Goal: Task Accomplishment & Management: Manage account settings

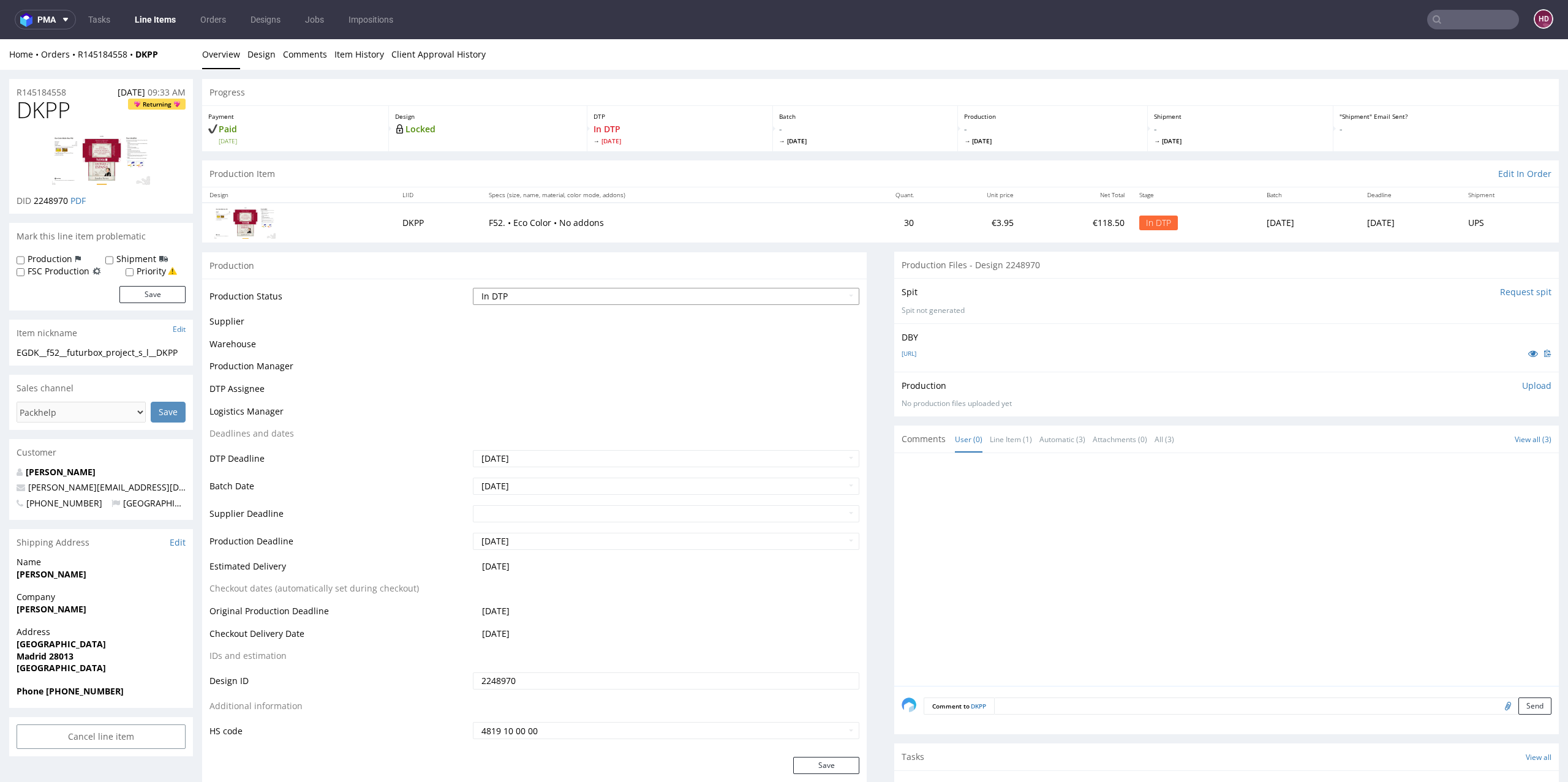
click at [568, 297] on select "Waiting for Artwork Waiting for Diecut Waiting for Mockup Waiting for DTP Waiti…" at bounding box center [666, 296] width 387 height 17
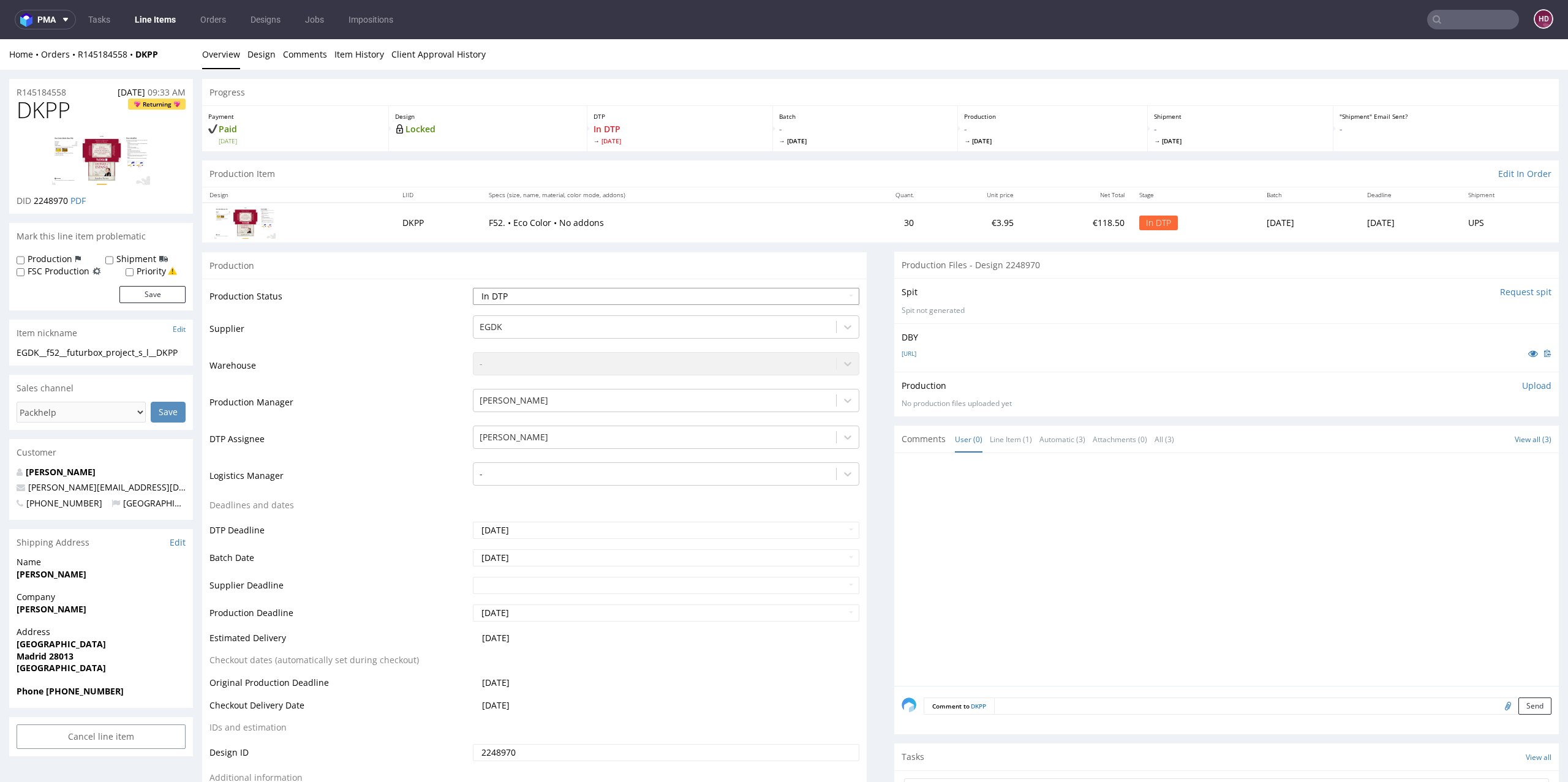
select select "dtp_production_ready"
click at [473, 288] on select "Waiting for Artwork Waiting for Diecut Waiting for Mockup Waiting for DTP Waiti…" at bounding box center [666, 296] width 387 height 17
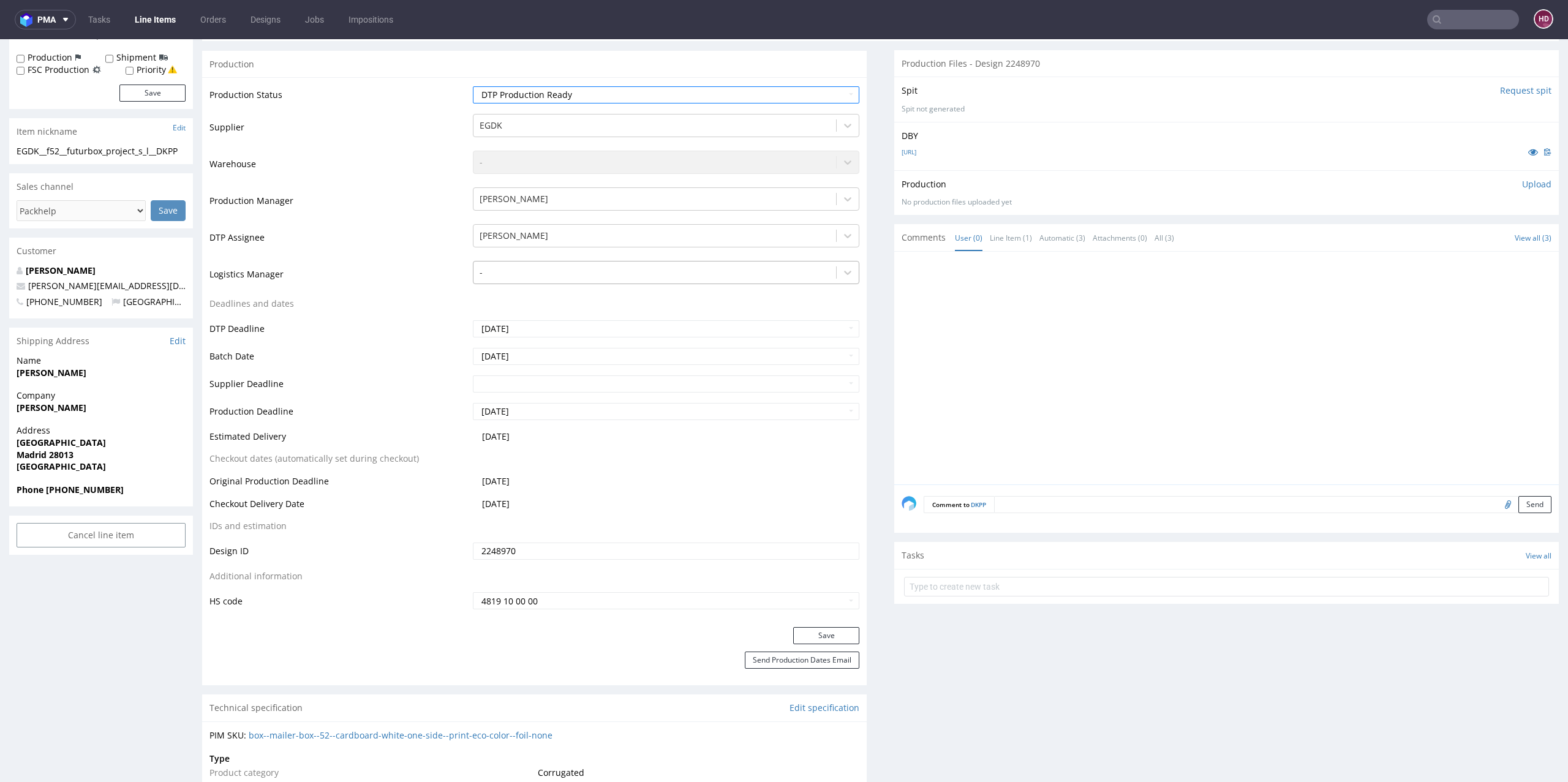
scroll to position [203, 0]
click at [819, 638] on button "Save" at bounding box center [826, 633] width 66 height 17
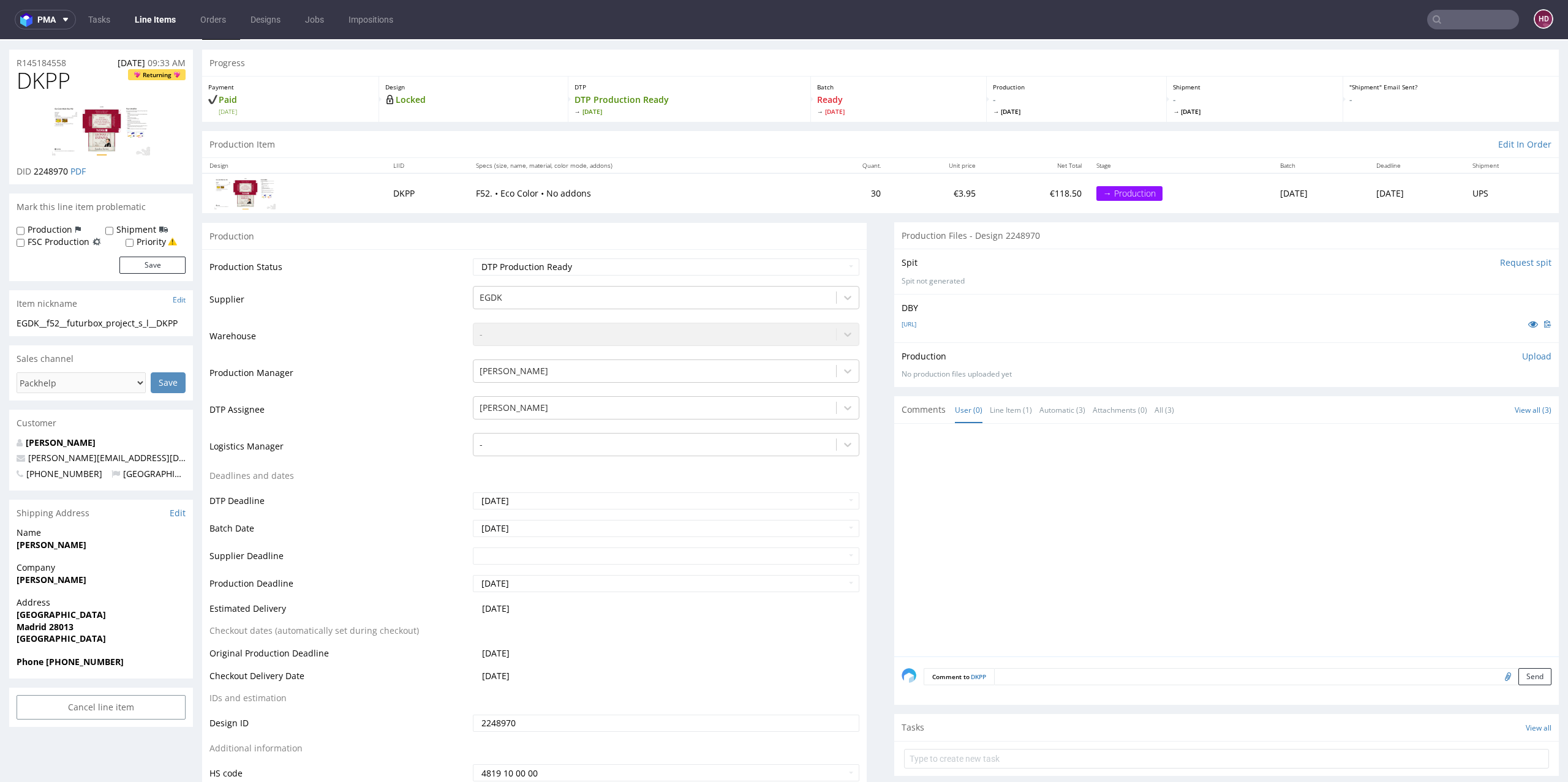
scroll to position [0, 0]
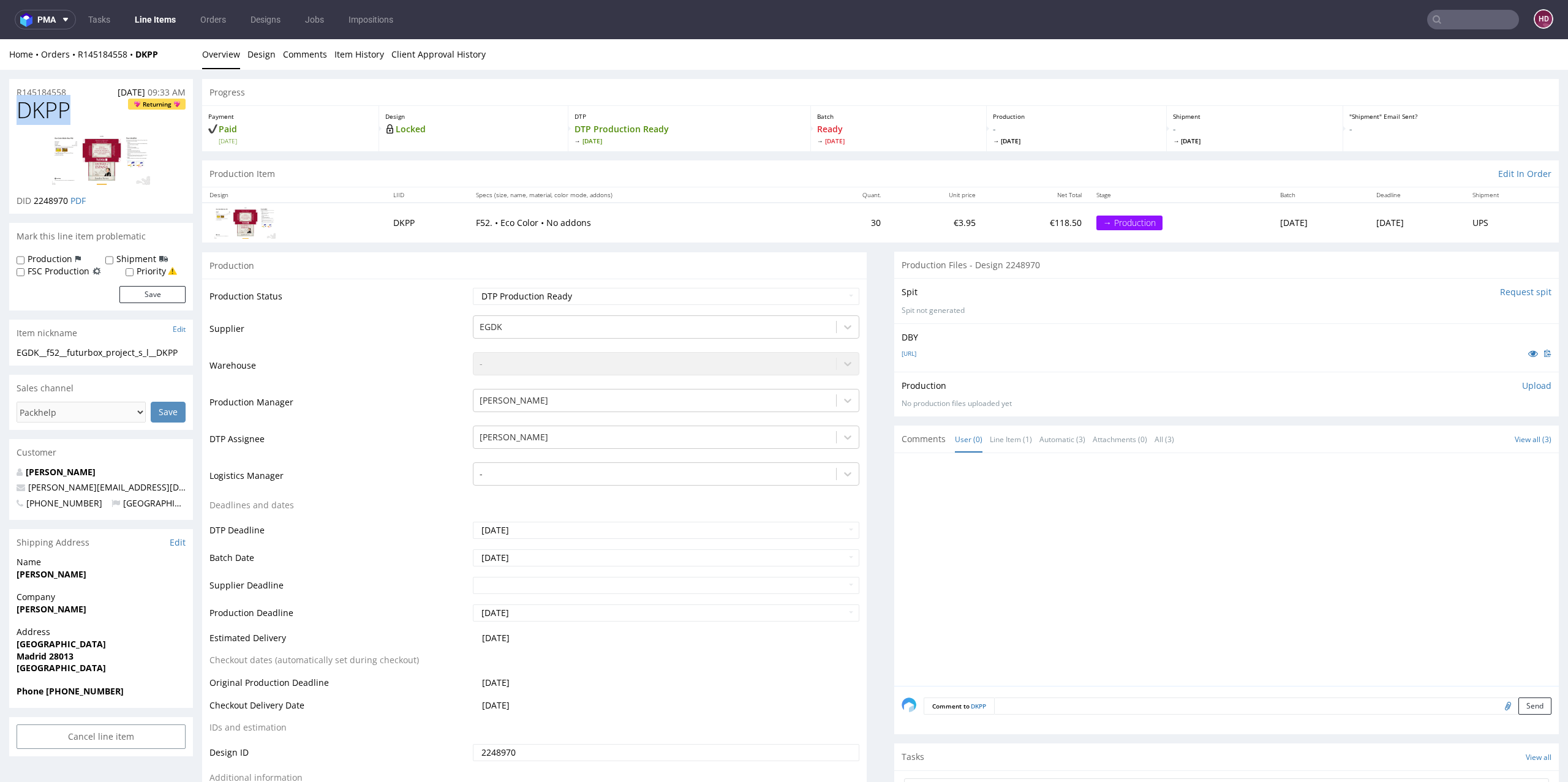
drag, startPoint x: 84, startPoint y: 112, endPoint x: 0, endPoint y: 104, distance: 84.4
copy span "DKPP"
drag, startPoint x: 30, startPoint y: 367, endPoint x: 1, endPoint y: 350, distance: 33.6
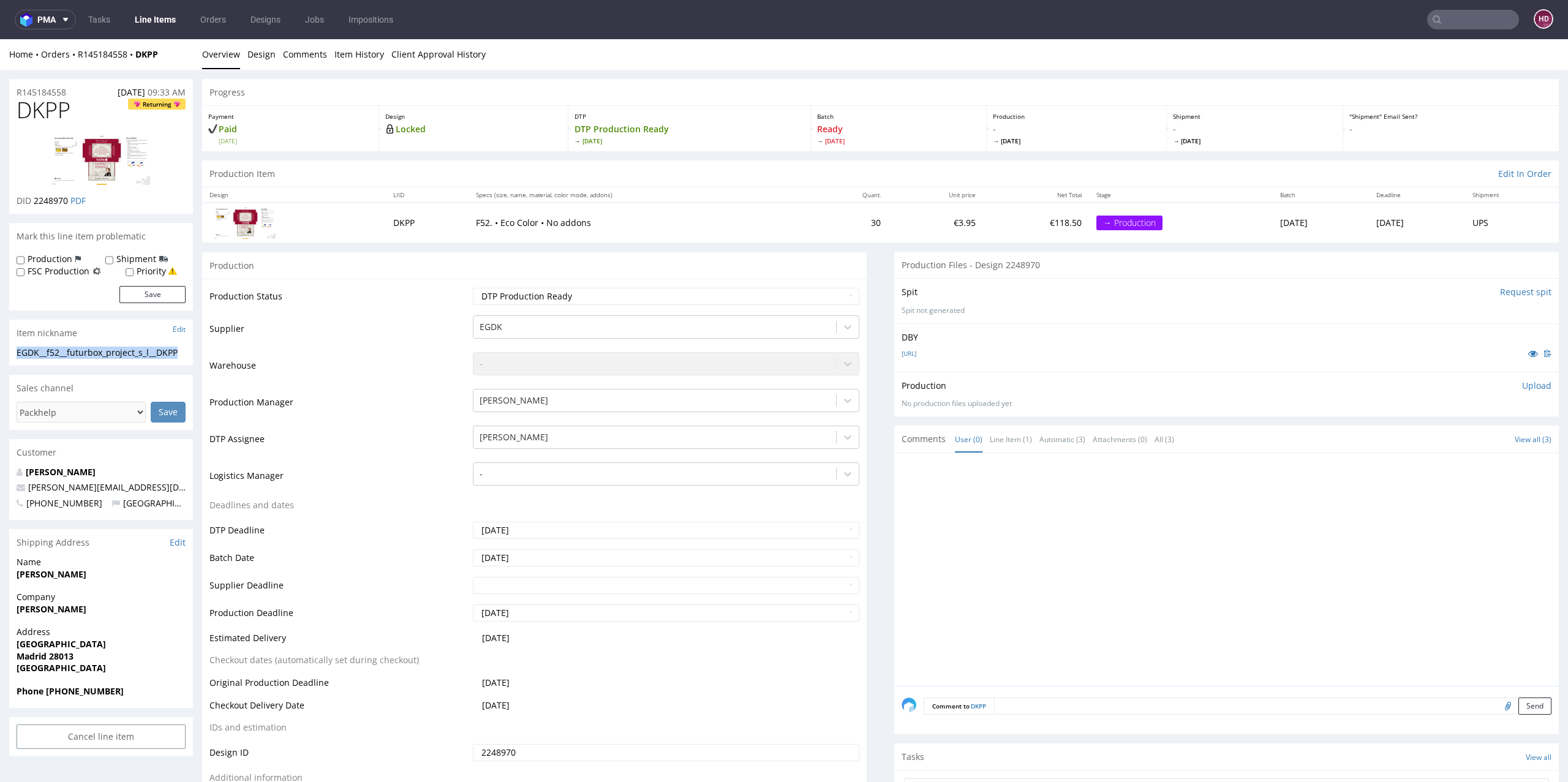
copy div "EGDK__f52__futurbox_project_s_l__DKPP"
click at [79, 92] on div "R145184558 18.08.2025 09:33 AM" at bounding box center [100, 88] width 183 height 20
drag, startPoint x: 63, startPoint y: 92, endPoint x: 0, endPoint y: 96, distance: 63.1
copy p "R145184558"
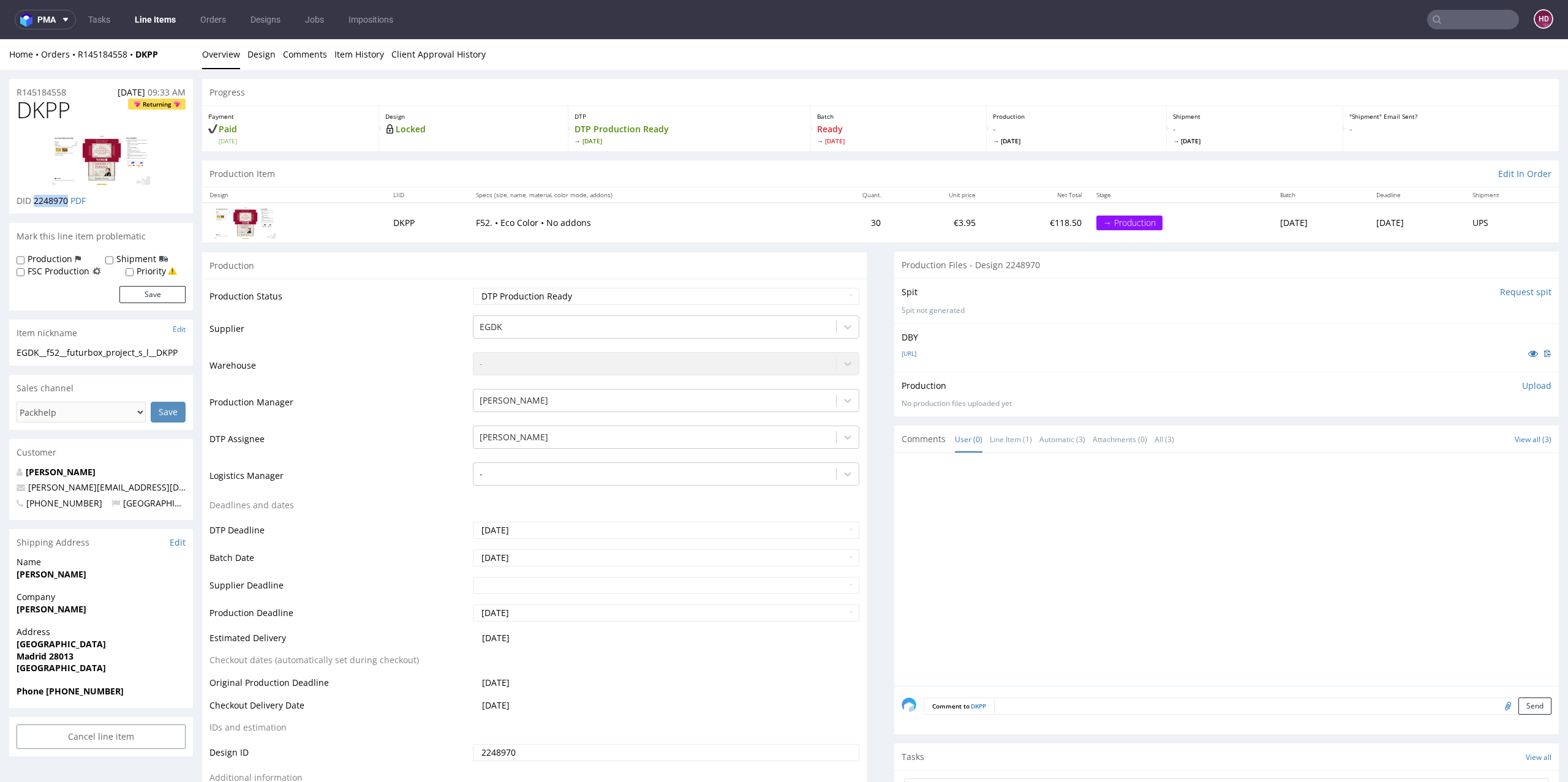
drag, startPoint x: 67, startPoint y: 201, endPoint x: 33, endPoint y: 202, distance: 34.0
click at [34, 202] on span "2248970" at bounding box center [51, 200] width 35 height 12
copy span "2248970"
click at [1522, 384] on p "Upload" at bounding box center [1536, 385] width 29 height 13
click at [1455, 438] on div "Add files" at bounding box center [1463, 441] width 61 height 18
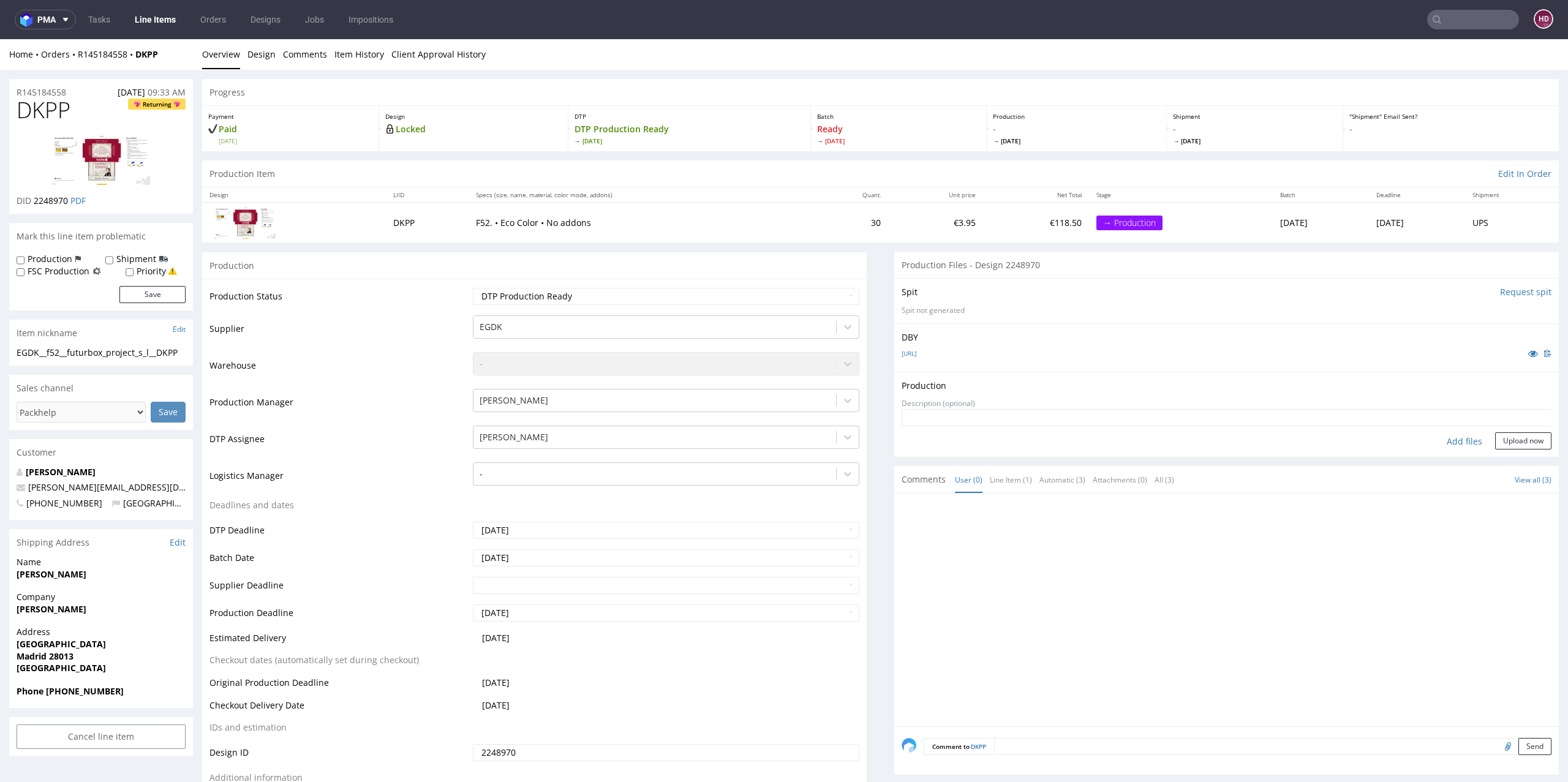
type input "C:\fakepath\EGDK__f52__futurbox_project_s_l__DKPP__d2248970__oR145184558.pdf"
click at [1495, 462] on button "Upload now" at bounding box center [1523, 460] width 56 height 17
click at [1010, 633] on div at bounding box center [1230, 633] width 657 height 225
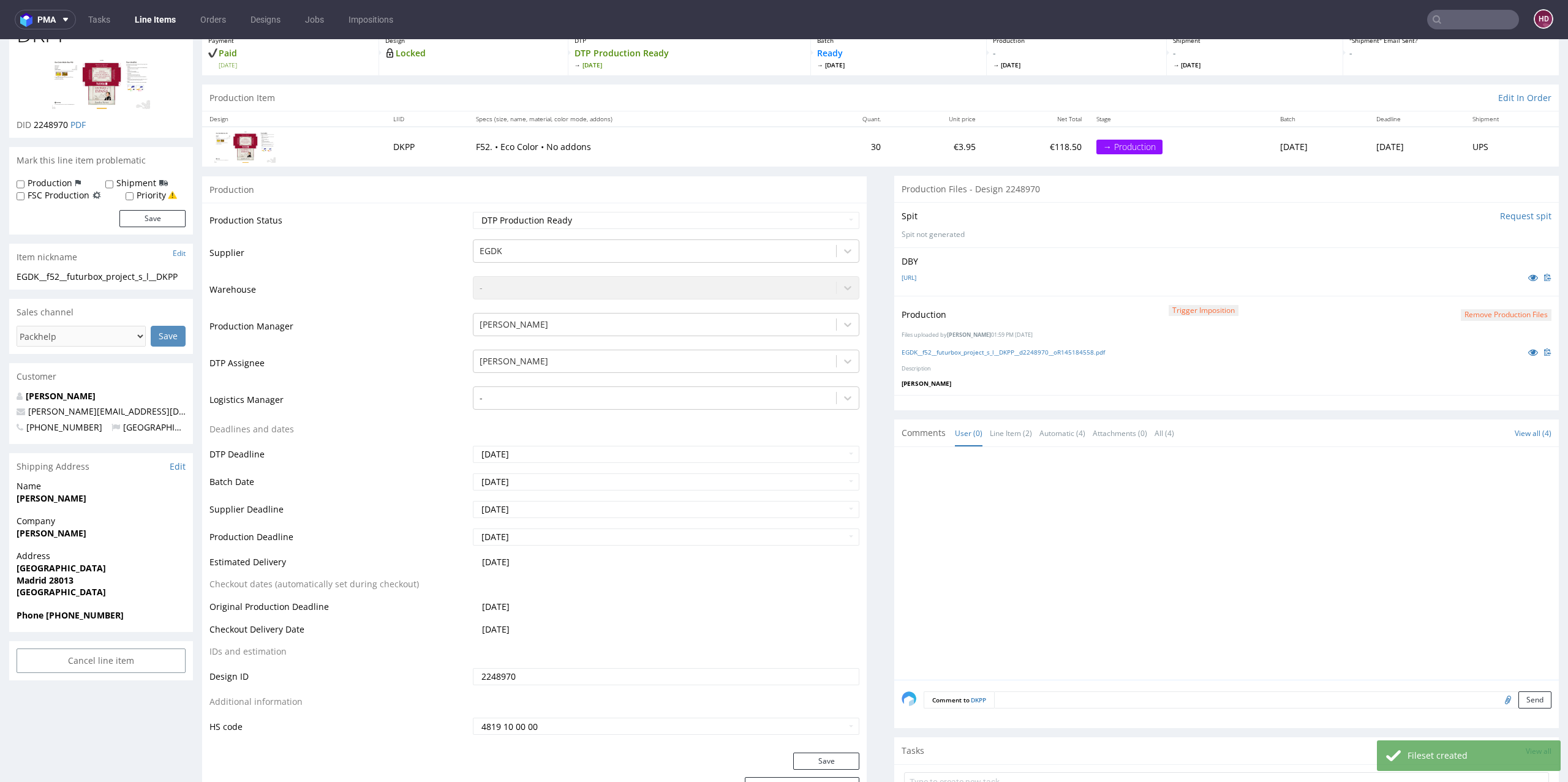
scroll to position [80, 0]
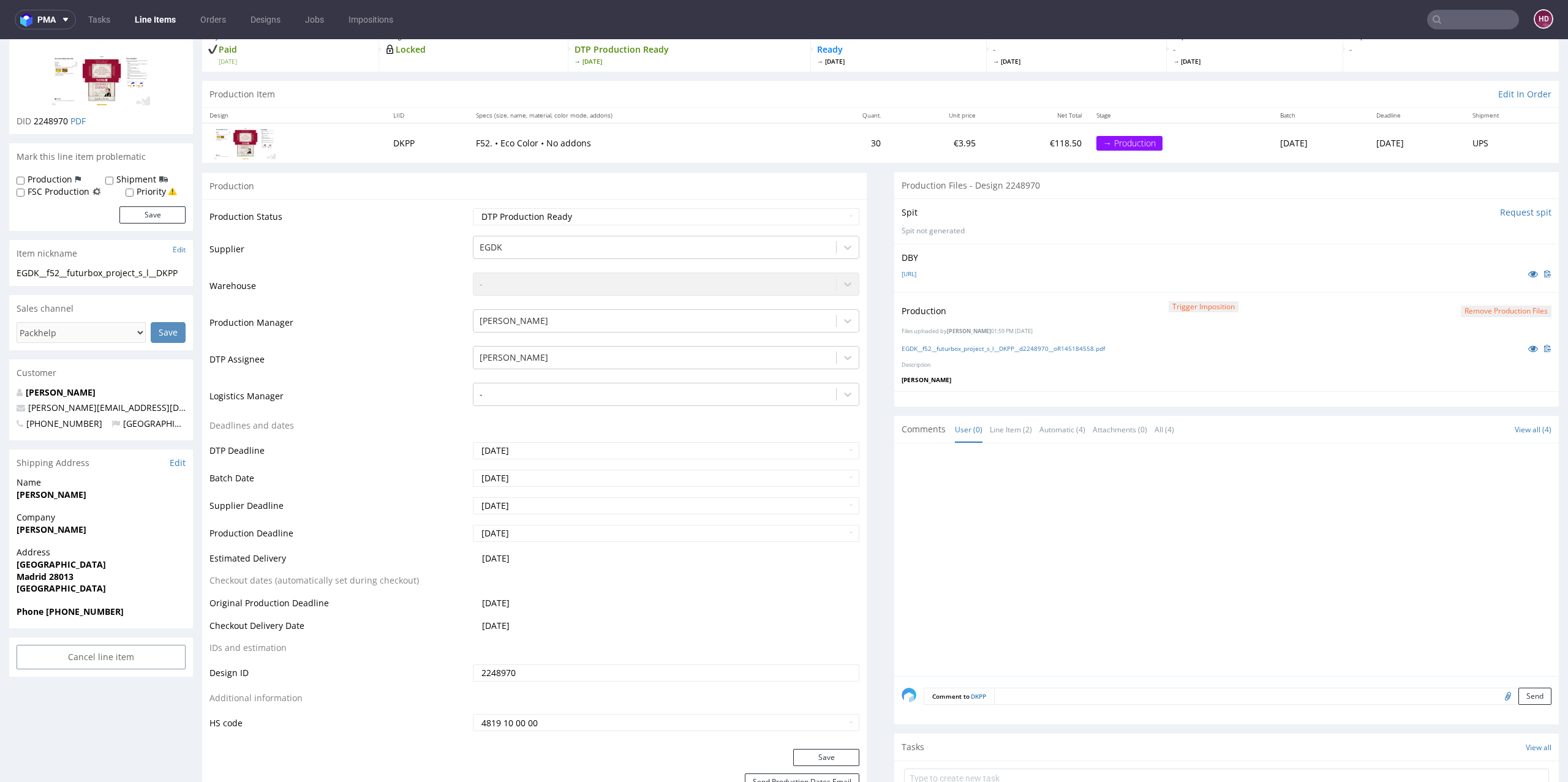
click at [830, 767] on div "Save" at bounding box center [534, 761] width 664 height 24
click at [828, 758] on button "Save" at bounding box center [826, 757] width 66 height 17
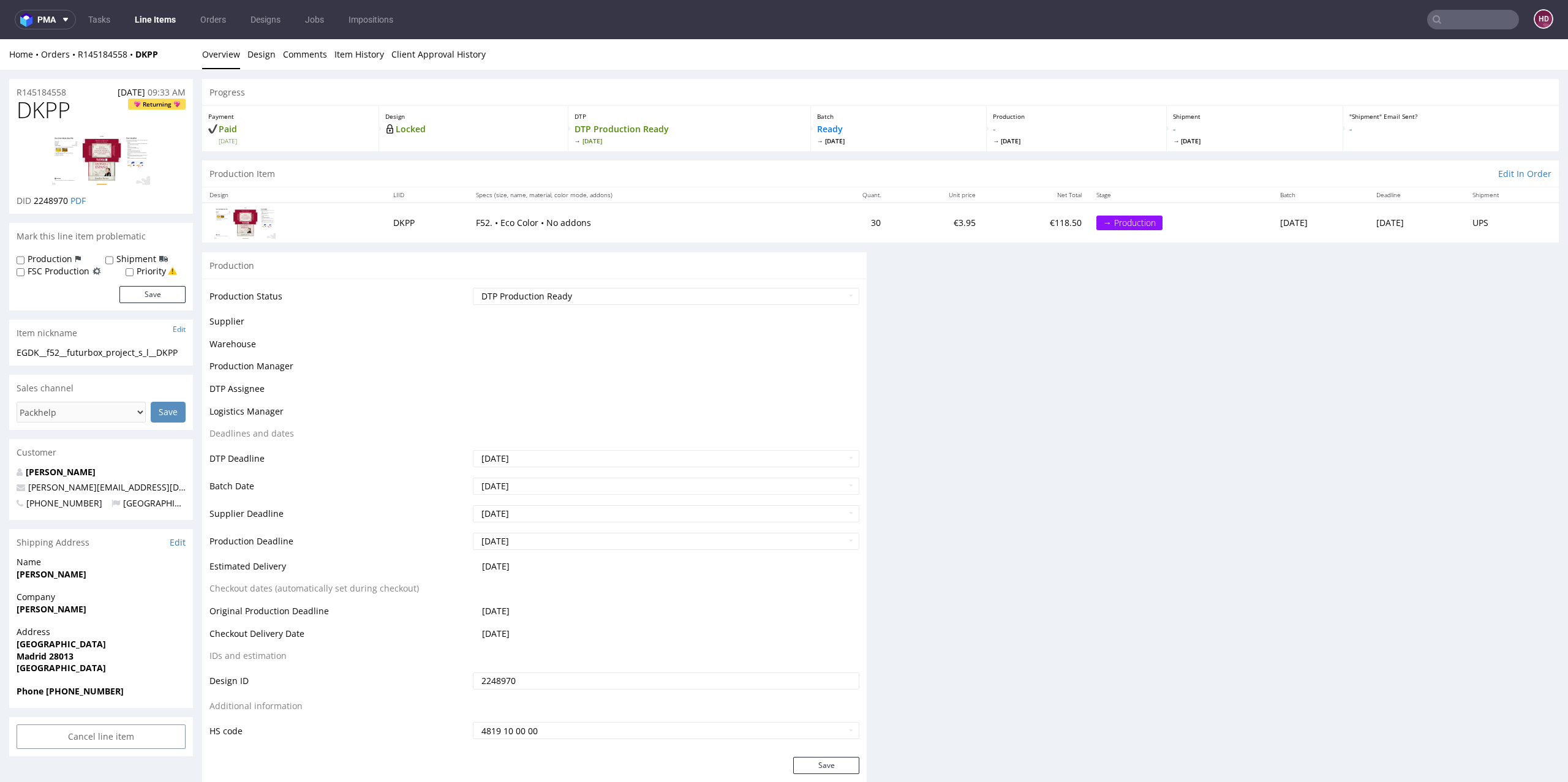
scroll to position [80, 0]
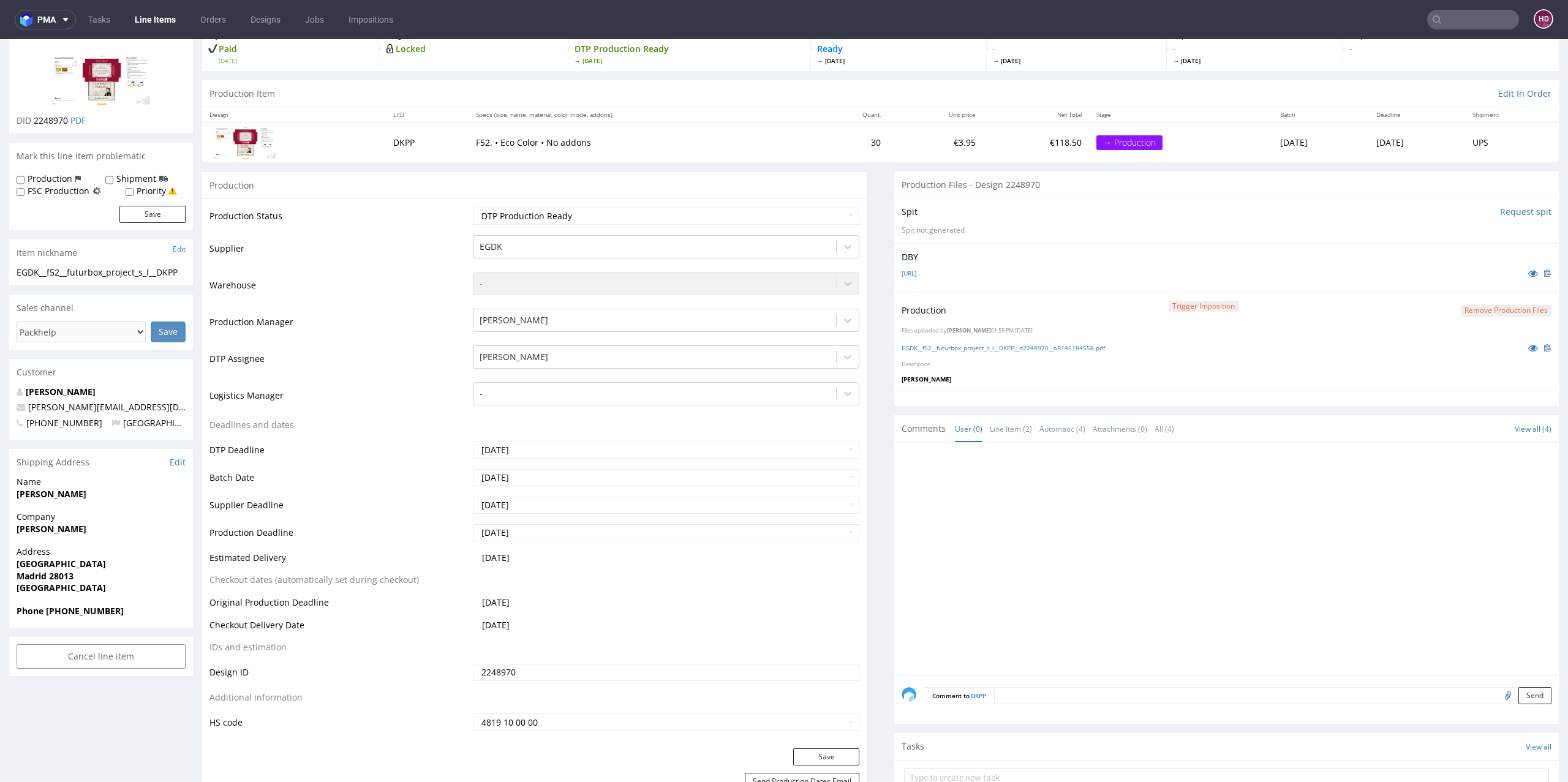
click at [152, 24] on link "Line Items" at bounding box center [155, 19] width 56 height 20
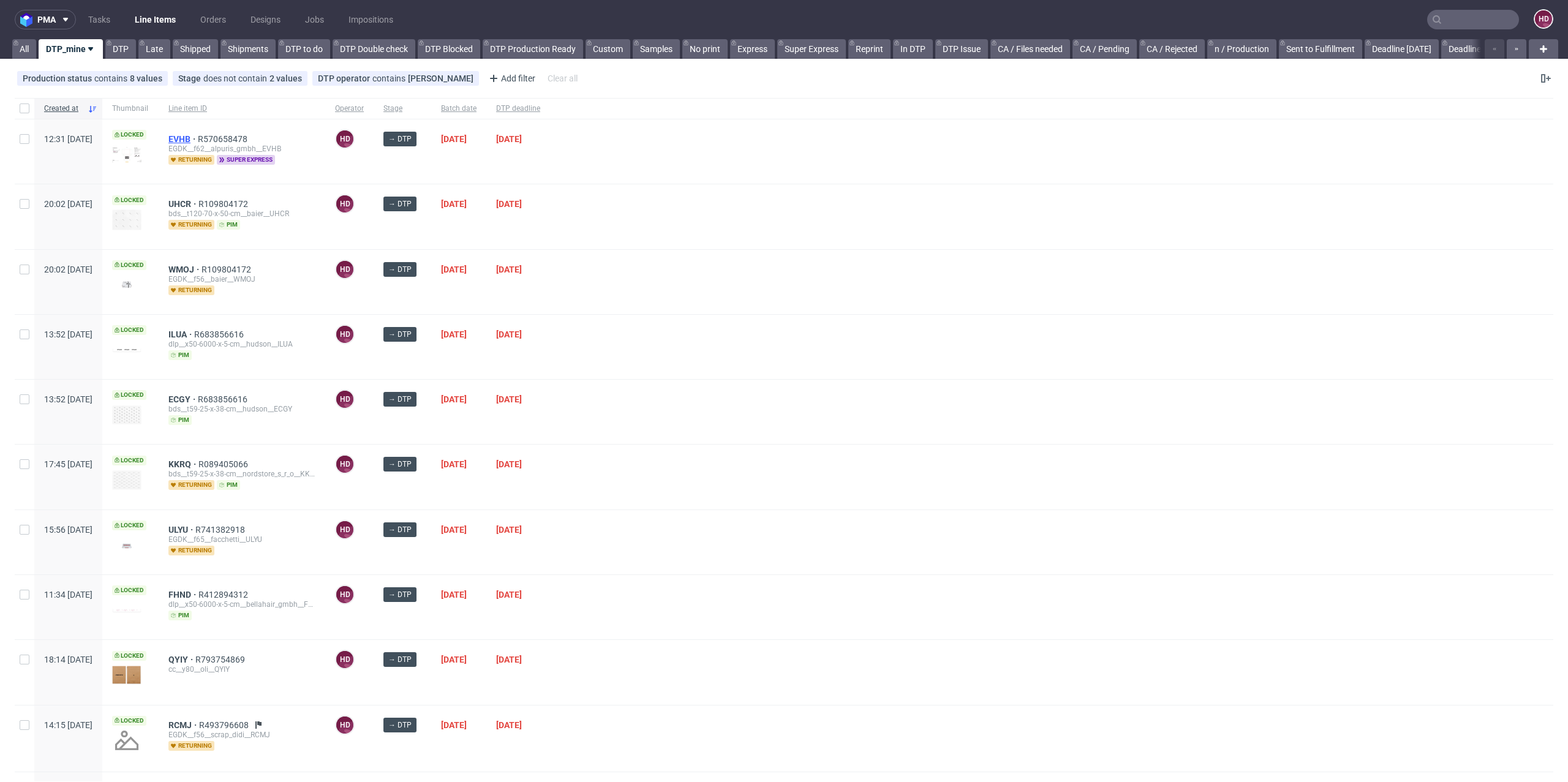
click at [198, 135] on span "EVHB" at bounding box center [183, 138] width 29 height 10
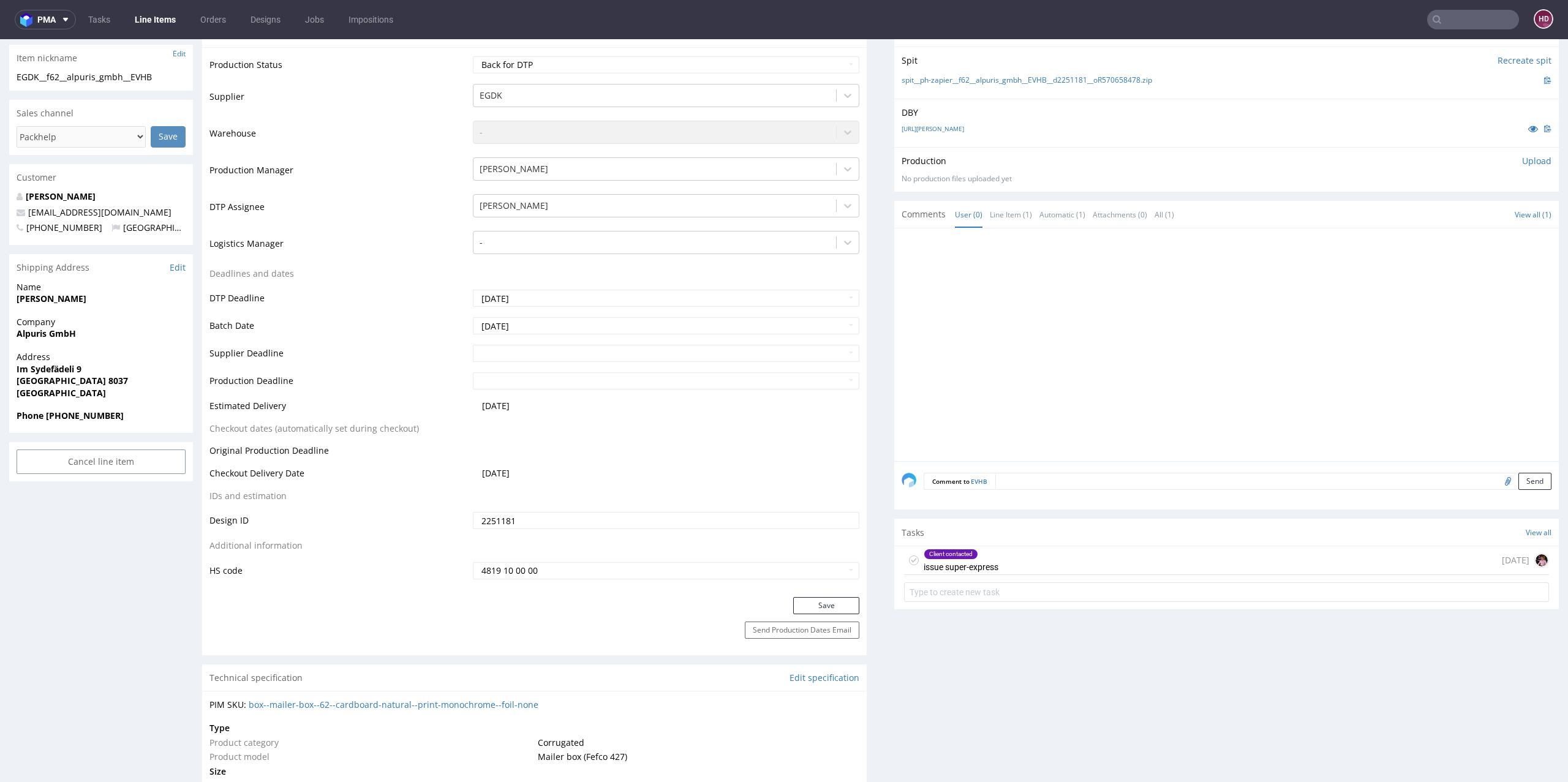
scroll to position [313, 0]
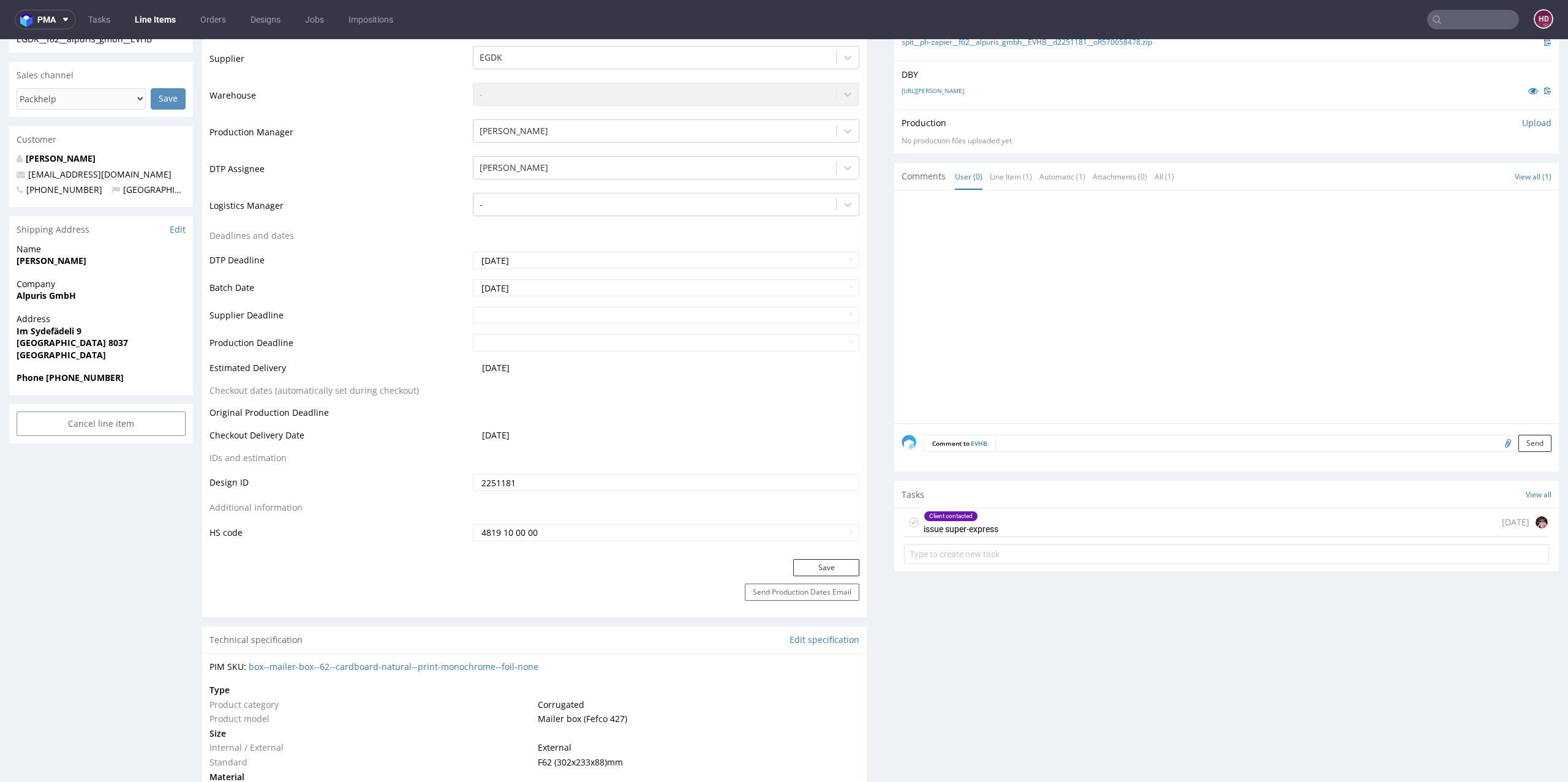
click at [946, 525] on div "Client contacted issue super-express" at bounding box center [960, 522] width 74 height 28
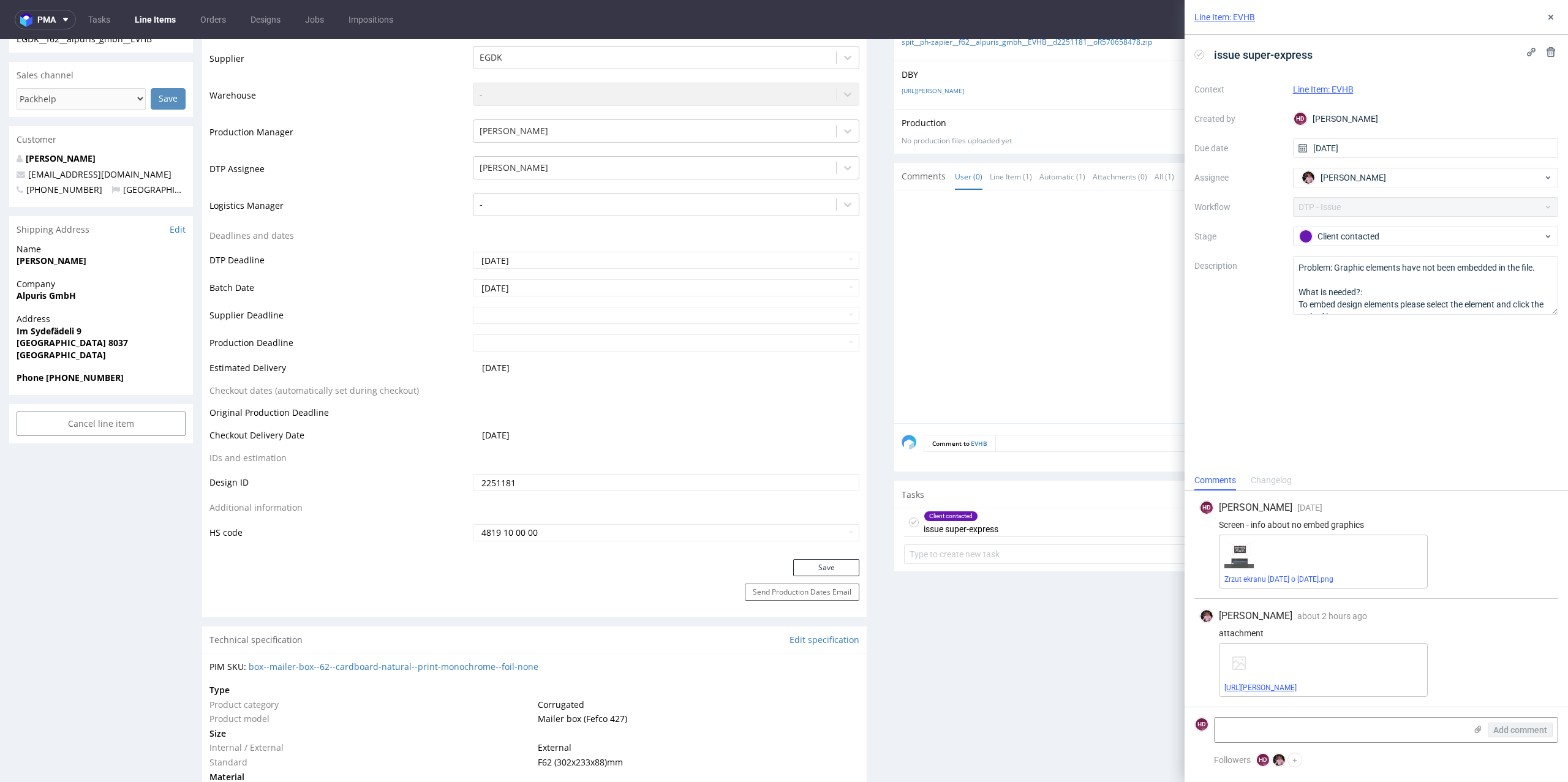
click at [1279, 688] on link "2382218-box-de-mailer-box-62-cardboard-natural-print-monochrome-foil-none-ai.ai" at bounding box center [1260, 688] width 72 height 9
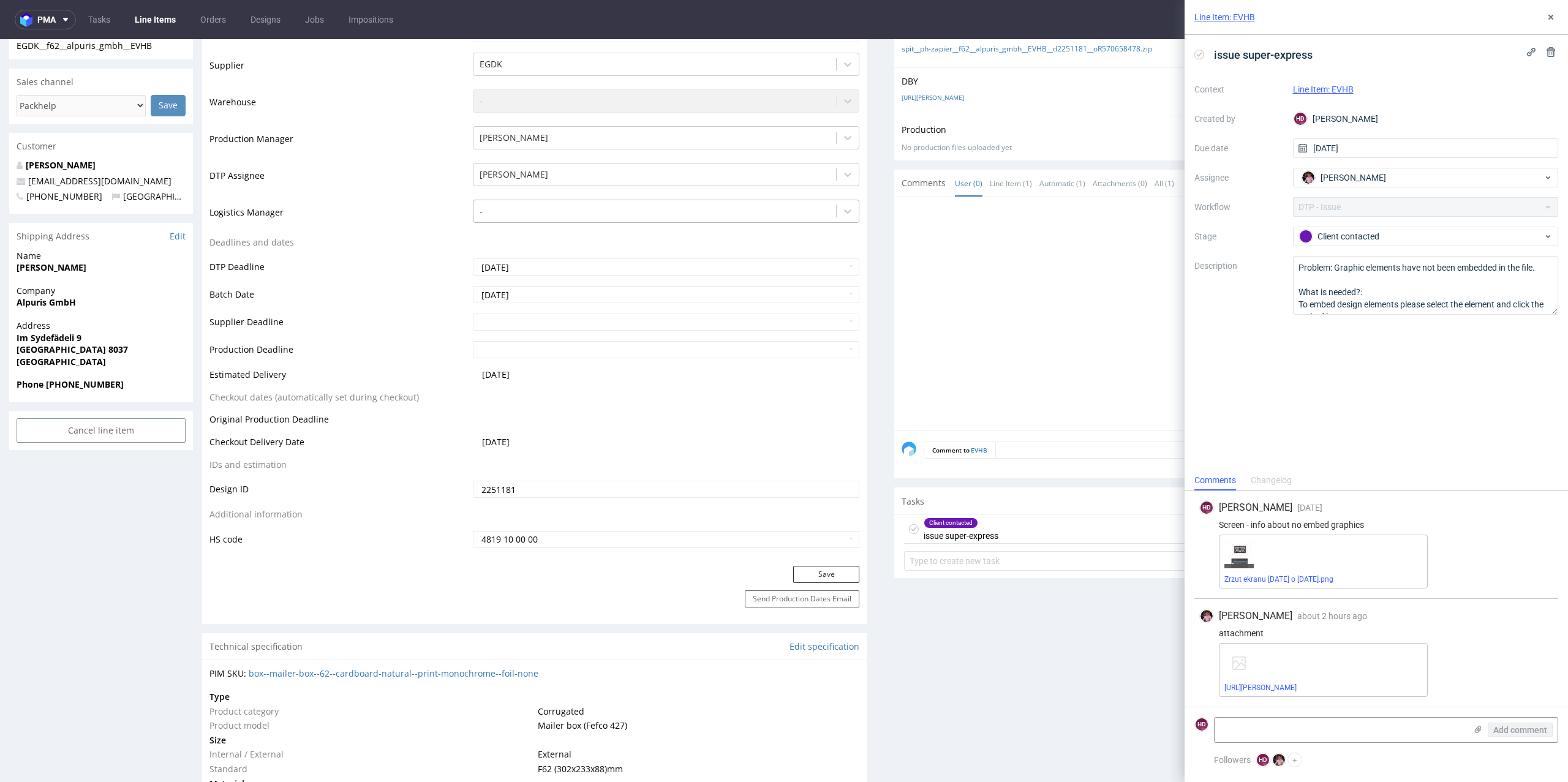
scroll to position [5, 0]
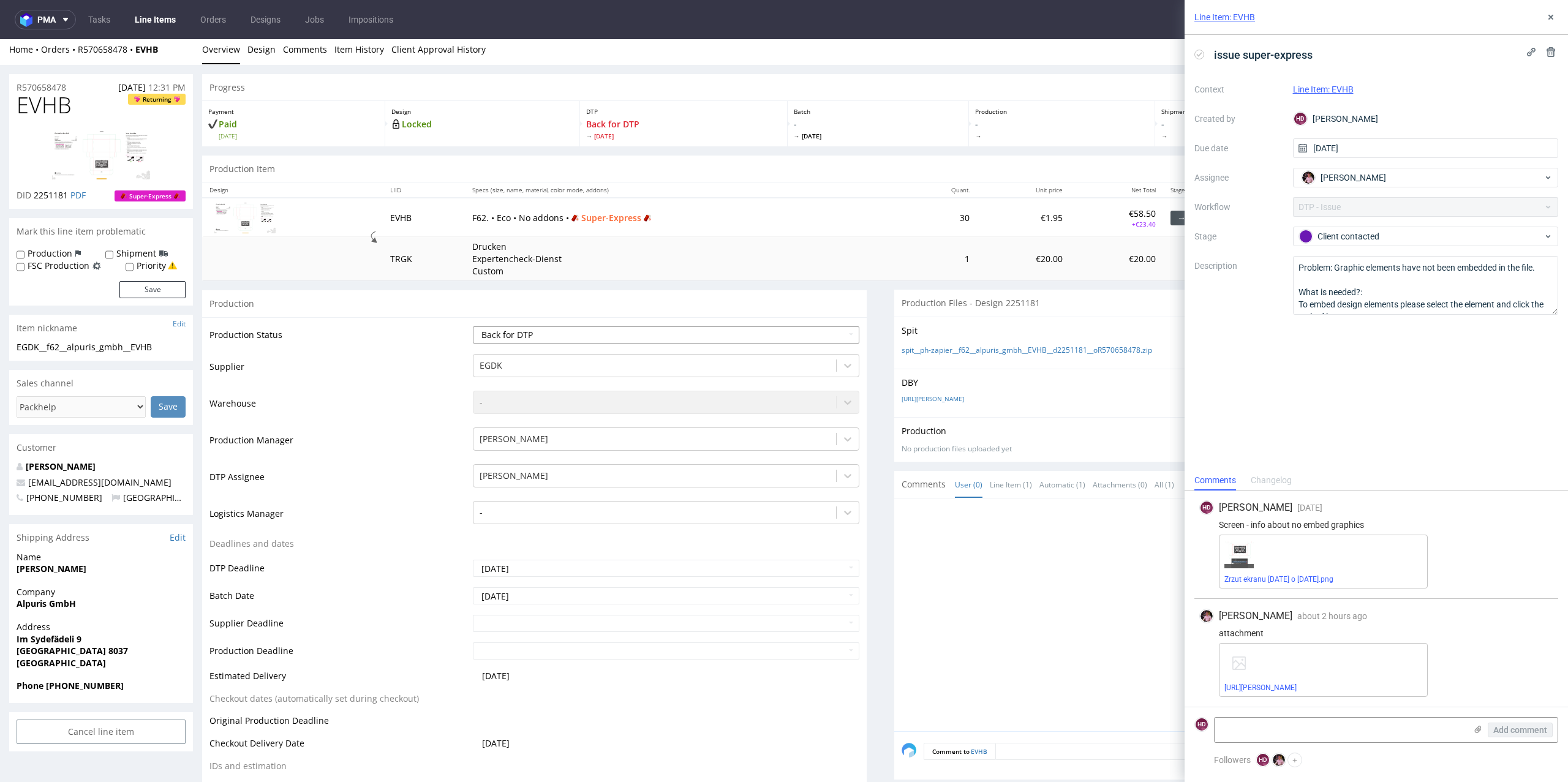
click at [528, 329] on select "Waiting for Artwork Waiting for Diecut Waiting for Mockup Waiting for DTP Waiti…" at bounding box center [666, 334] width 387 height 17
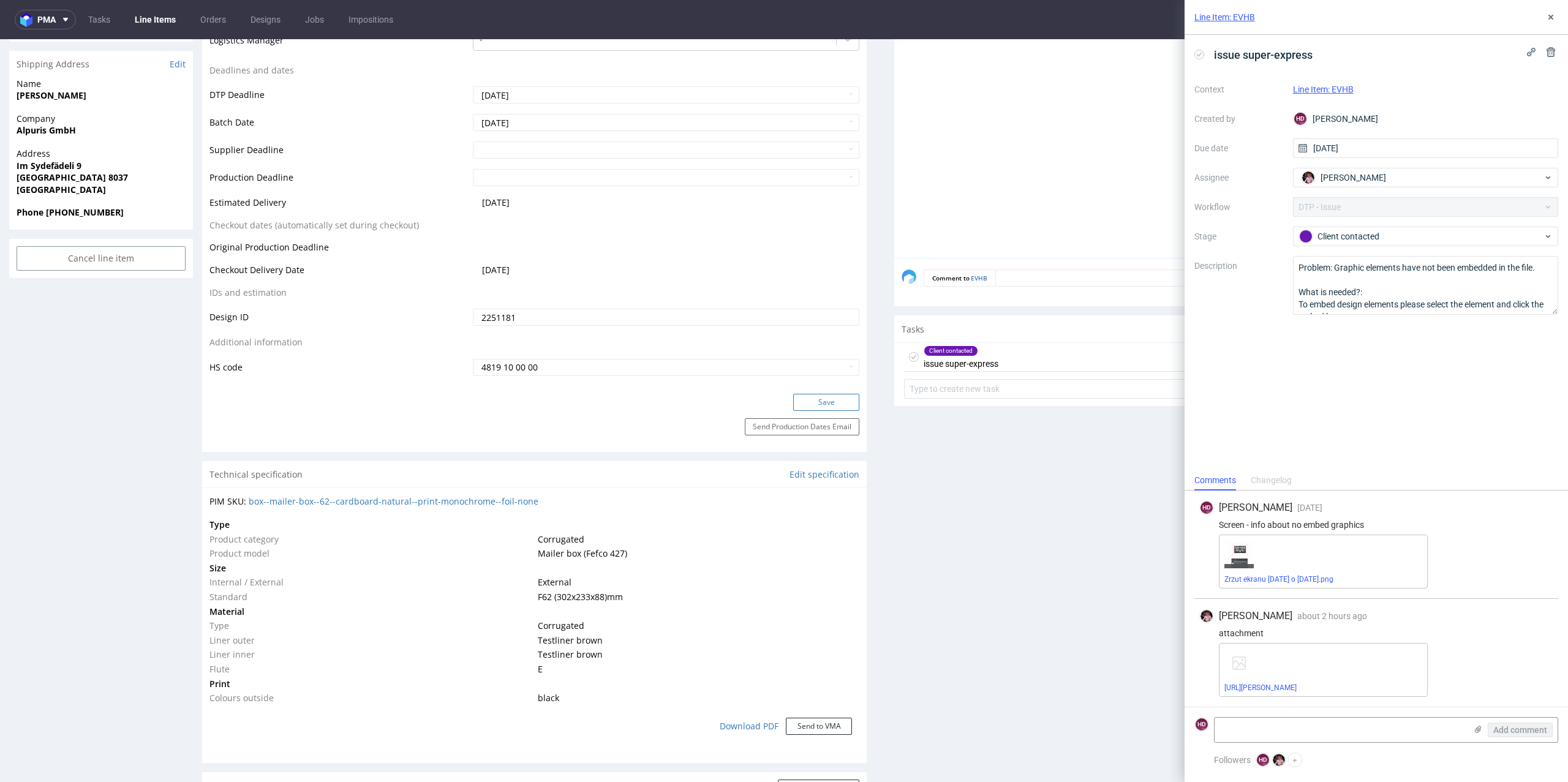
click at [829, 398] on button "Save" at bounding box center [826, 402] width 66 height 17
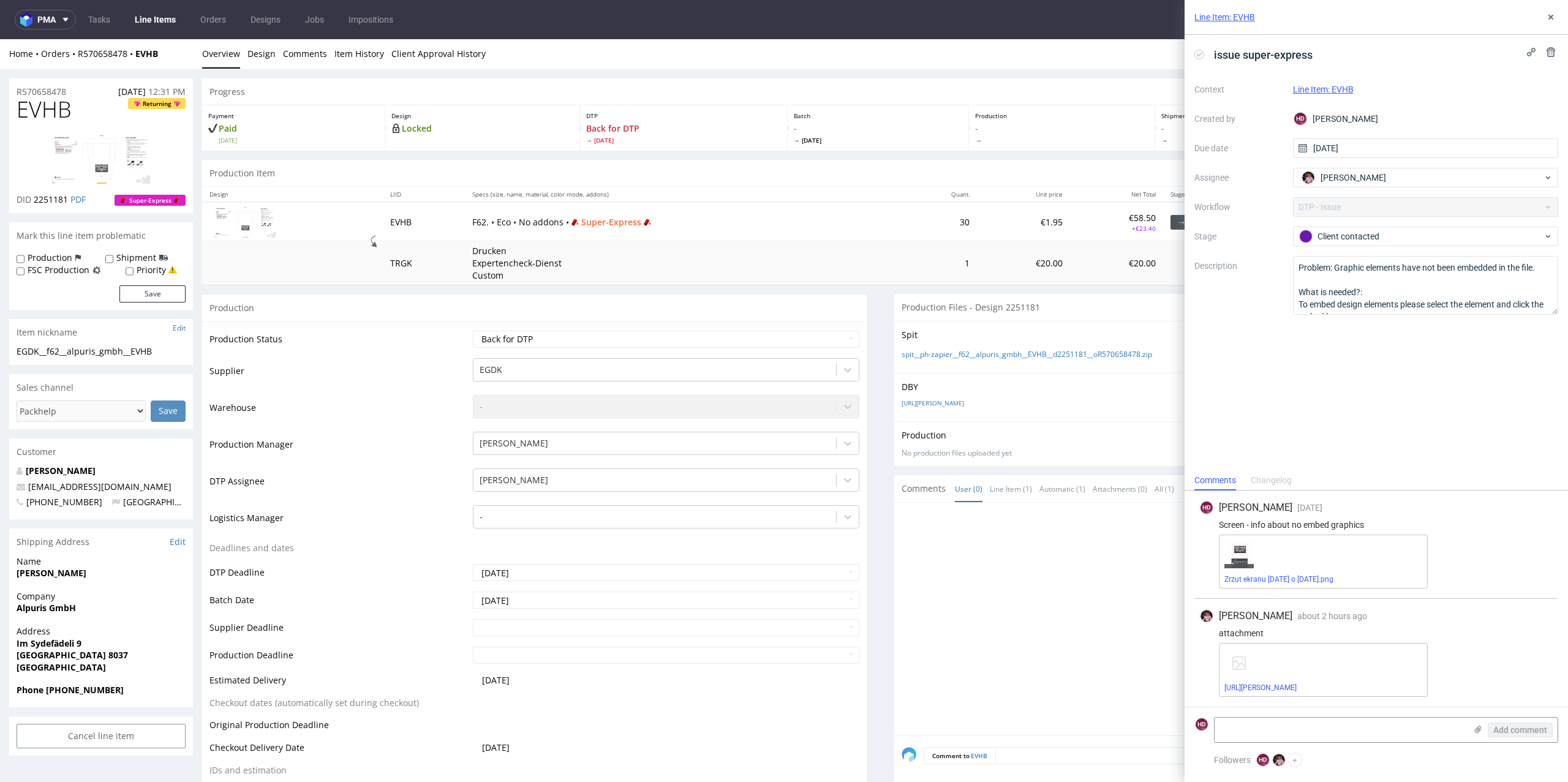
scroll to position [0, 0]
click at [1438, 238] on div "Client contacted" at bounding box center [1421, 236] width 244 height 13
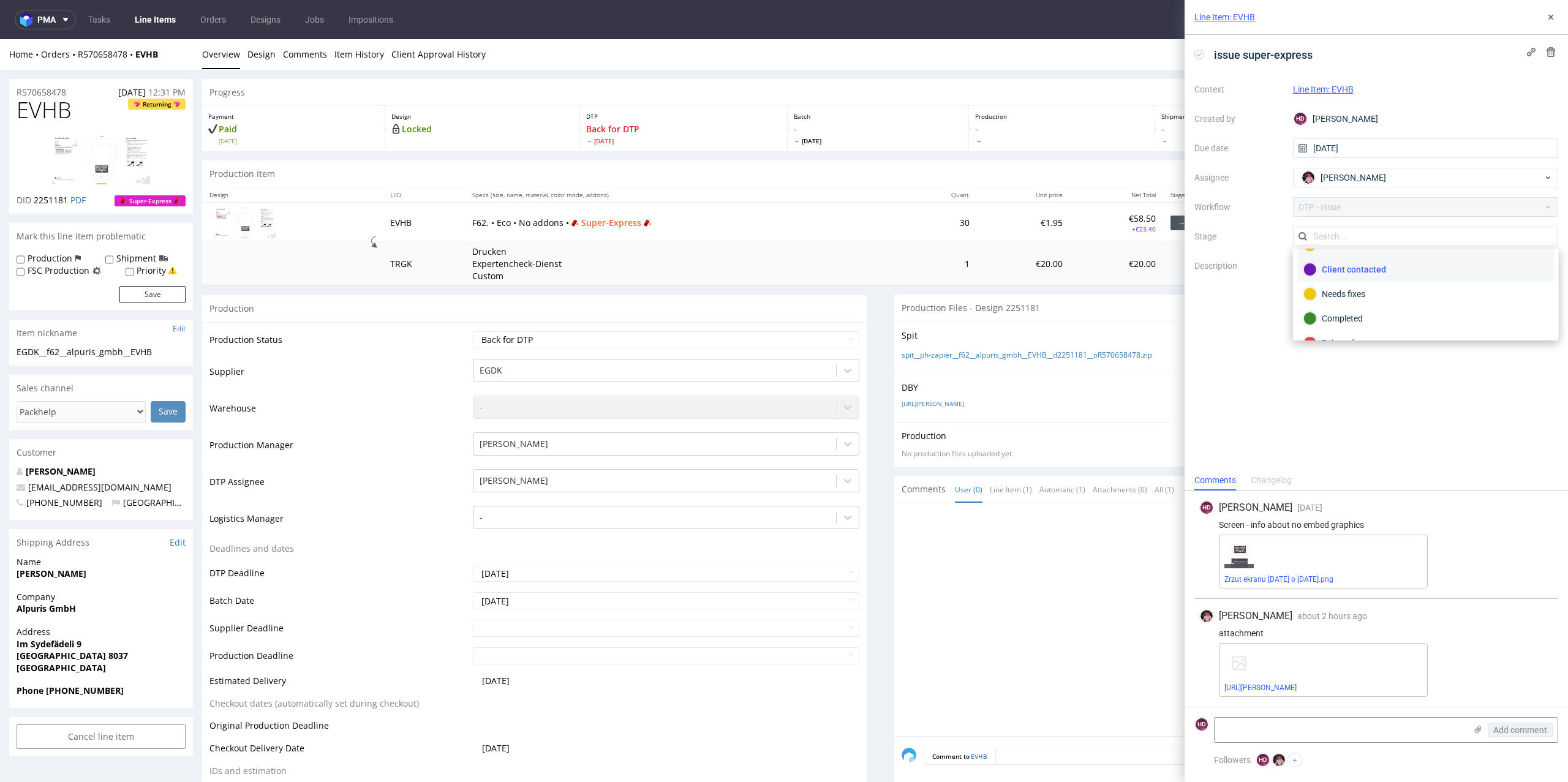
scroll to position [86, 0]
click at [1396, 291] on div "Completed" at bounding box center [1426, 301] width 256 height 24
click at [1546, 4] on div "Line Item: EVHB" at bounding box center [1376, 17] width 383 height 35
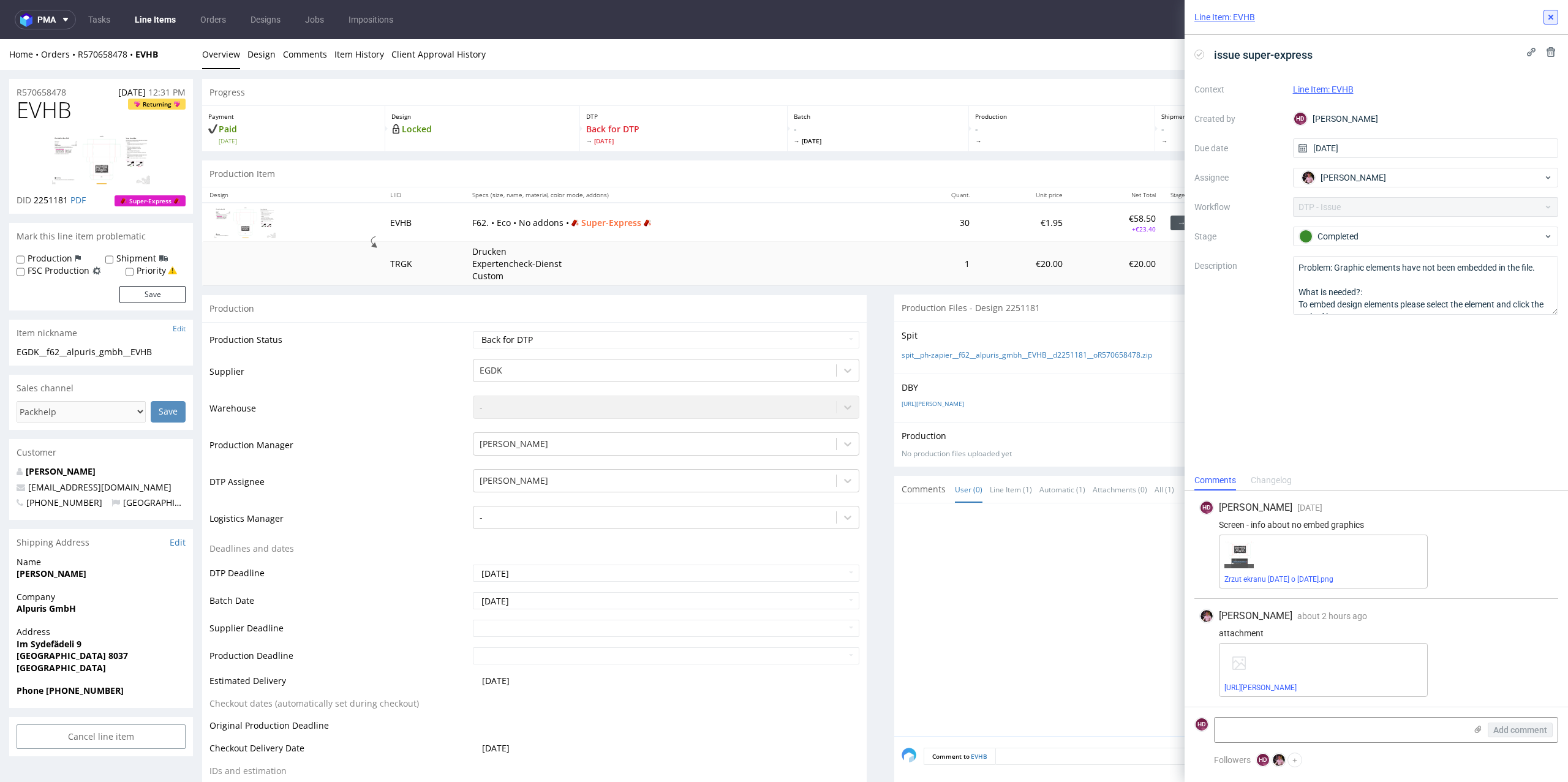
click at [1547, 13] on button at bounding box center [1550, 17] width 15 height 15
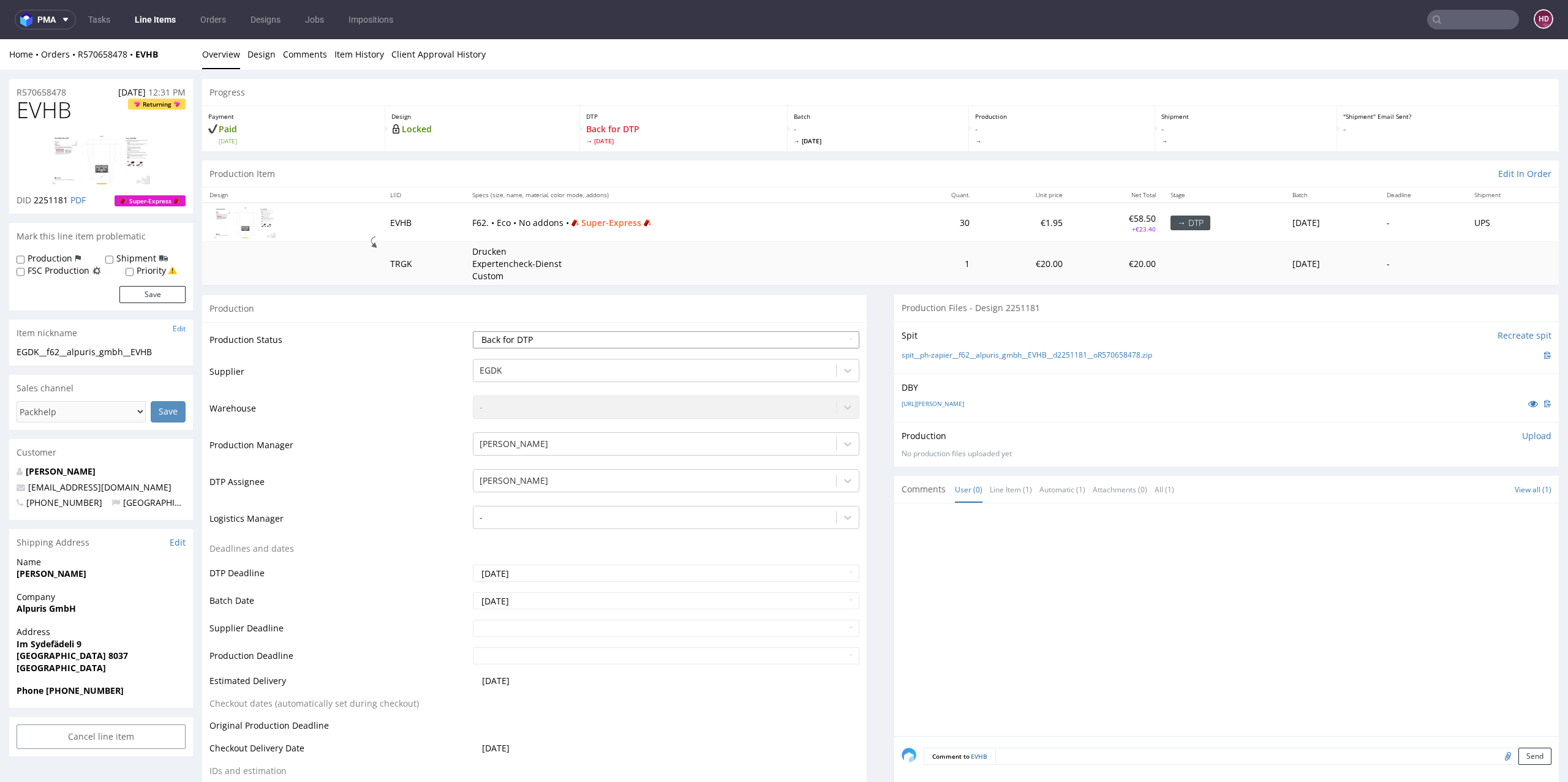
click at [600, 339] on select "Waiting for Artwork Waiting for Diecut Waiting for Mockup Waiting for DTP Waiti…" at bounding box center [666, 339] width 387 height 17
click at [473, 331] on select "Waiting for Artwork Waiting for Diecut Waiting for Mockup Waiting for DTP Waiti…" at bounding box center [666, 339] width 387 height 17
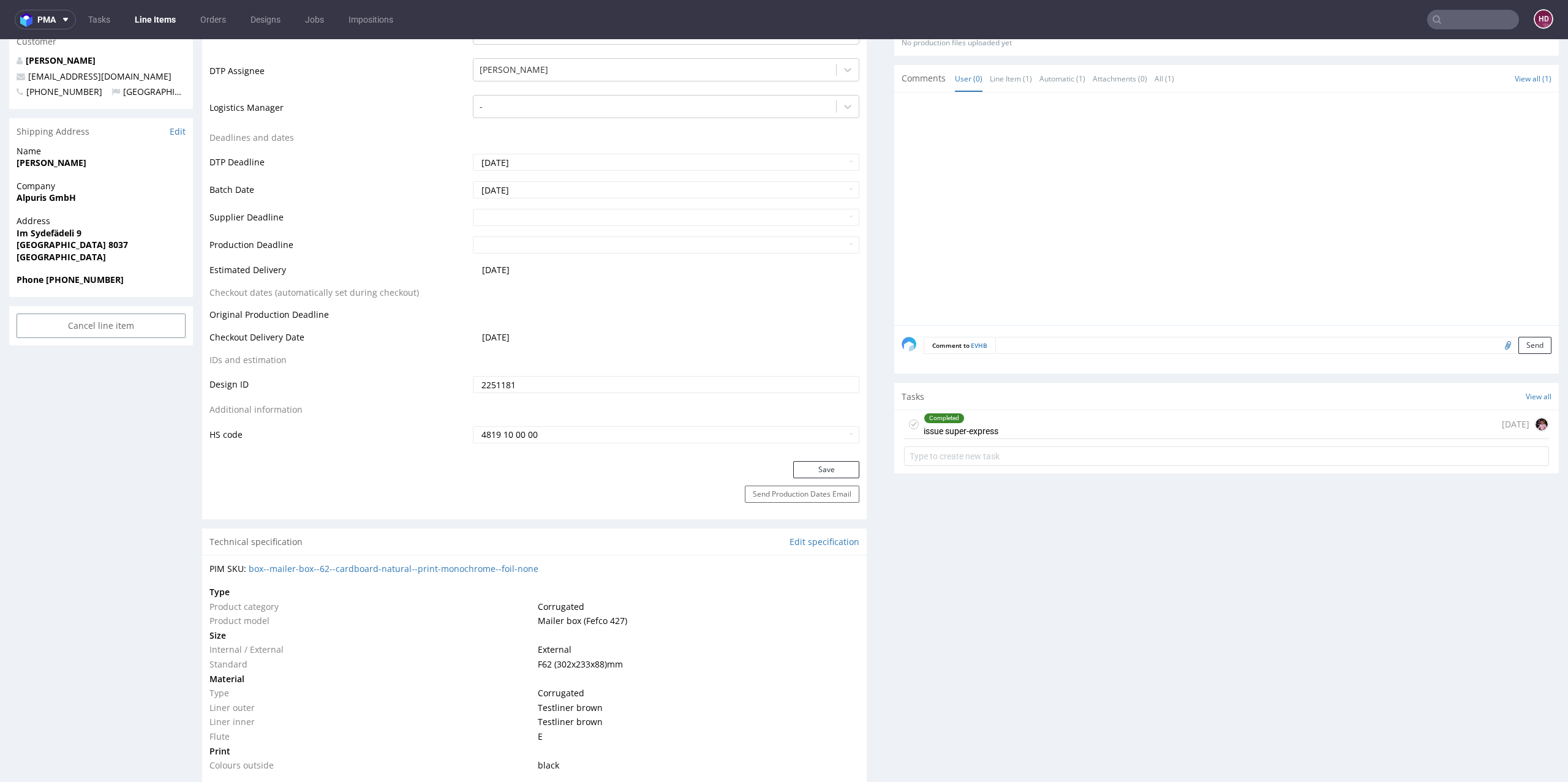
scroll to position [434, 0]
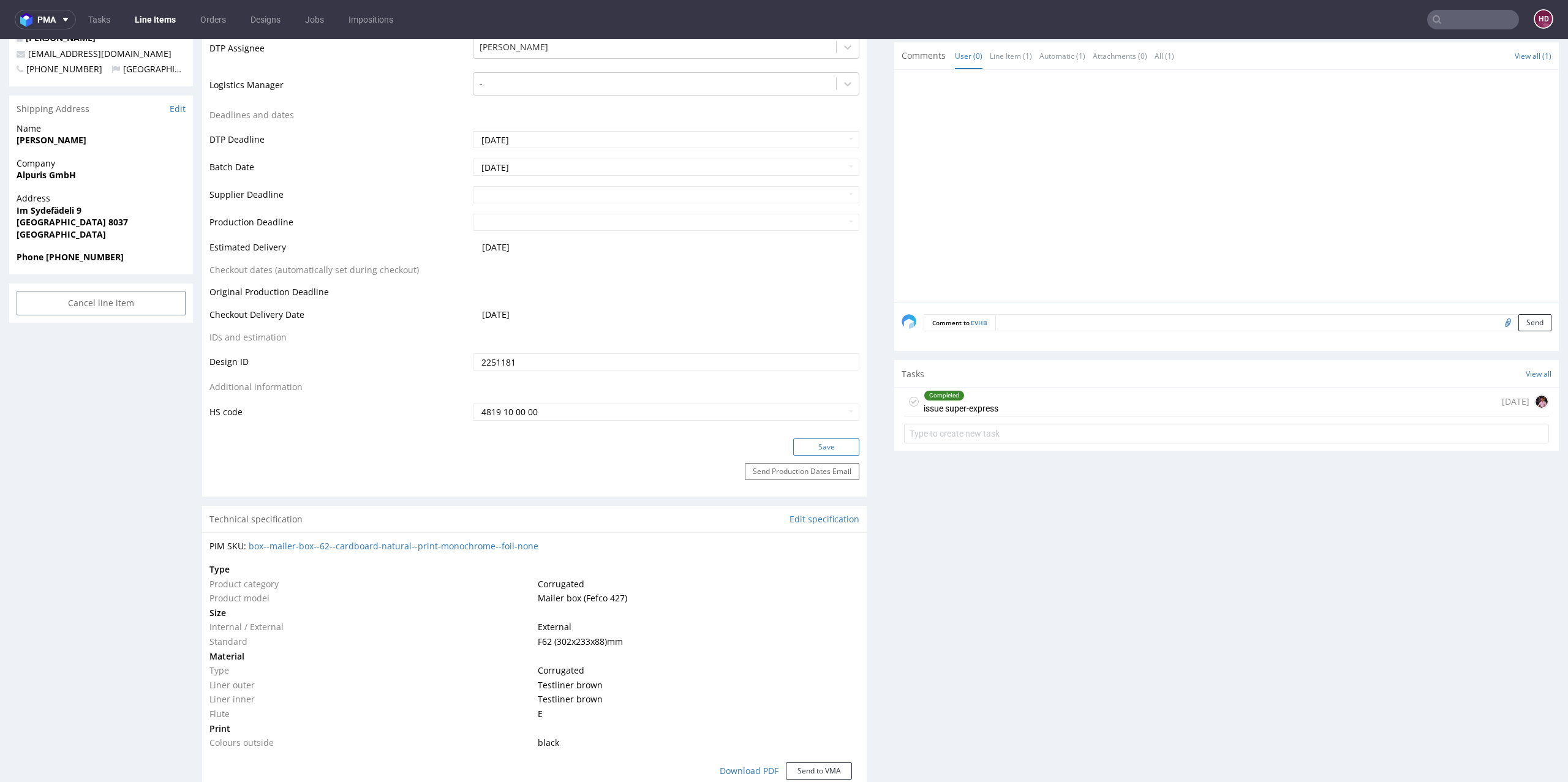
click at [796, 440] on button "Save" at bounding box center [826, 446] width 66 height 17
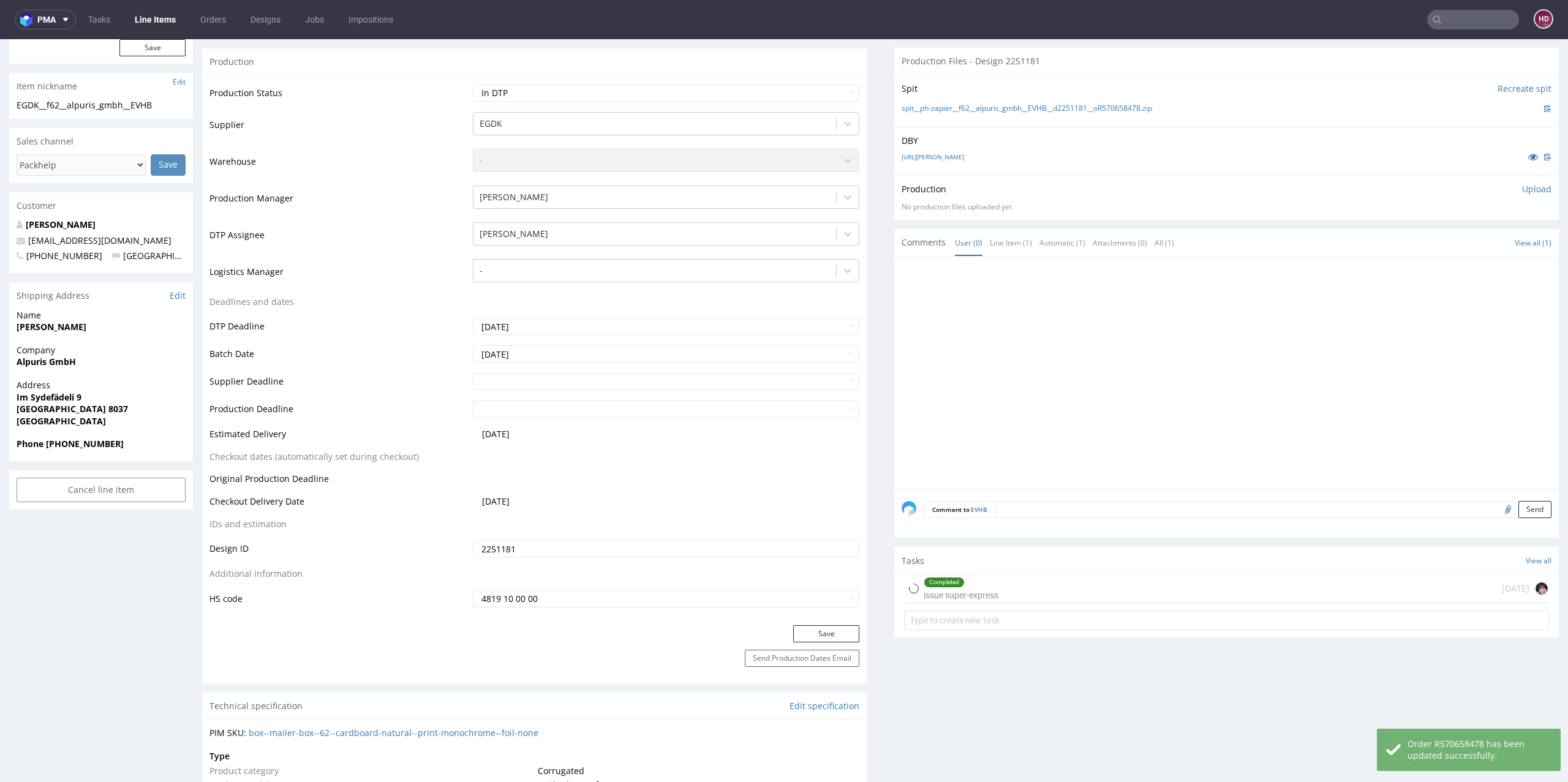
scroll to position [173, 0]
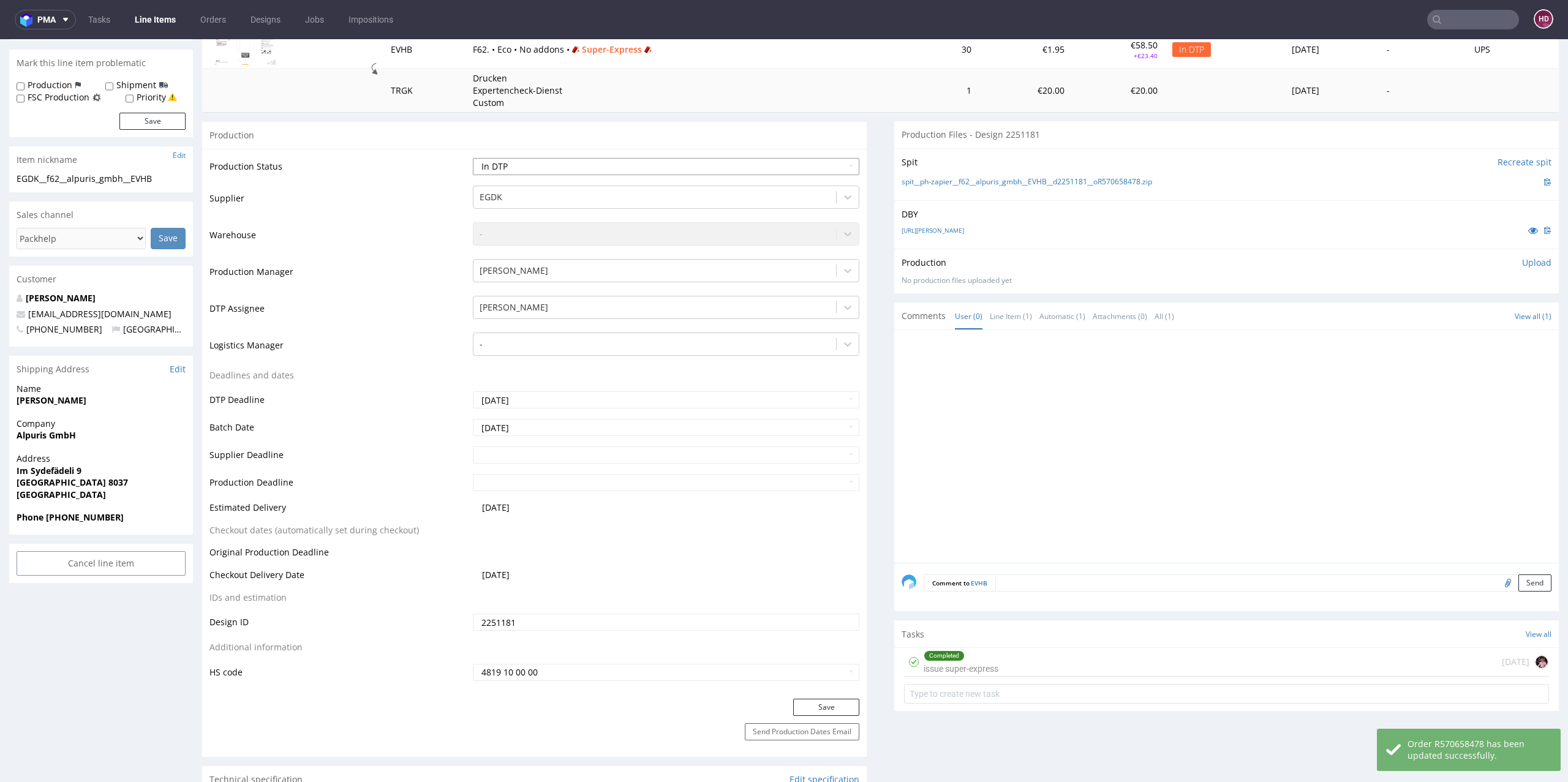
click at [582, 169] on select "Waiting for Artwork Waiting for Diecut Waiting for Mockup Waiting for DTP Waiti…" at bounding box center [666, 166] width 387 height 17
select select "dtp_production_ready"
click at [473, 158] on select "Waiting for Artwork Waiting for Diecut Waiting for Mockup Waiting for DTP Waiti…" at bounding box center [666, 166] width 387 height 17
click at [837, 699] on button "Save" at bounding box center [826, 707] width 66 height 17
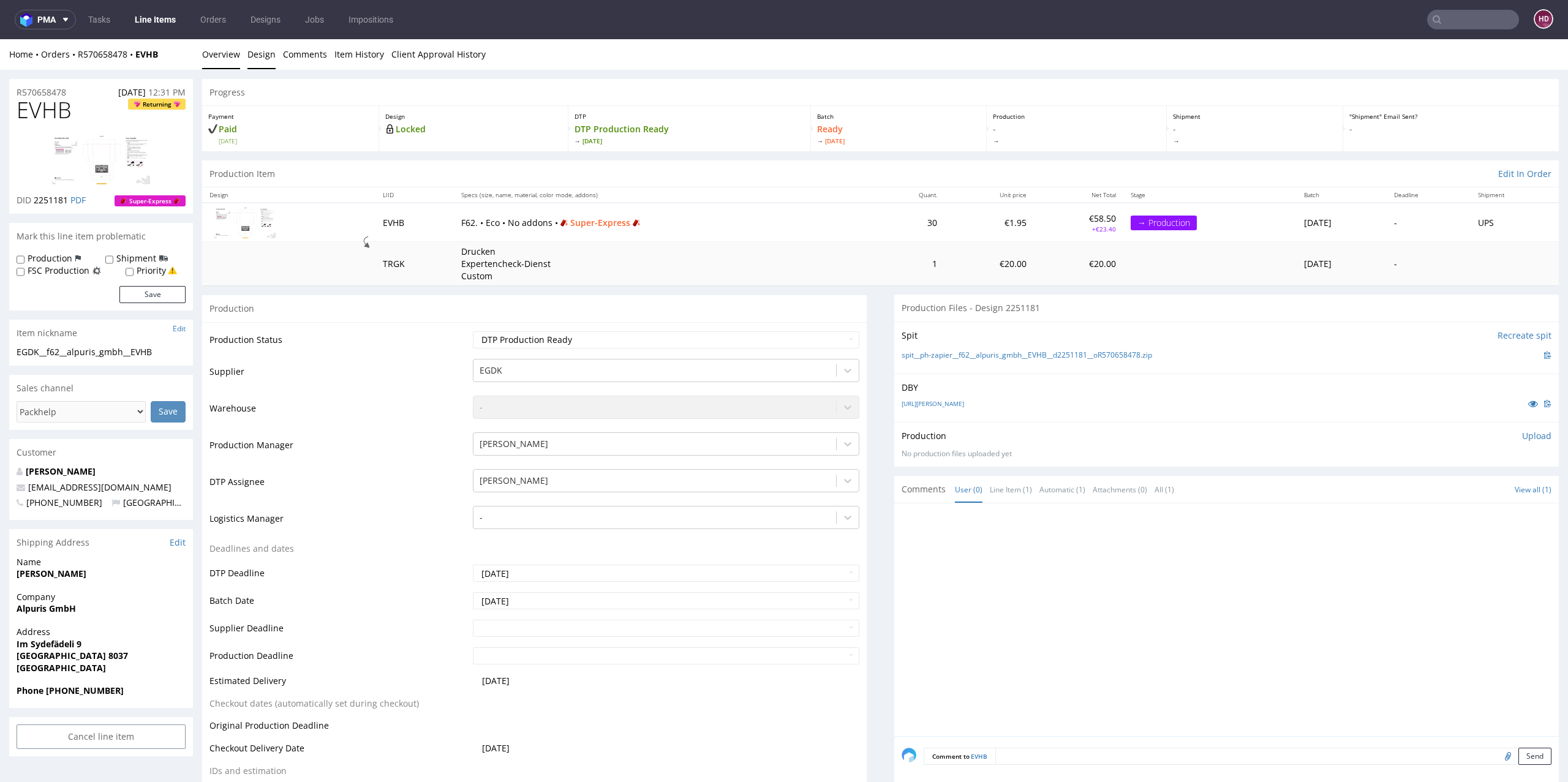
click at [272, 64] on link "Design" at bounding box center [261, 54] width 28 height 30
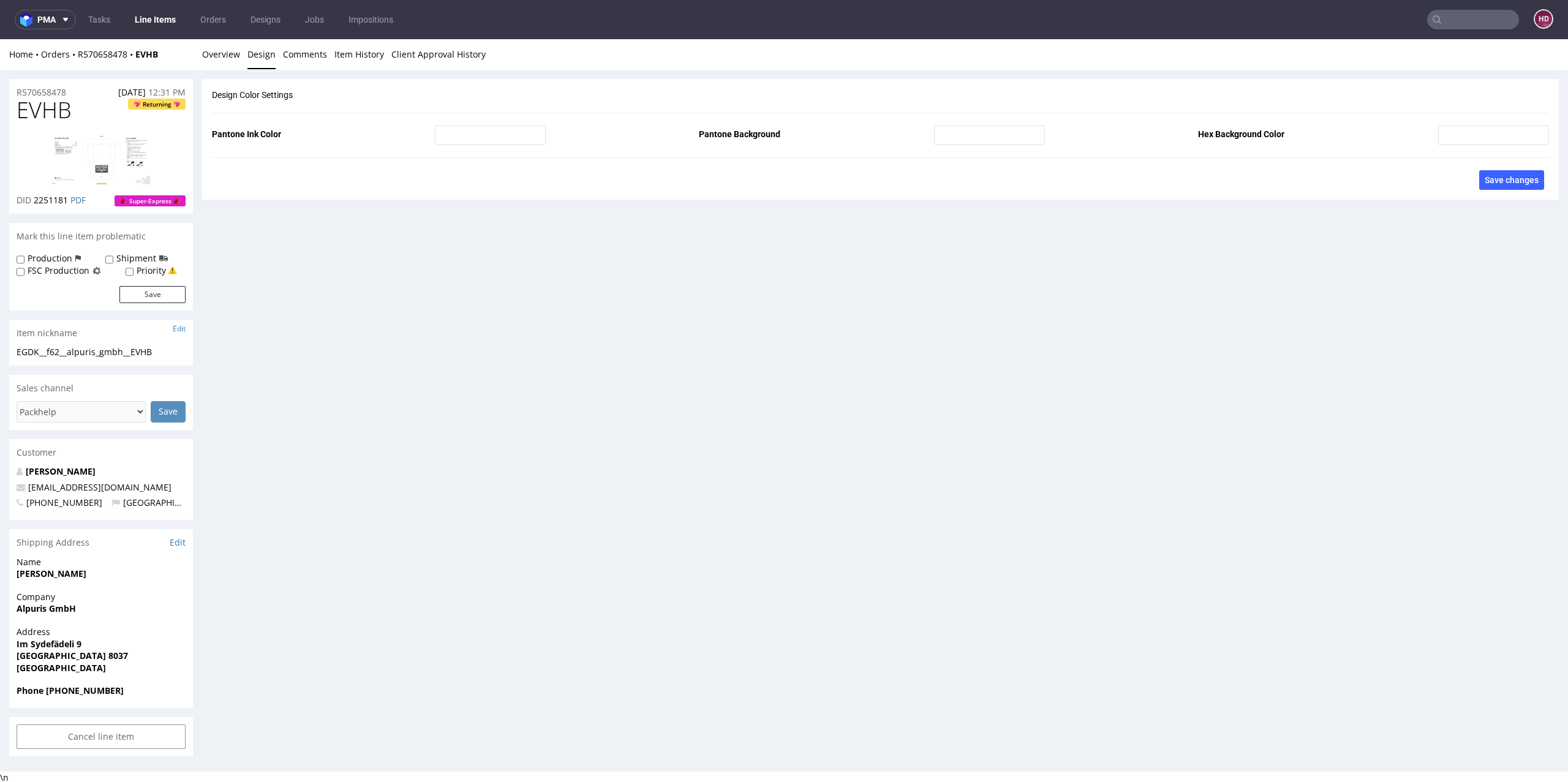
click at [245, 64] on div "Home Orders R570658478 EVHB Overview Design Comments Item History Client Approv…" at bounding box center [784, 54] width 1568 height 31
click at [231, 59] on link "Overview" at bounding box center [221, 54] width 38 height 30
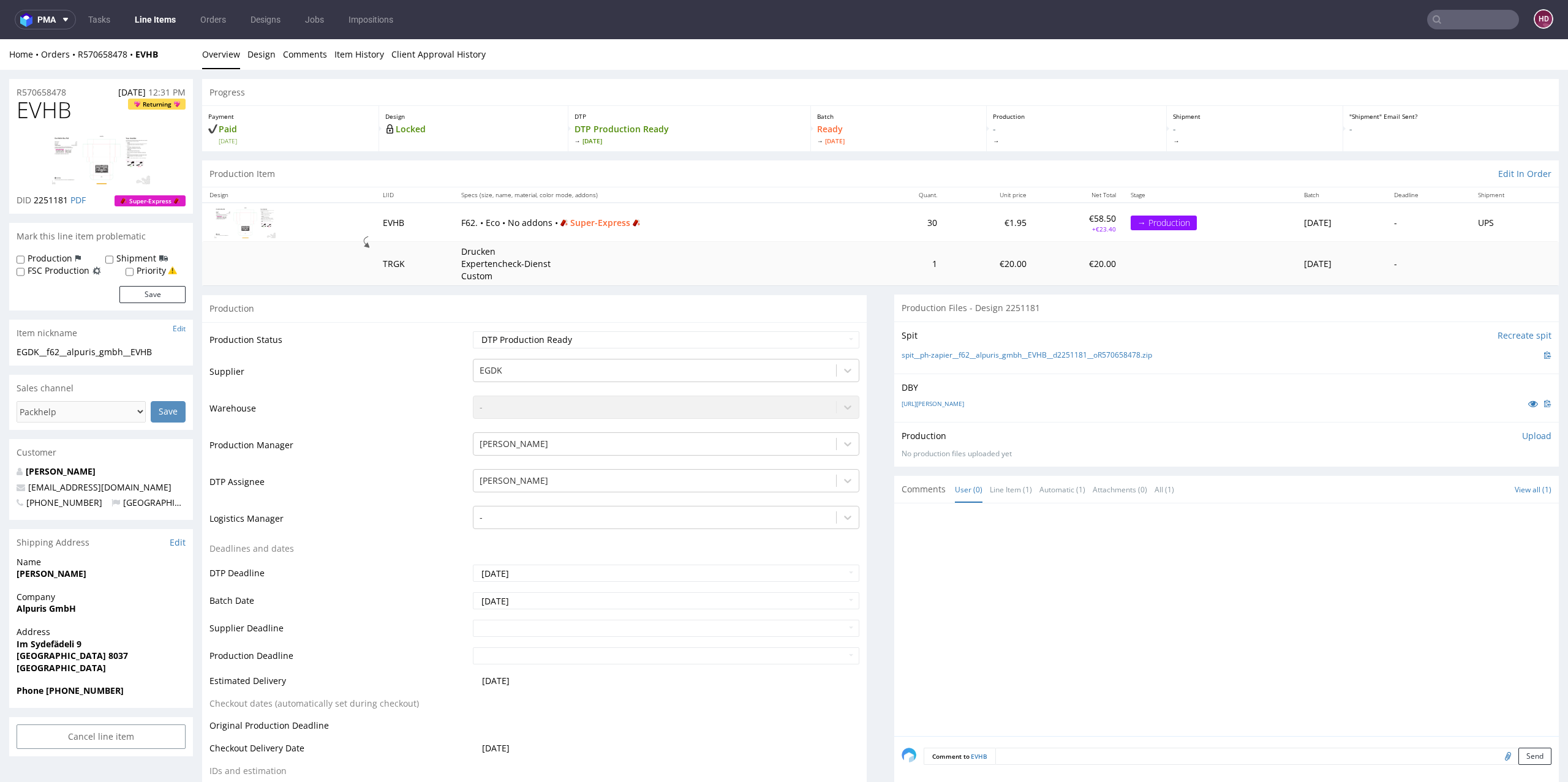
click at [169, 360] on div "EGDK__f62__alpuris_gmbh__EVHB EGDK__f62 __alpuris_gmbh__EVHB Update" at bounding box center [100, 356] width 183 height 20
drag, startPoint x: 169, startPoint y: 358, endPoint x: 10, endPoint y: 354, distance: 159.1
click at [10, 354] on div "EGDK__f62__alpuris_gmbh__EVHB EGDK__f62 __alpuris_gmbh__EVHB Update" at bounding box center [100, 356] width 183 height 20
copy div "EGDK__f62__alpuris_gmbh__EVHB"
click at [77, 88] on div "R570658478 20.08.2025 12:31 PM" at bounding box center [100, 88] width 183 height 20
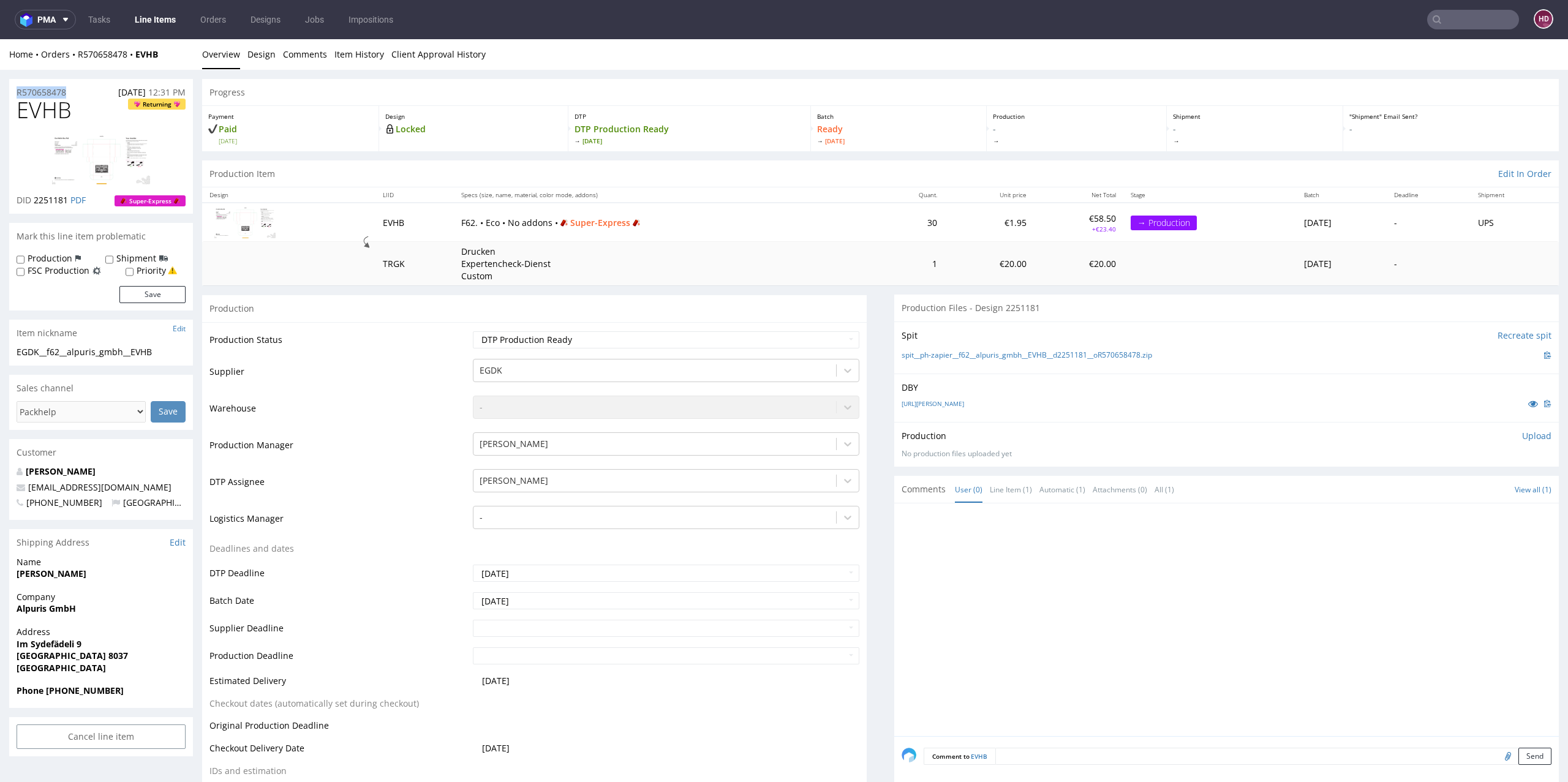
drag, startPoint x: 25, startPoint y: 91, endPoint x: 1, endPoint y: 89, distance: 24.1
copy p "R570658478"
drag, startPoint x: 66, startPoint y: 202, endPoint x: 34, endPoint y: 197, distance: 32.4
click at [34, 197] on p "DID 2251181 PDF" at bounding box center [51, 200] width 69 height 13
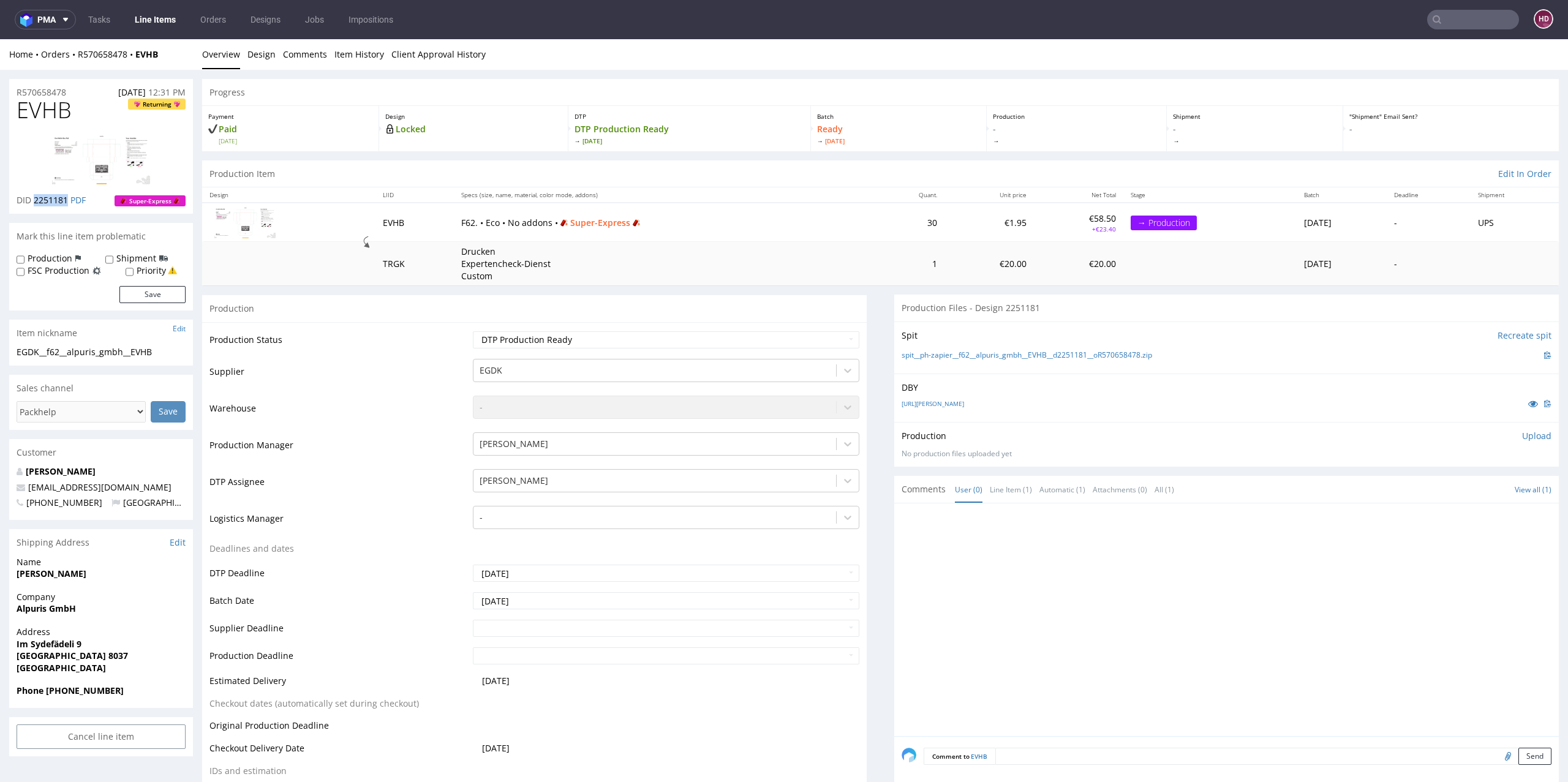
copy span "2251181"
drag, startPoint x: 71, startPoint y: 110, endPoint x: 5, endPoint y: 110, distance: 66.0
copy span "EVHB"
click at [1522, 435] on p "Upload" at bounding box center [1536, 436] width 29 height 13
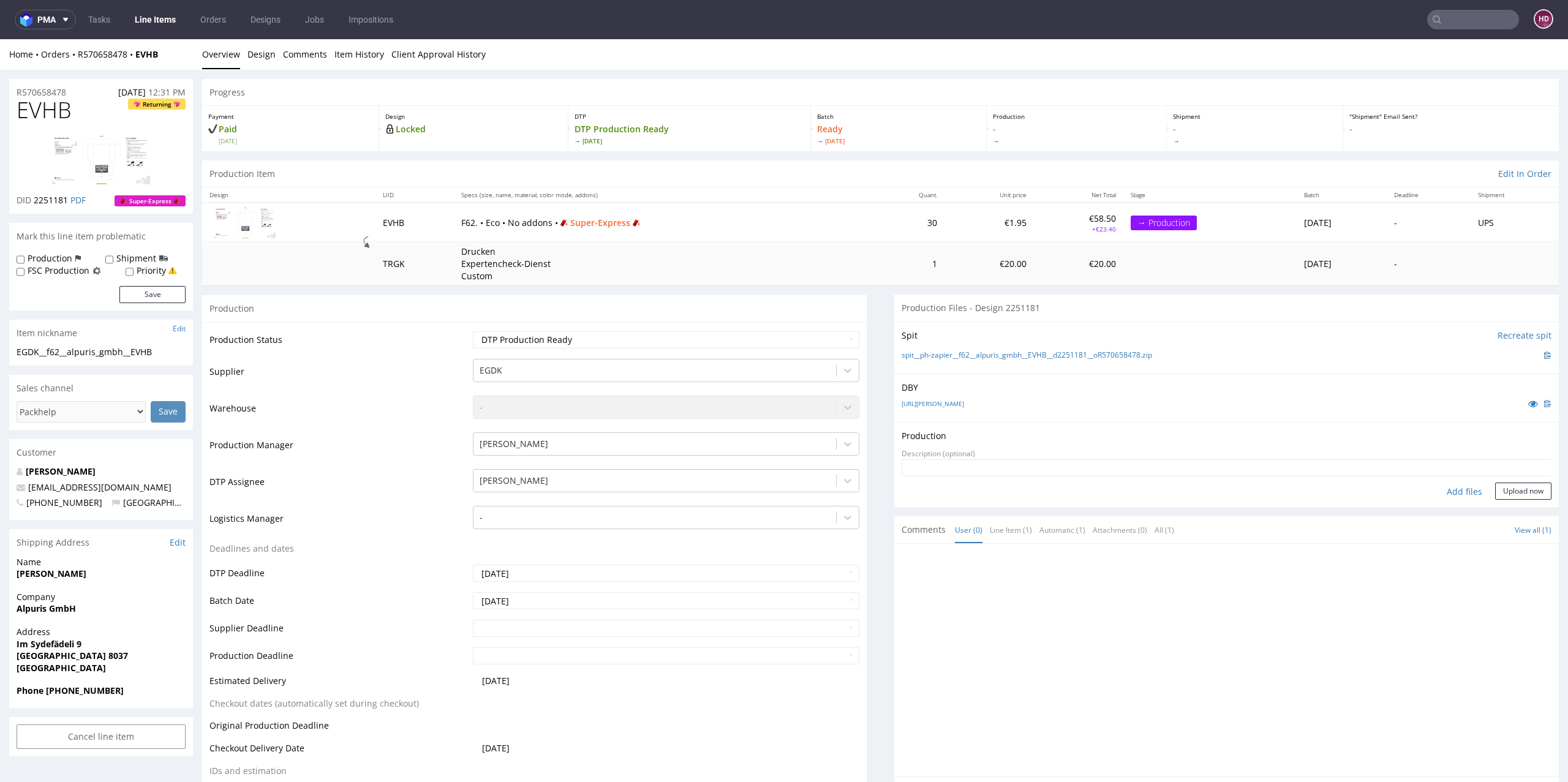
click at [1435, 490] on div "Add files" at bounding box center [1463, 491] width 61 height 18
type input "C:\fakepath\EGDK__f62__alpuris_gmbh__EVHB__d2251181__oR570658478.pdf"
click at [1506, 509] on button "Upload now" at bounding box center [1523, 510] width 56 height 17
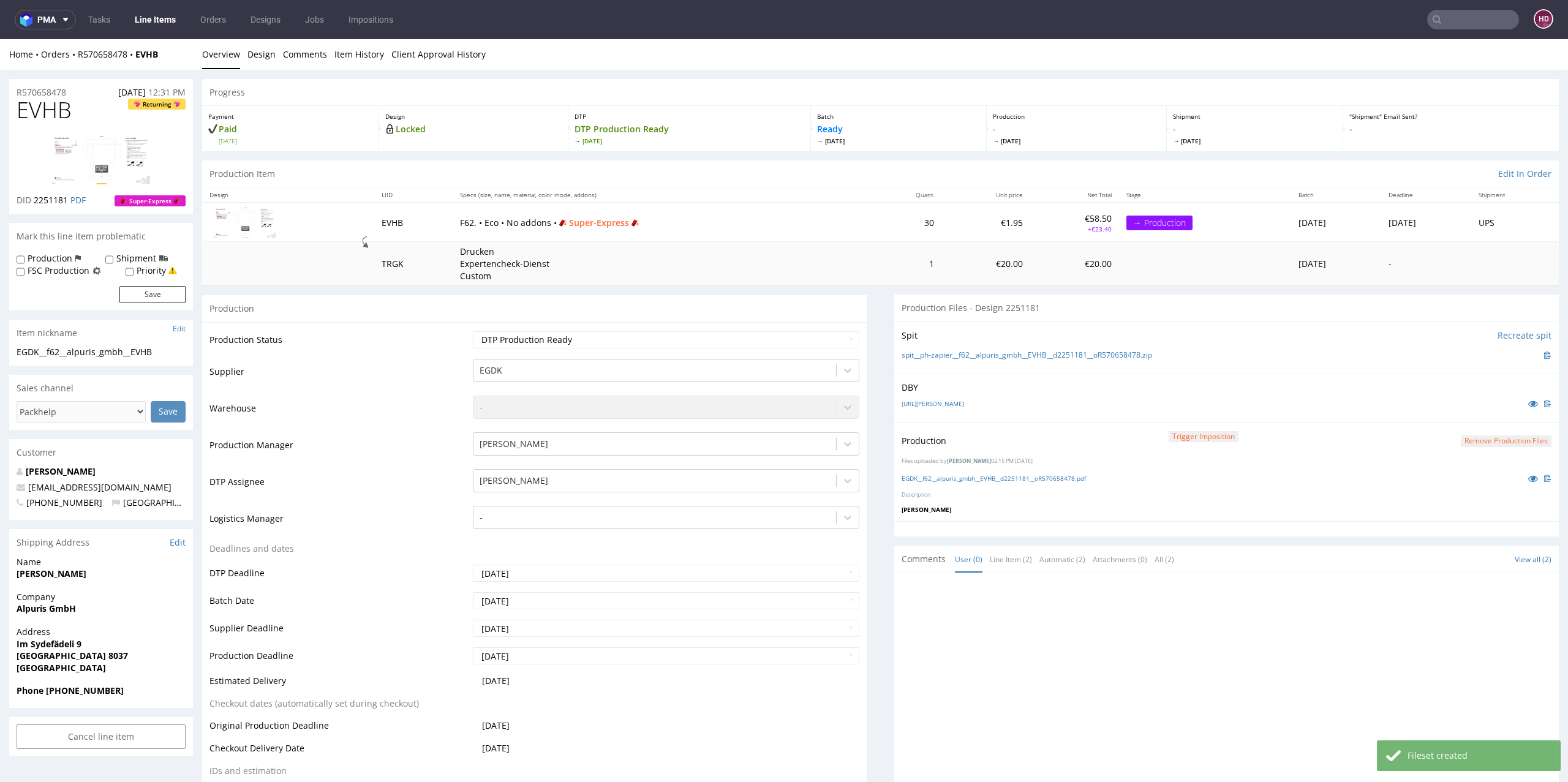
click at [161, 21] on link "Line Items" at bounding box center [155, 19] width 56 height 20
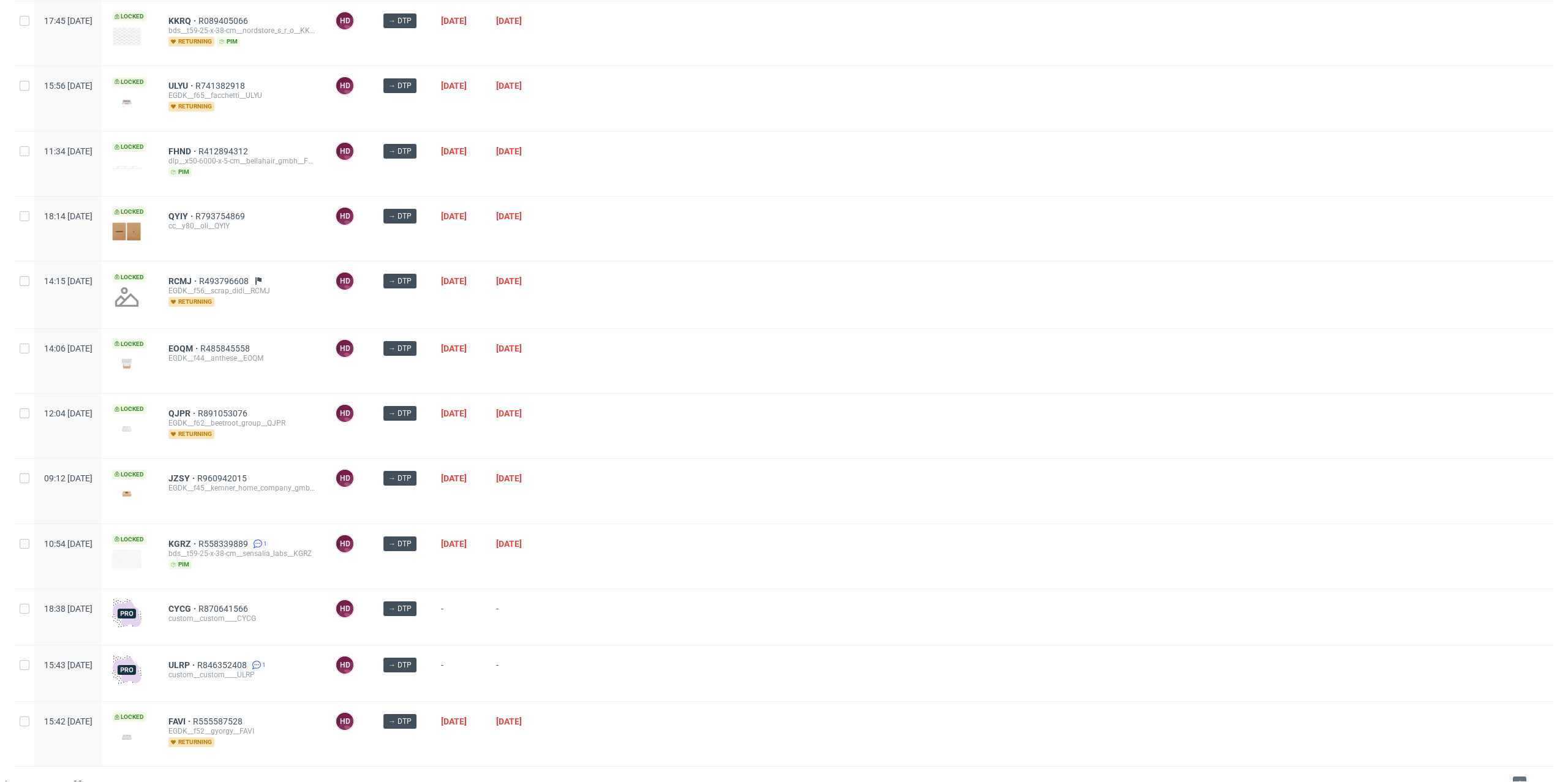
scroll to position [397, 0]
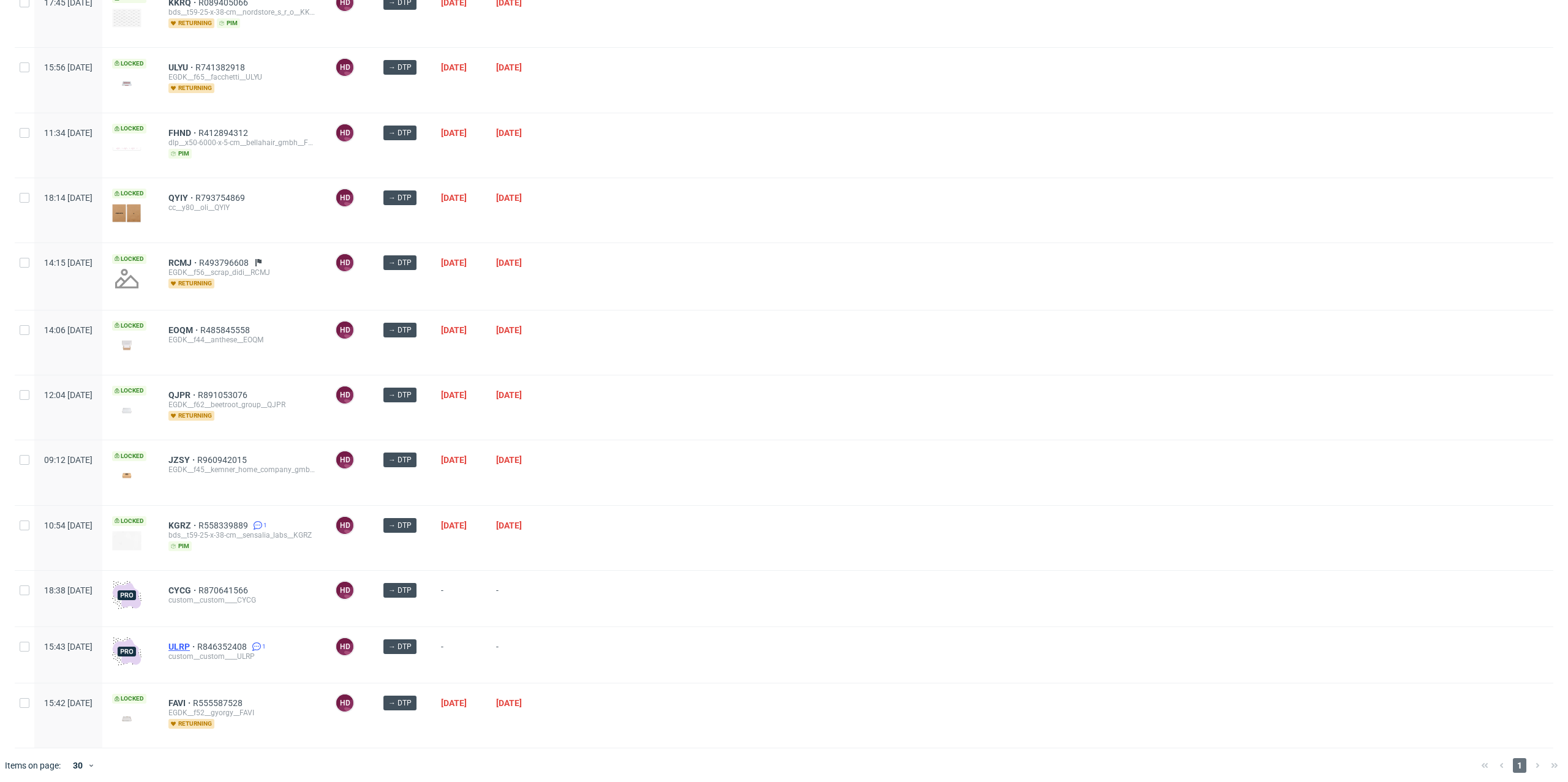
click at [197, 642] on span "ULRP" at bounding box center [183, 646] width 29 height 10
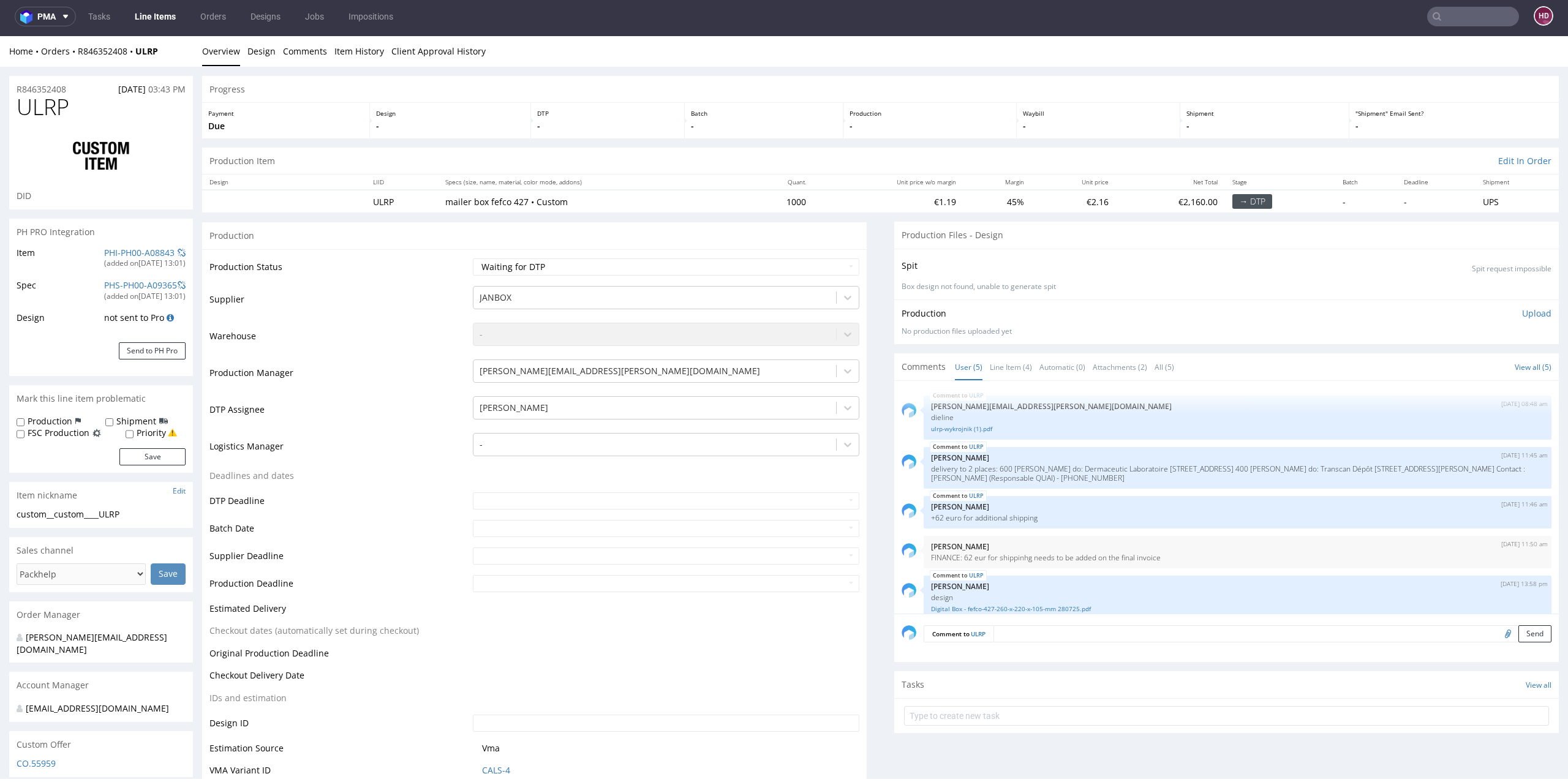
scroll to position [13, 0]
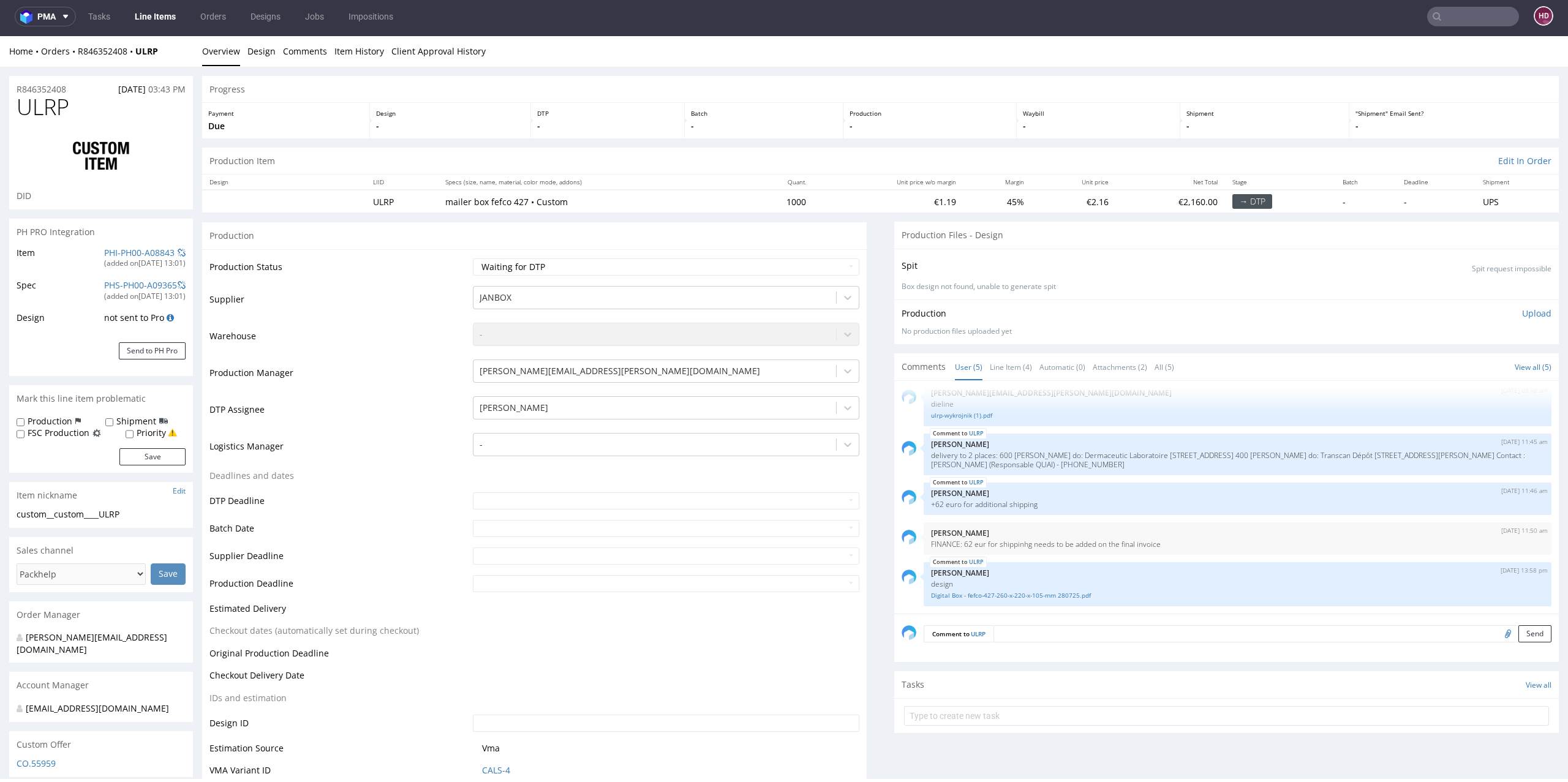
select select "in_progress"
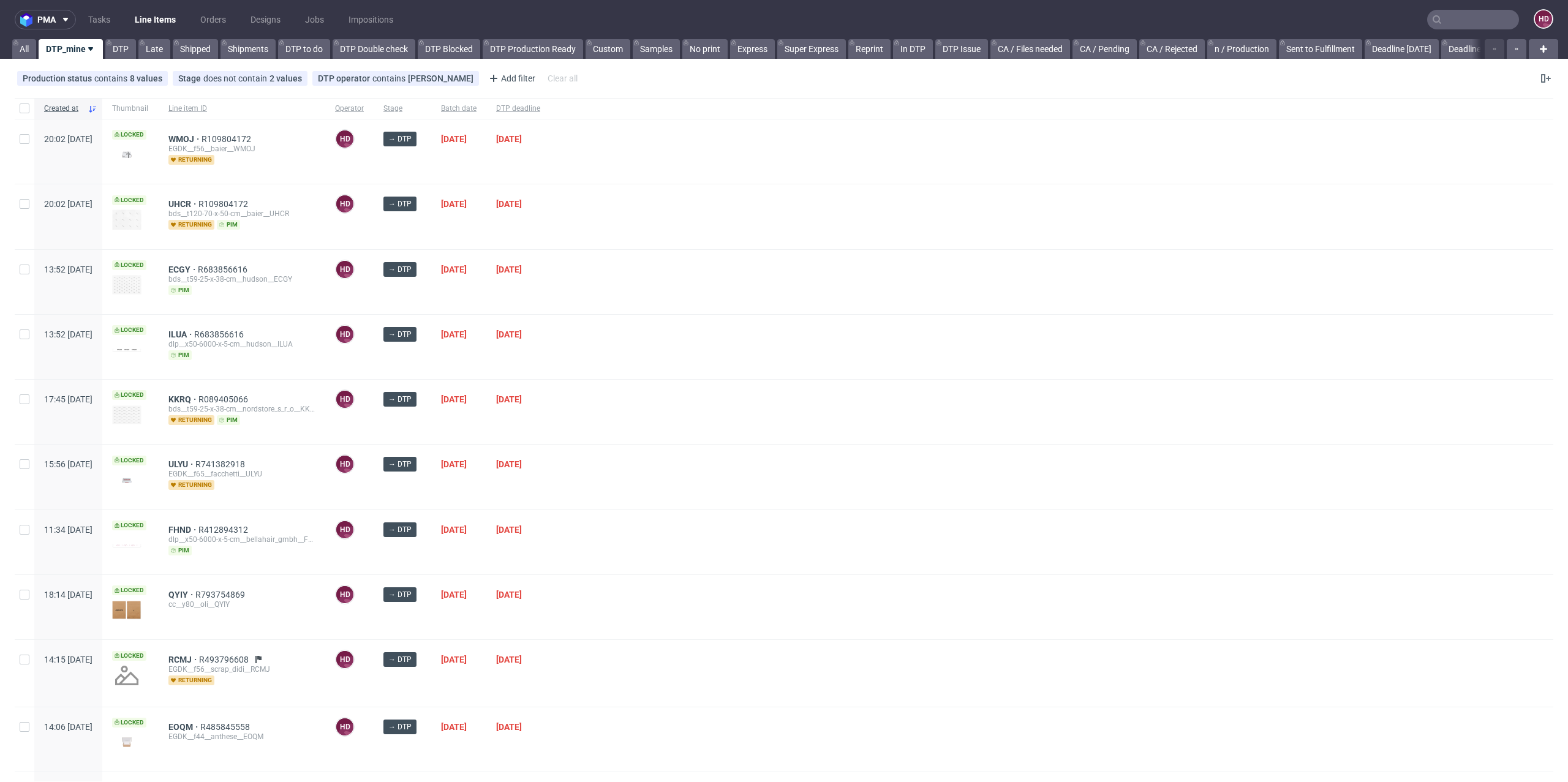
scroll to position [397, 0]
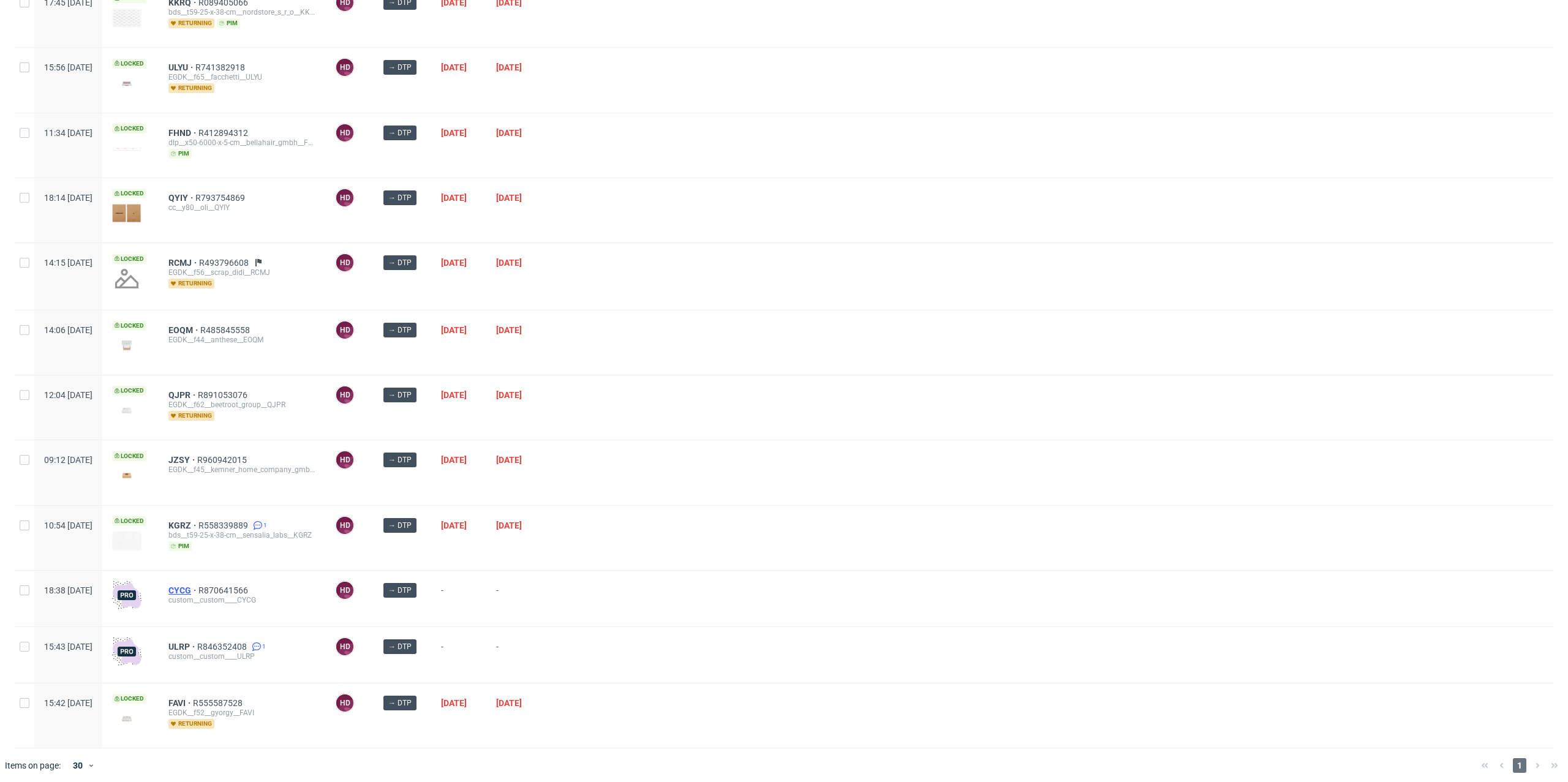
click at [198, 585] on span "CYCG" at bounding box center [183, 590] width 30 height 10
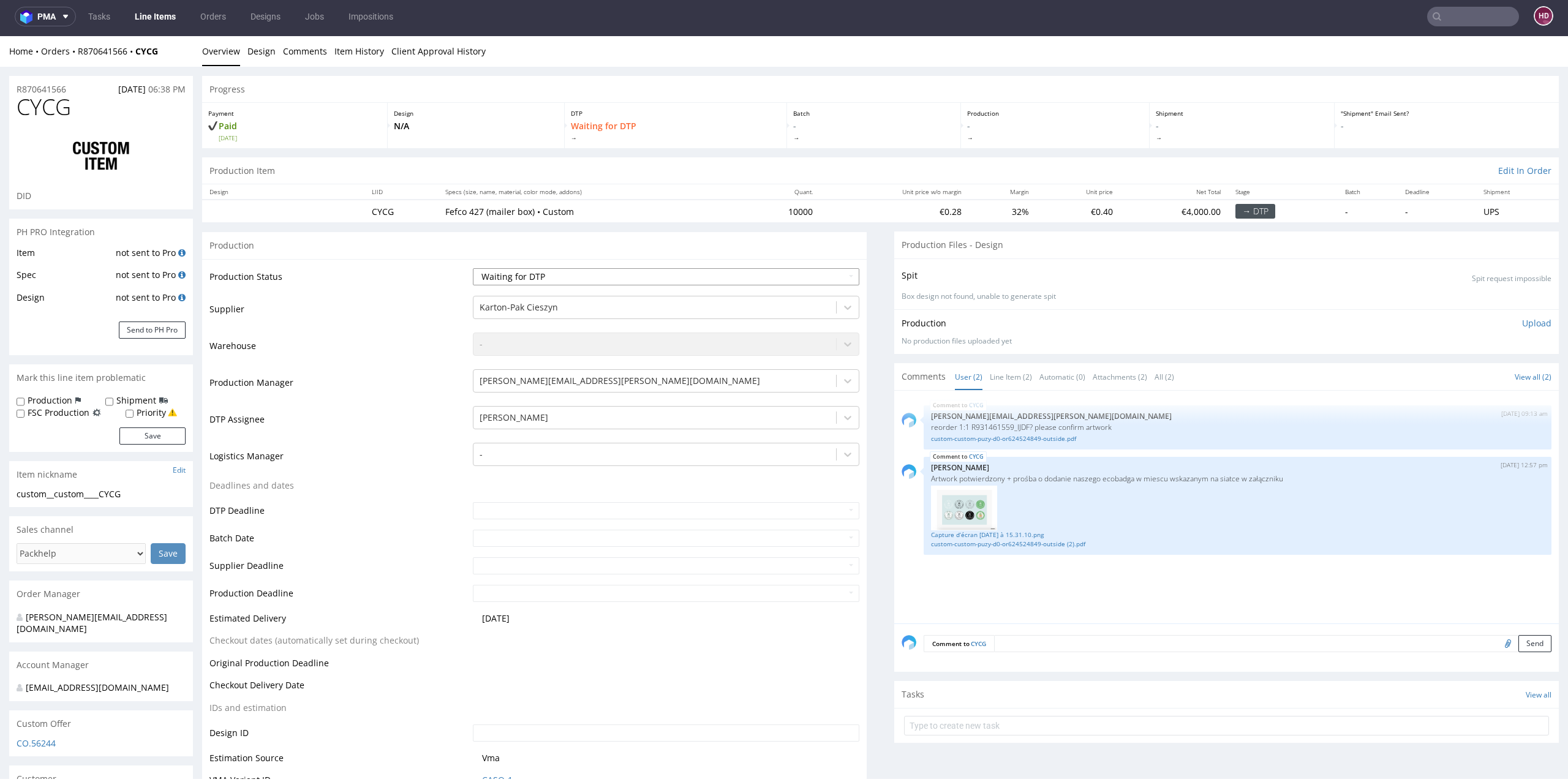
click at [561, 281] on select "Waiting for Artwork Waiting for Diecut Waiting for Mockup Waiting for DTP Waiti…" at bounding box center [666, 276] width 387 height 17
select select "dtp_in_process"
click at [473, 268] on select "Waiting for Artwork Waiting for Diecut Waiting for Mockup Waiting for DTP Waiti…" at bounding box center [666, 276] width 387 height 17
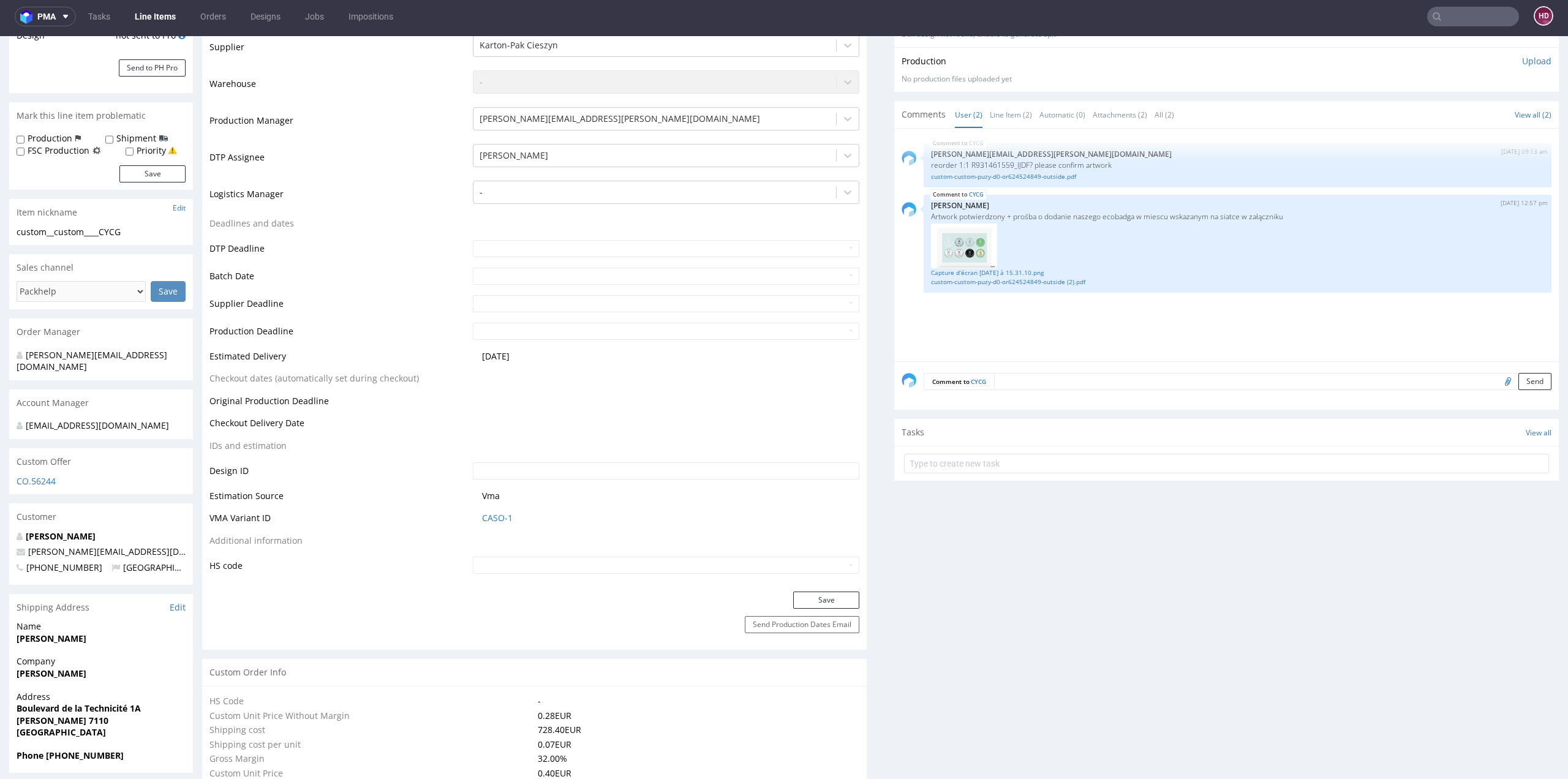
scroll to position [292, 0]
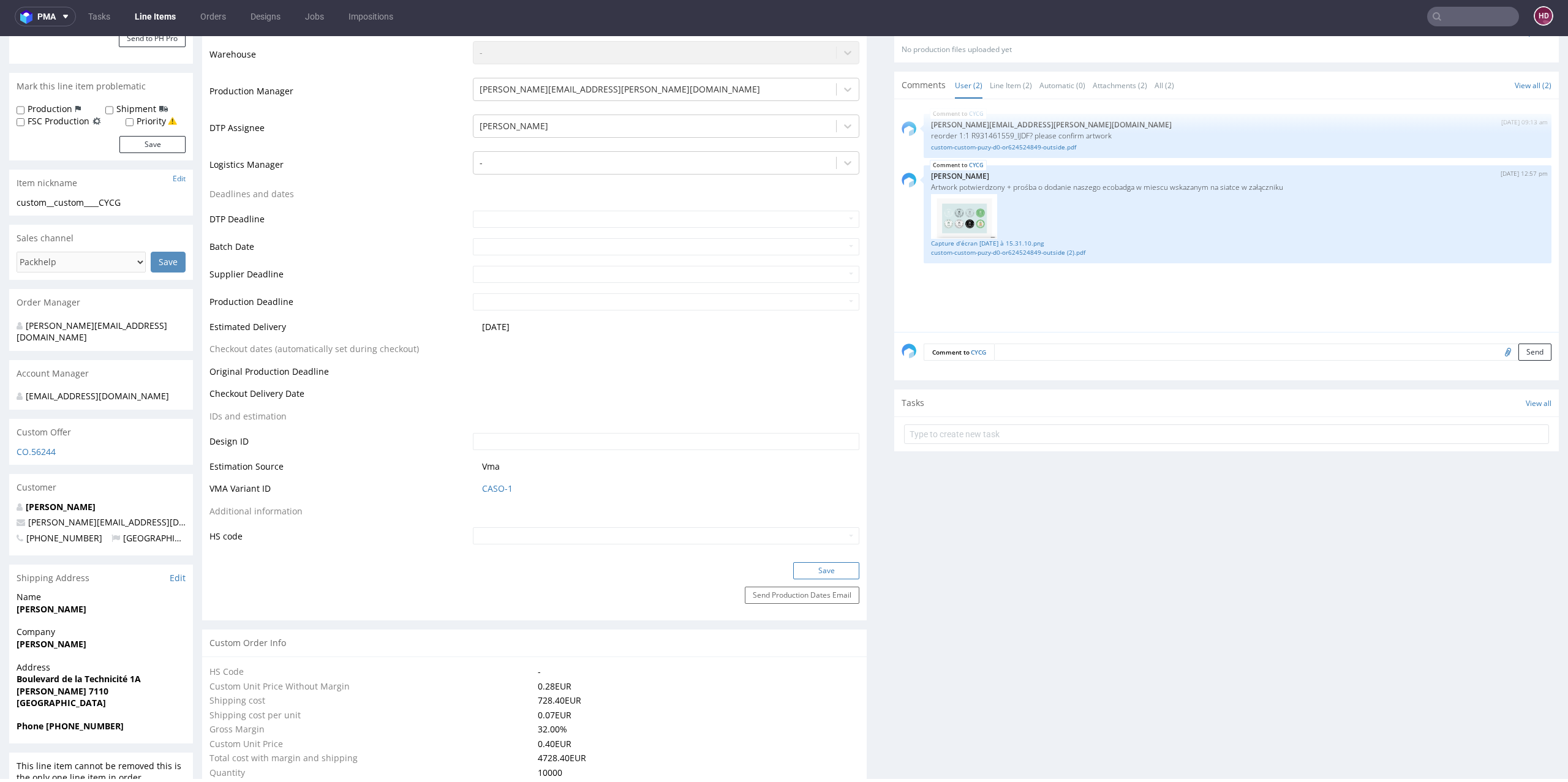
click at [804, 573] on button "Save" at bounding box center [826, 570] width 66 height 17
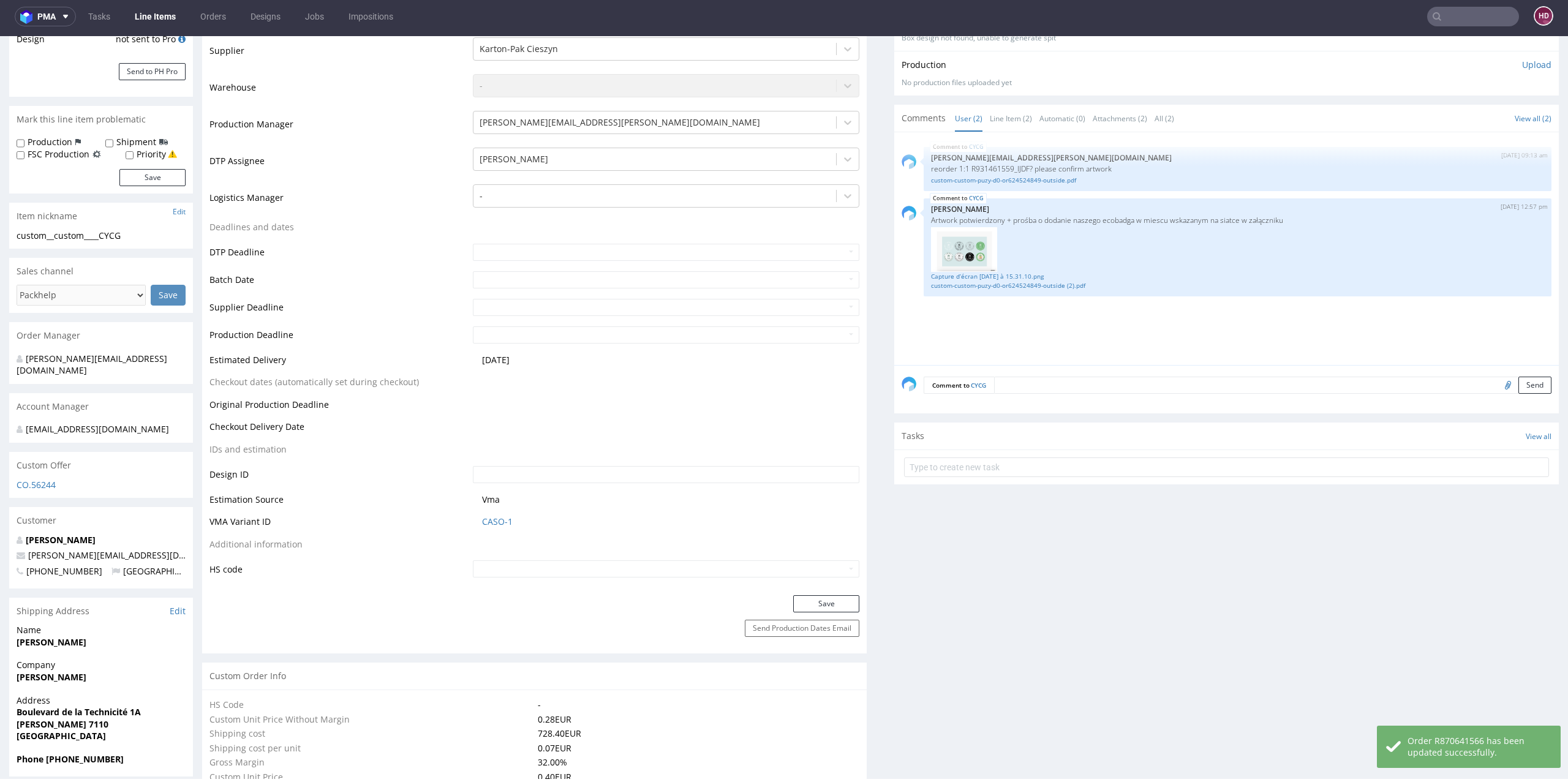
scroll to position [151, 0]
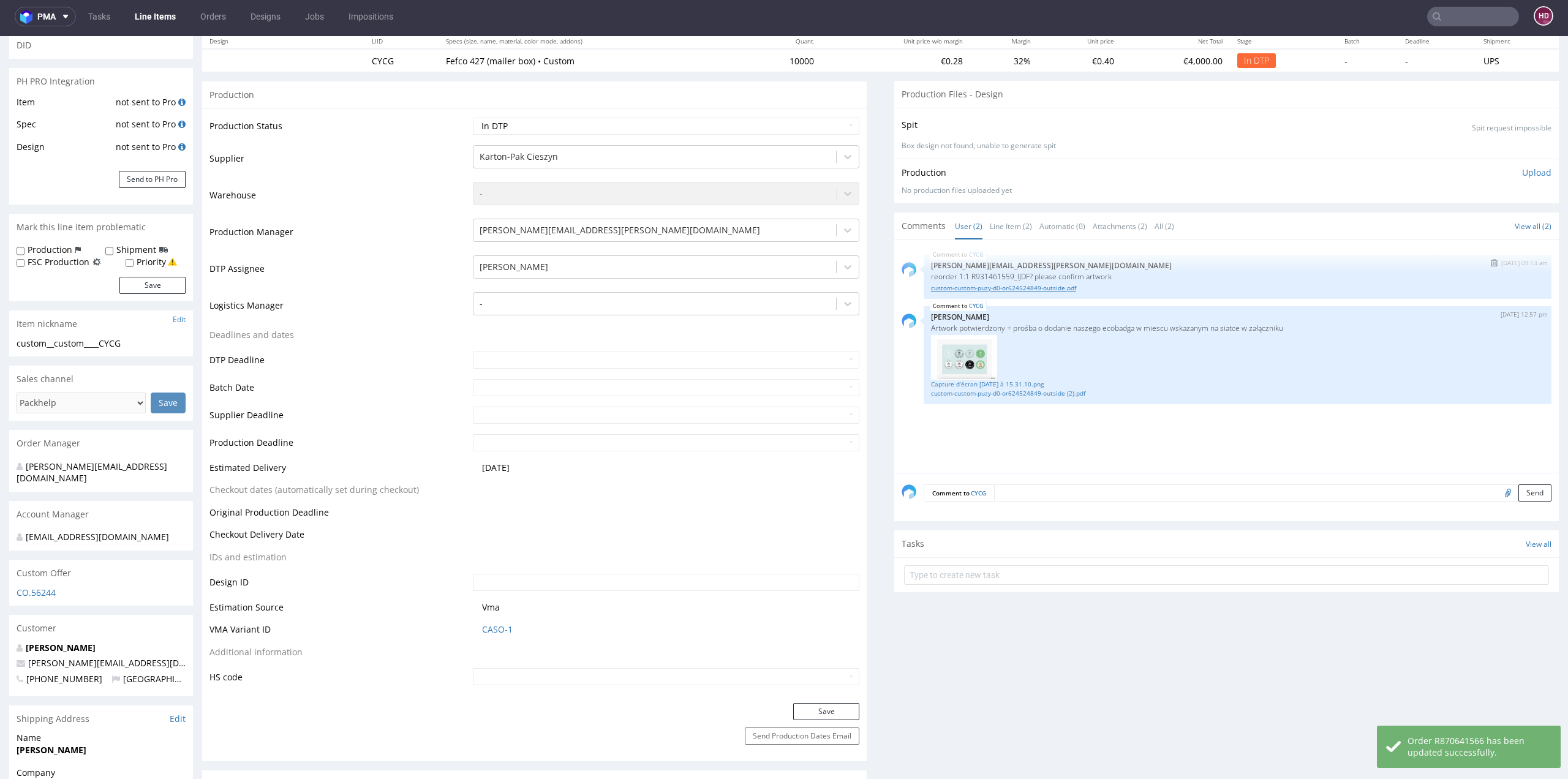
click at [1033, 286] on link "custom-custom-puzy-d0-or624524849-outside.pdf" at bounding box center [1237, 288] width 613 height 9
click at [1004, 384] on link "Capture d’écran 2025-08-08 à 15.31.10.png" at bounding box center [1237, 384] width 613 height 9
click at [1047, 392] on link "custom-custom-puzy-d0-or624524849-outside (2).pdf" at bounding box center [1237, 393] width 613 height 9
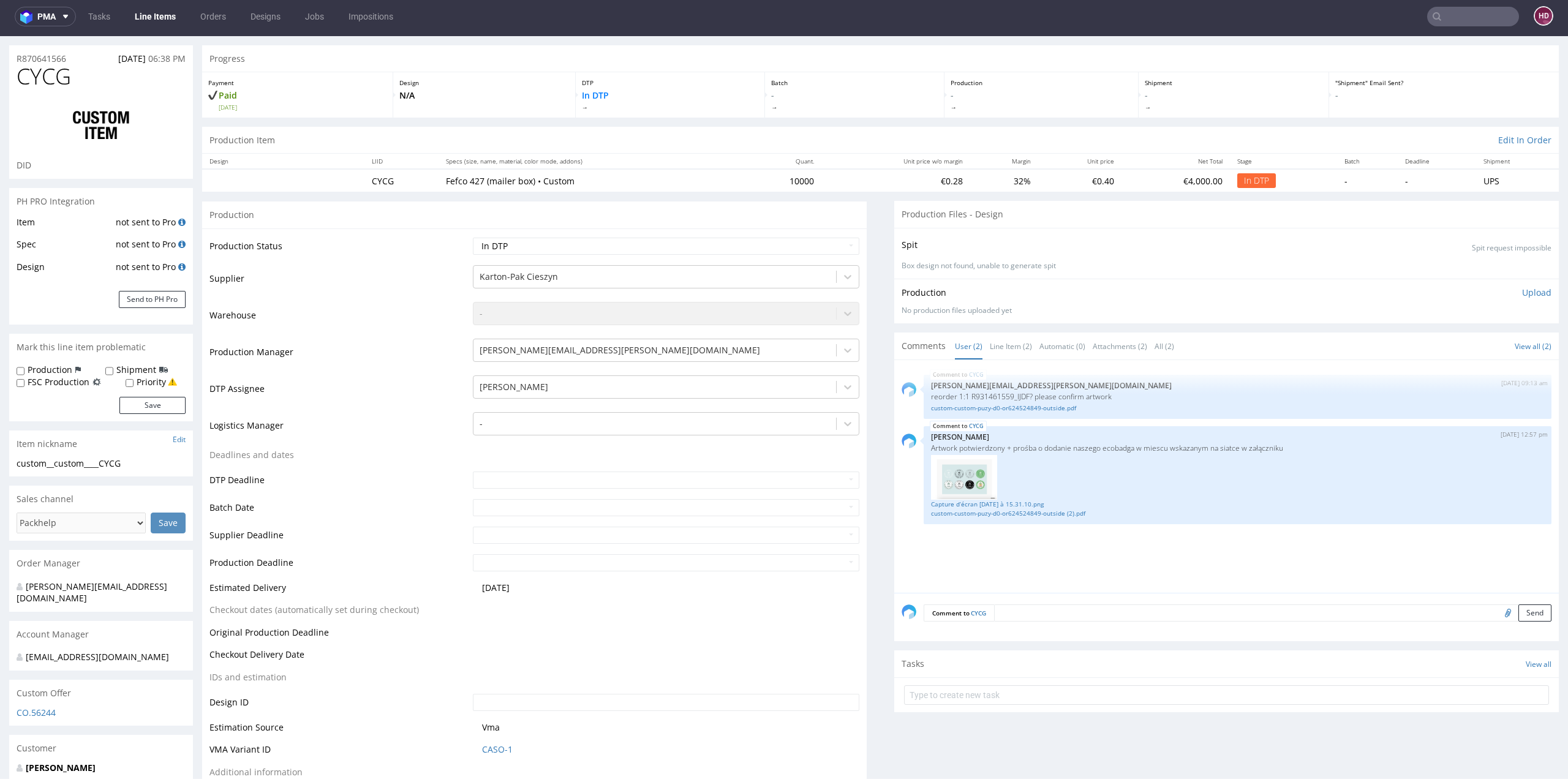
scroll to position [0, 0]
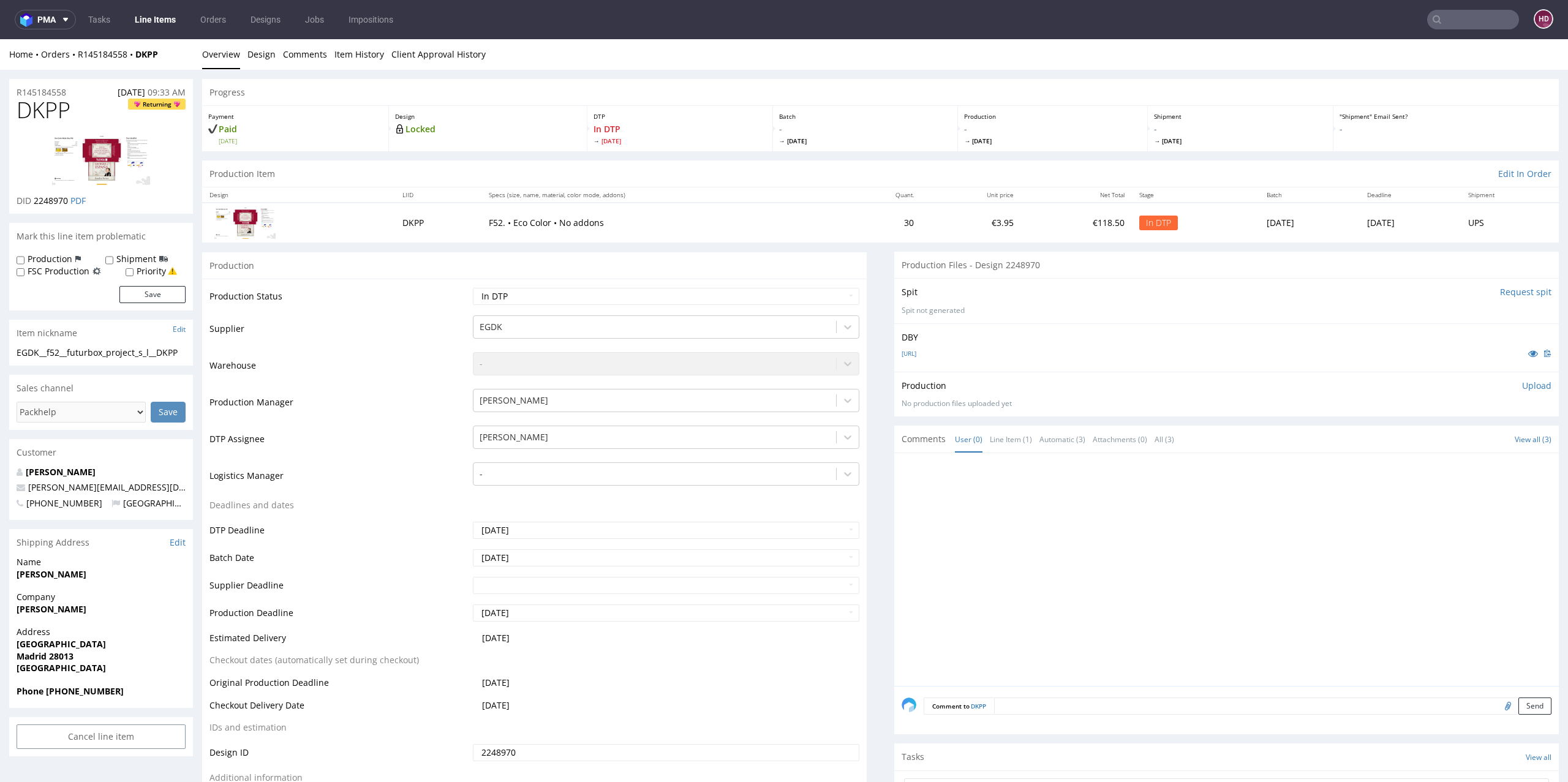
scroll to position [239, 0]
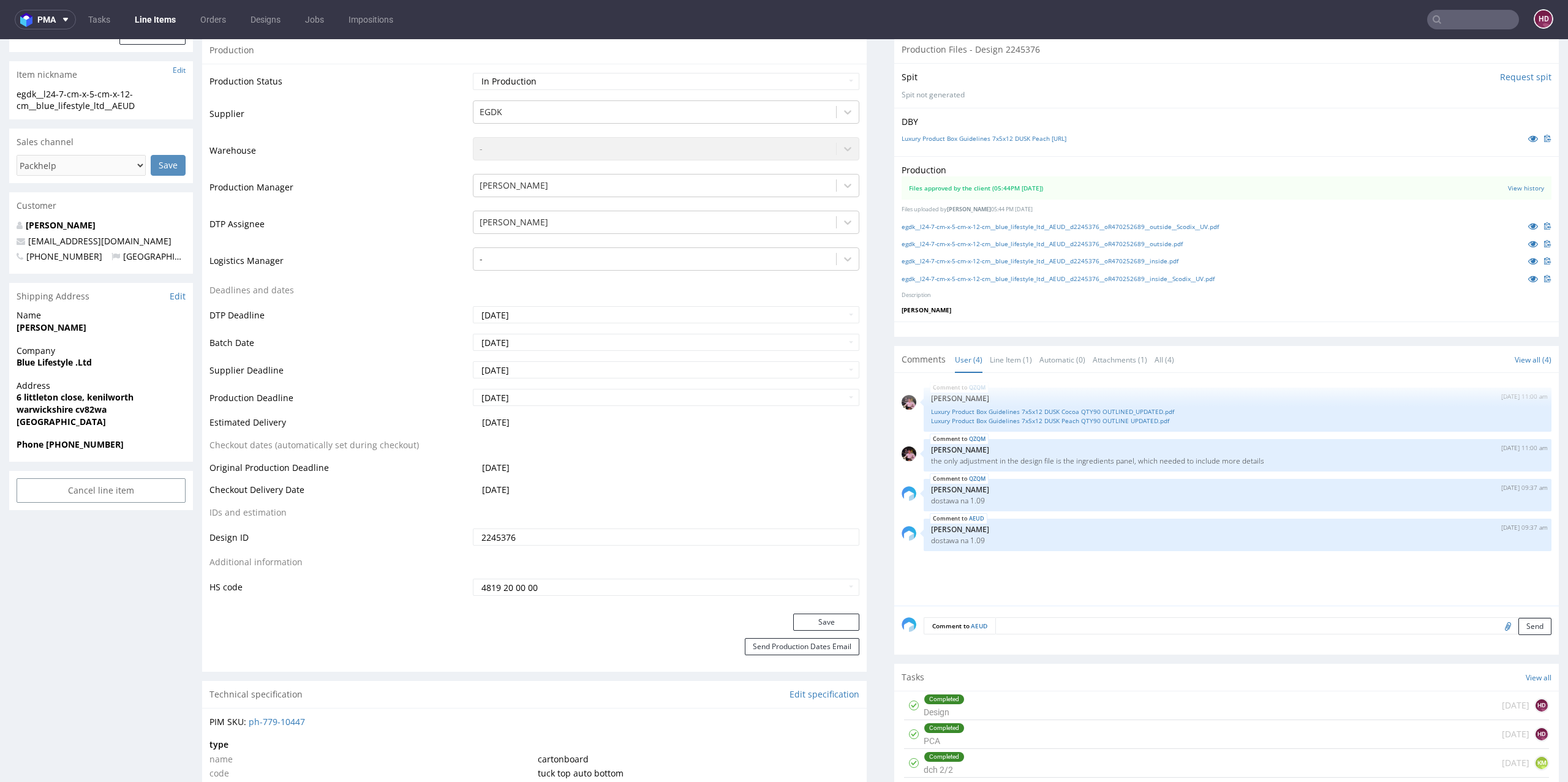
scroll to position [326, 0]
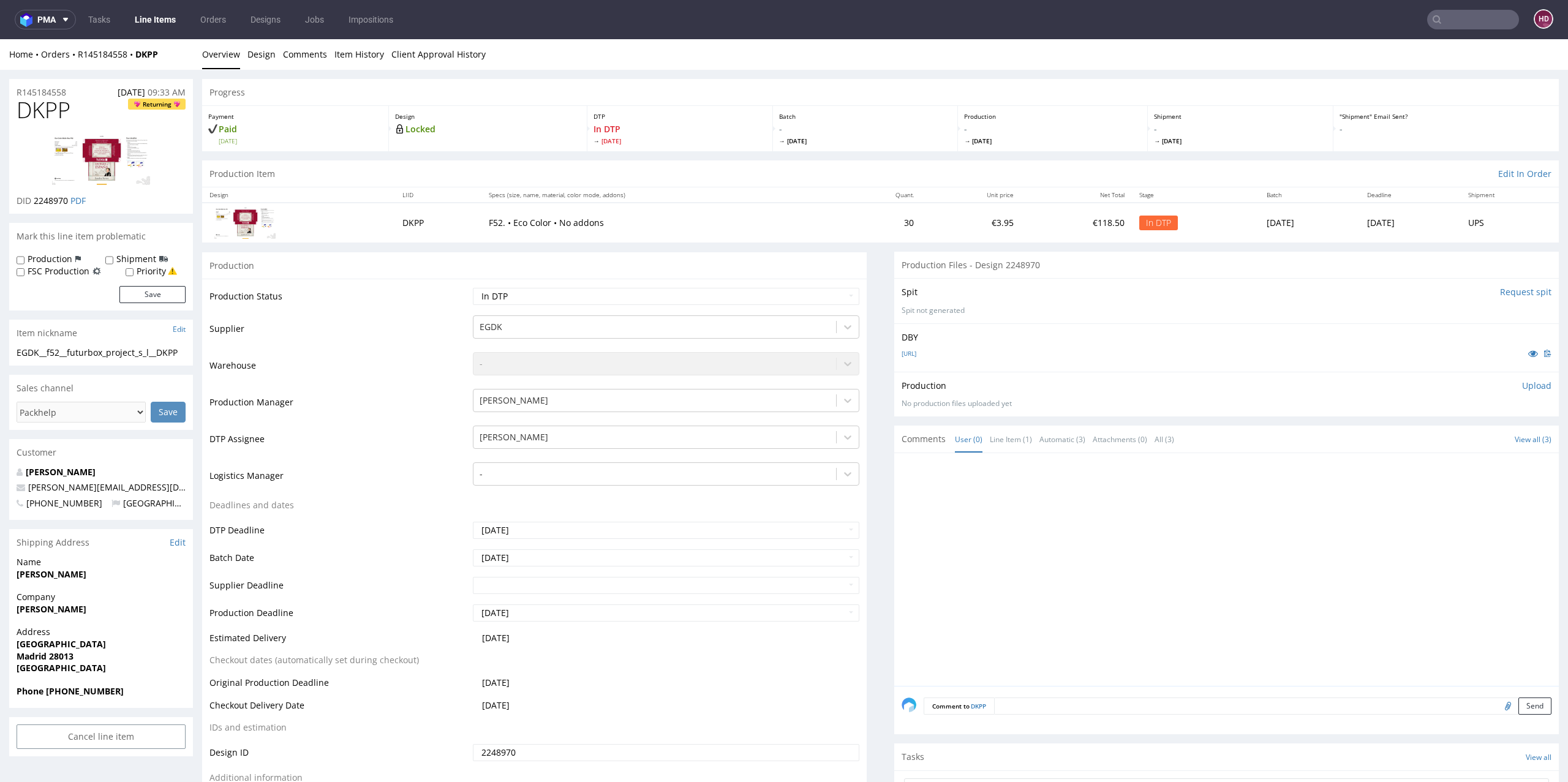
click at [158, 16] on link "Line Items" at bounding box center [155, 19] width 56 height 20
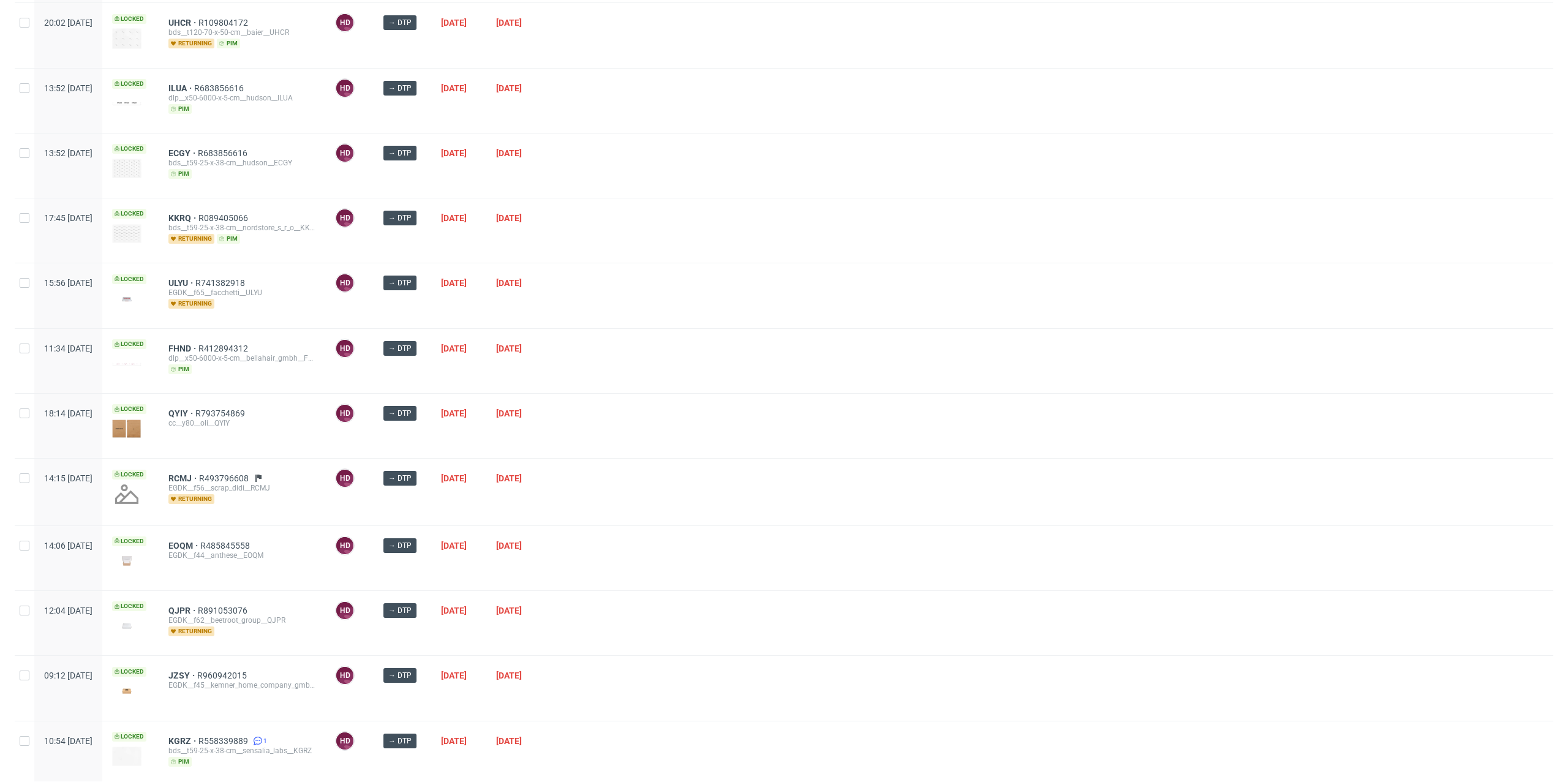
scroll to position [286, 0]
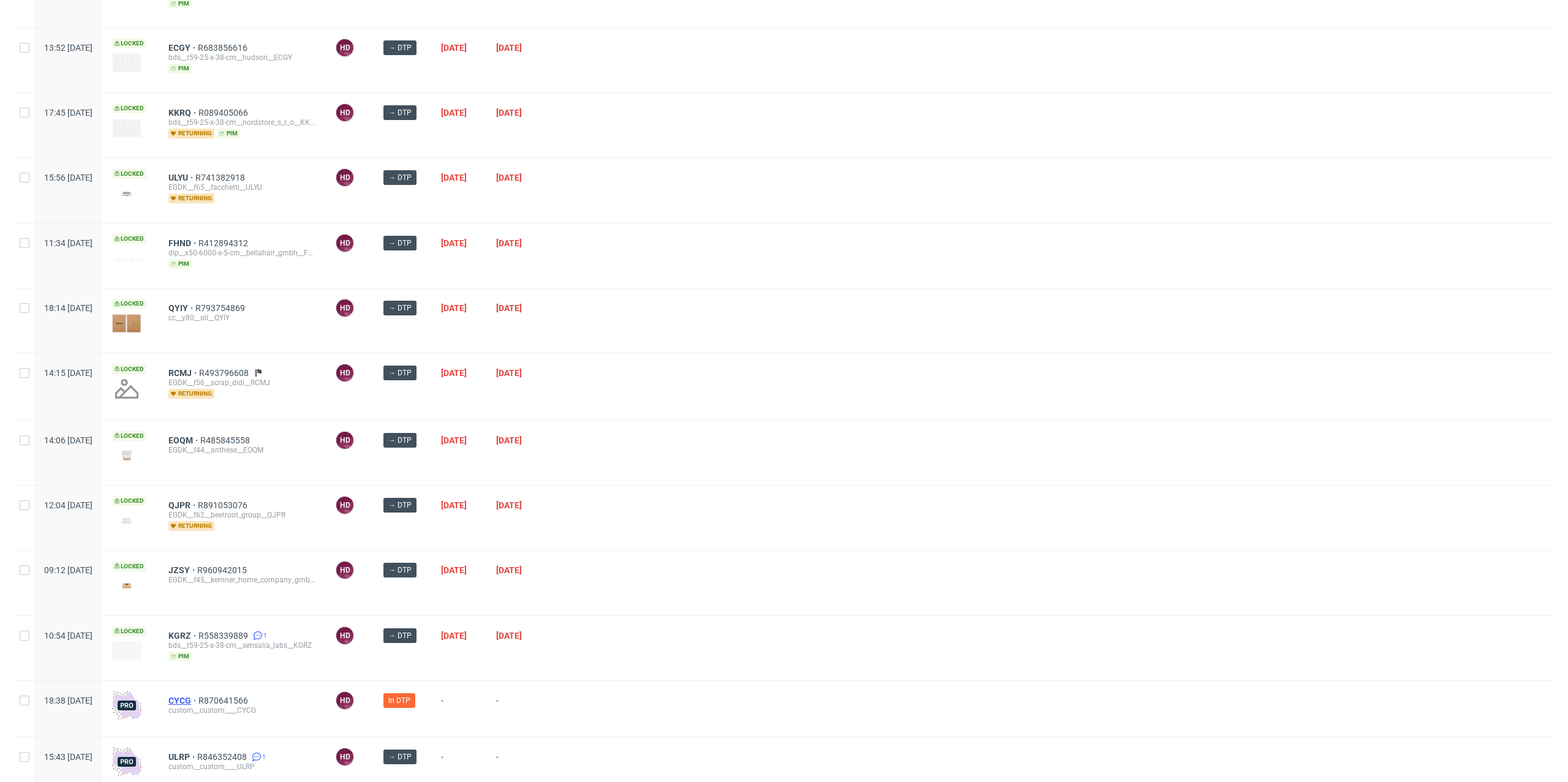
click at [198, 696] on span "CYCG" at bounding box center [183, 700] width 30 height 10
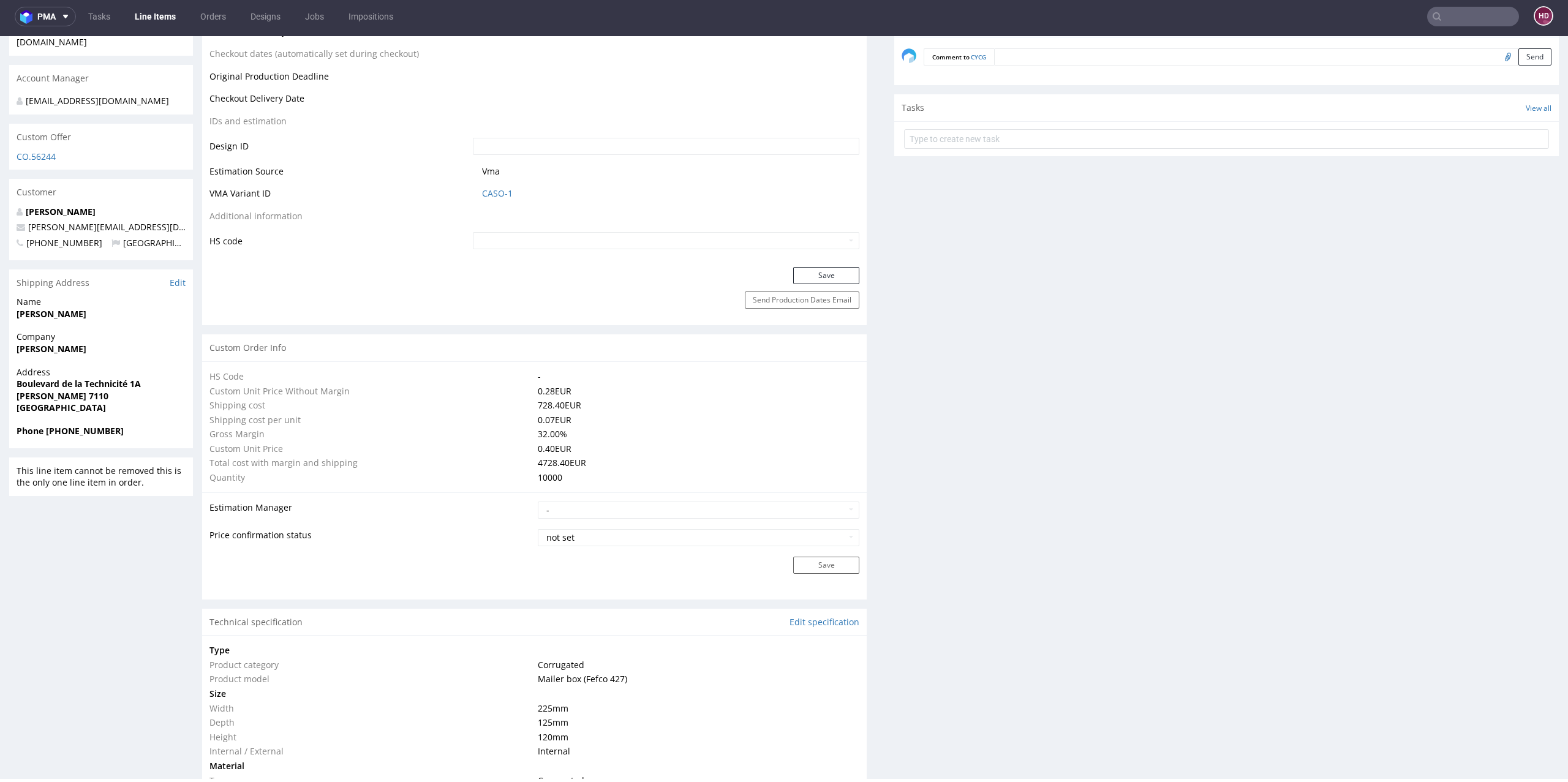
scroll to position [190, 0]
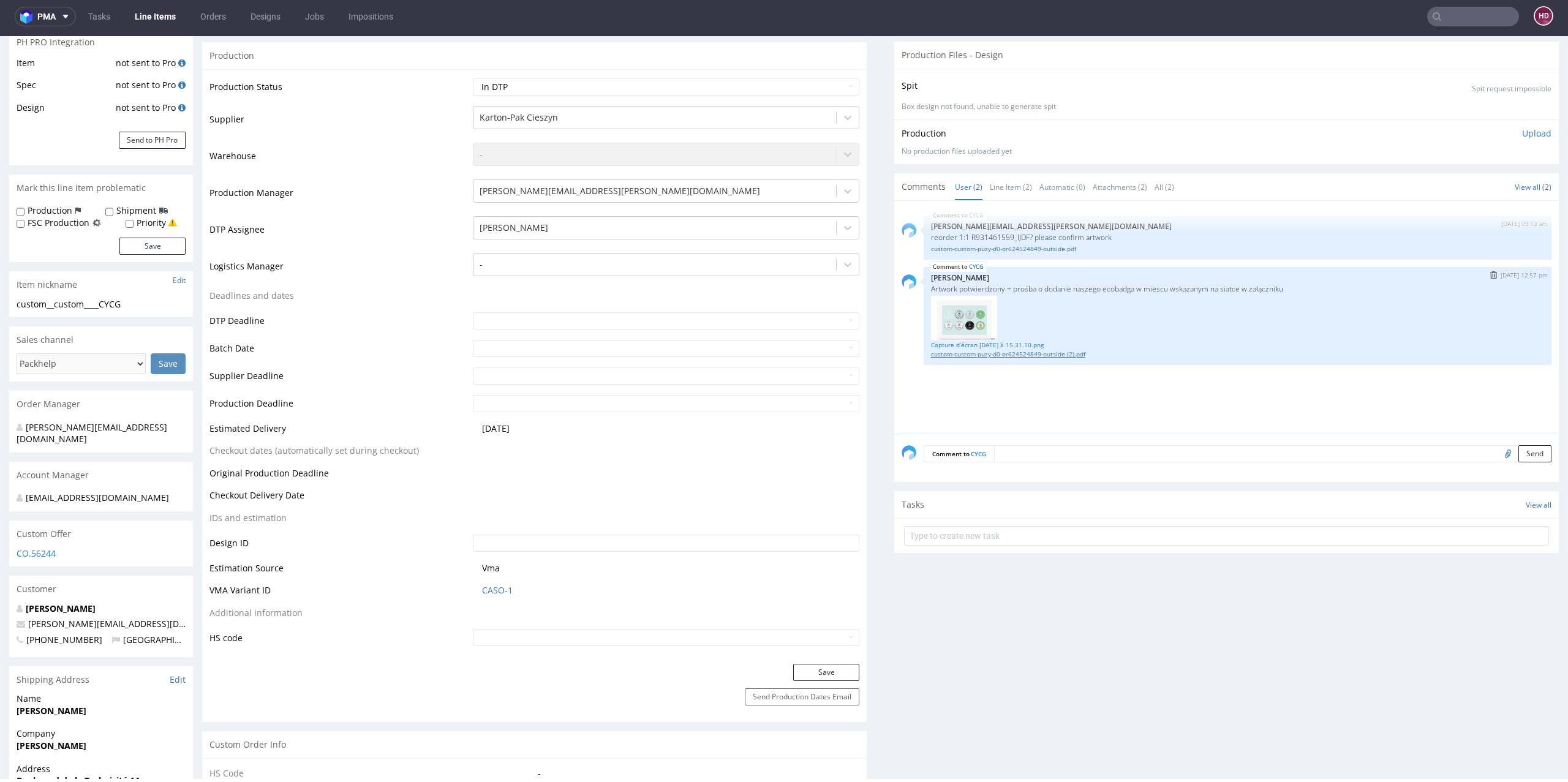
click at [1033, 351] on link "custom-custom-puzy-d0-or624524849-outside (2).pdf" at bounding box center [1237, 354] width 613 height 9
drag, startPoint x: 161, startPoint y: 300, endPoint x: 152, endPoint y: 306, distance: 10.8
click at [161, 300] on div "custom__custom____CYCG" at bounding box center [100, 304] width 169 height 13
drag, startPoint x: 147, startPoint y: 305, endPoint x: 0, endPoint y: 303, distance: 147.0
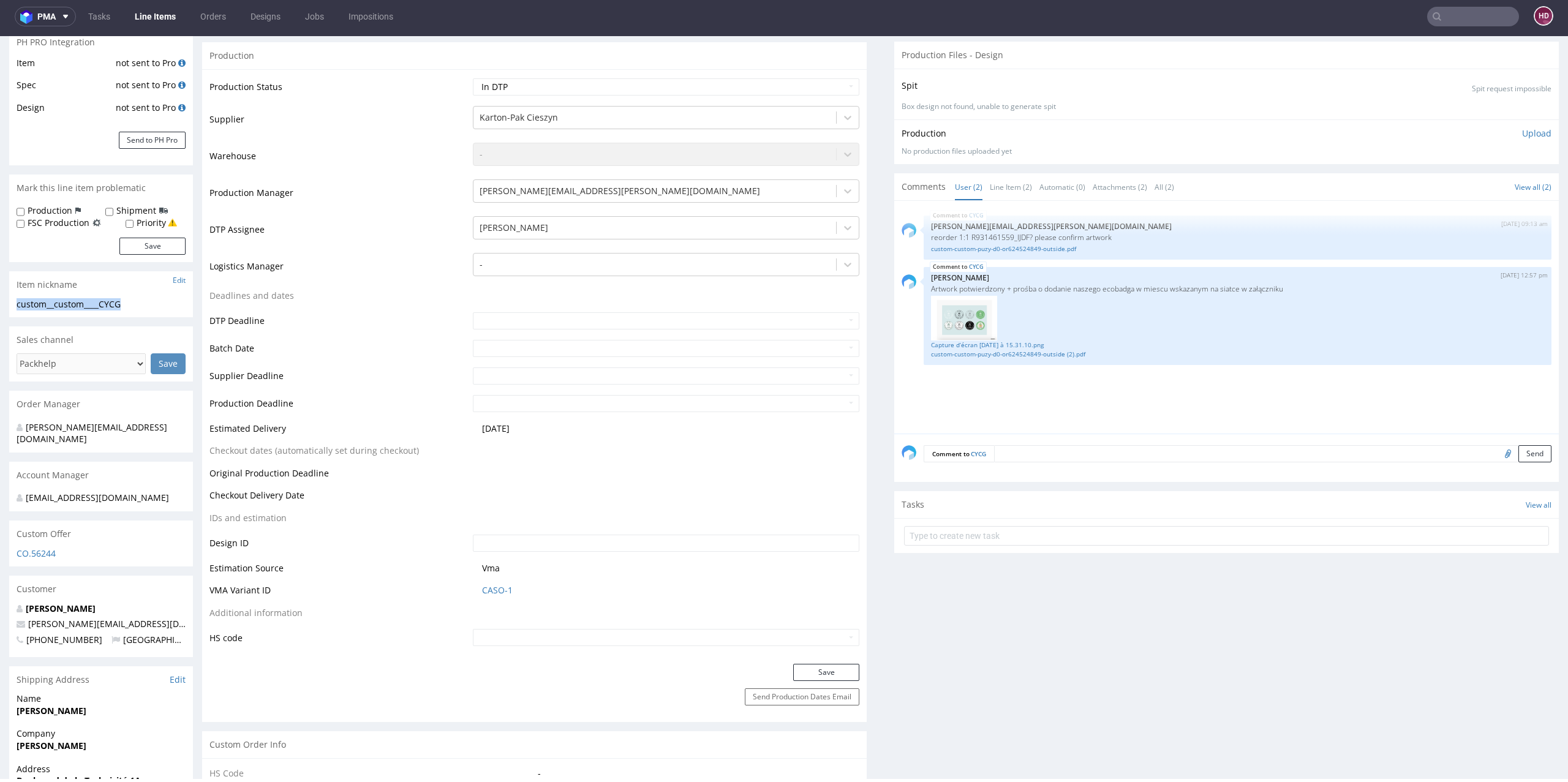
copy div "custom__custom____CYCG"
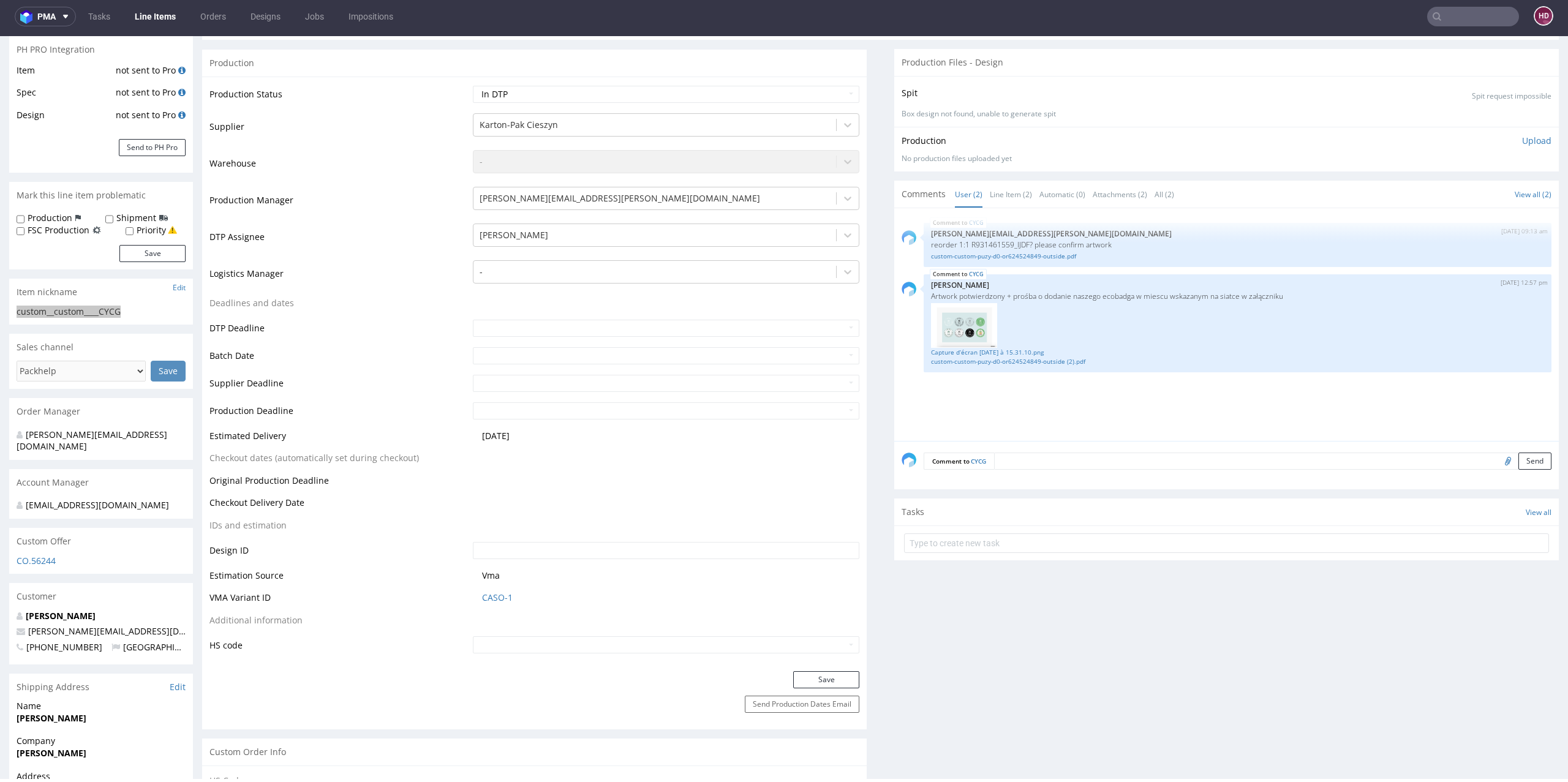
scroll to position [0, 0]
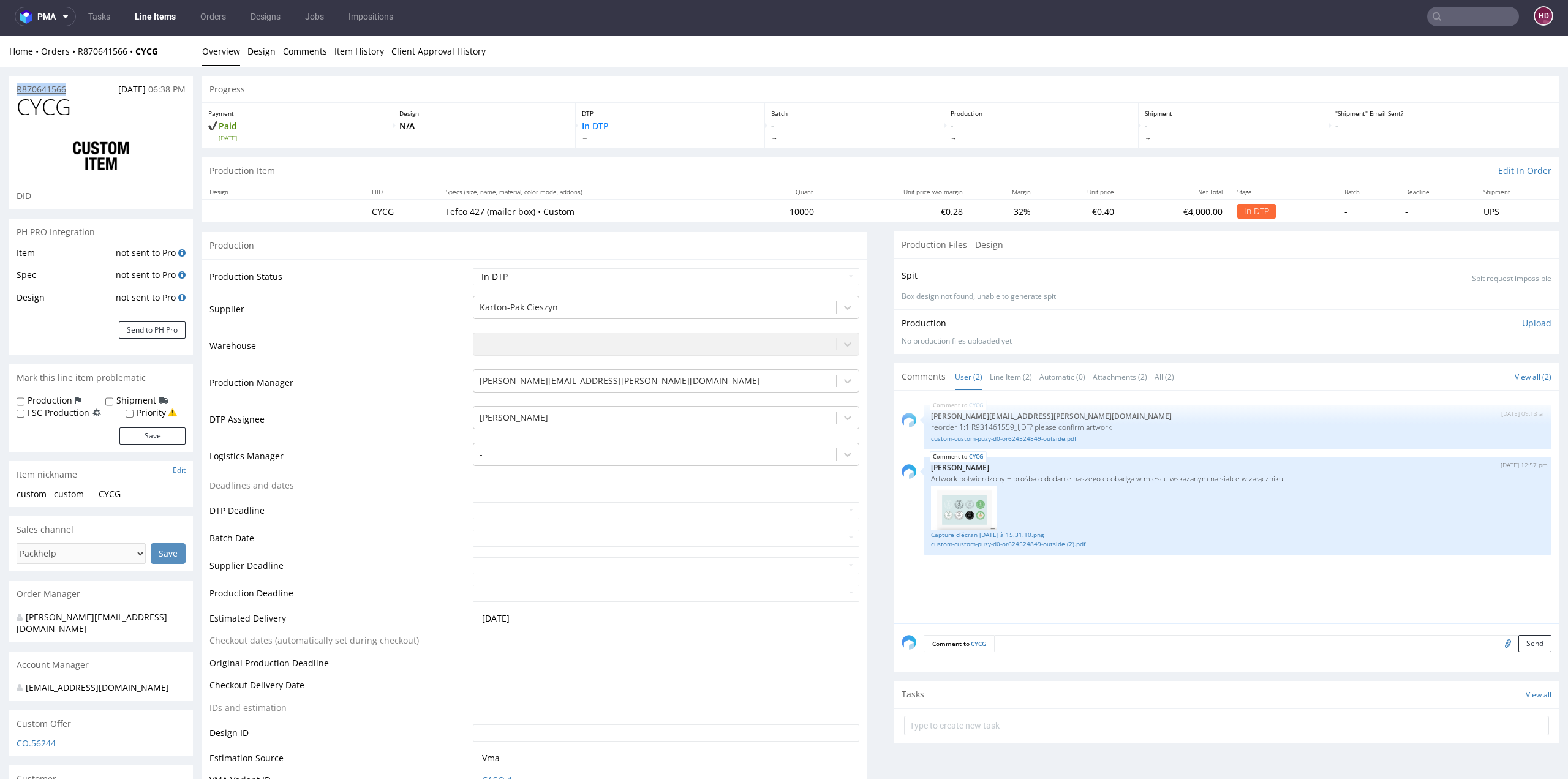
drag, startPoint x: 77, startPoint y: 88, endPoint x: 17, endPoint y: 91, distance: 60.1
click at [17, 91] on div "R870641566 31.07.2025 06:38 PM" at bounding box center [100, 85] width 183 height 20
copy p "R870641566"
click at [948, 532] on link "Capture d’écran 2025-08-08 à 15.31.10.png" at bounding box center [1237, 535] width 613 height 9
click at [1498, 320] on div "Production Upload" at bounding box center [1226, 323] width 650 height 13
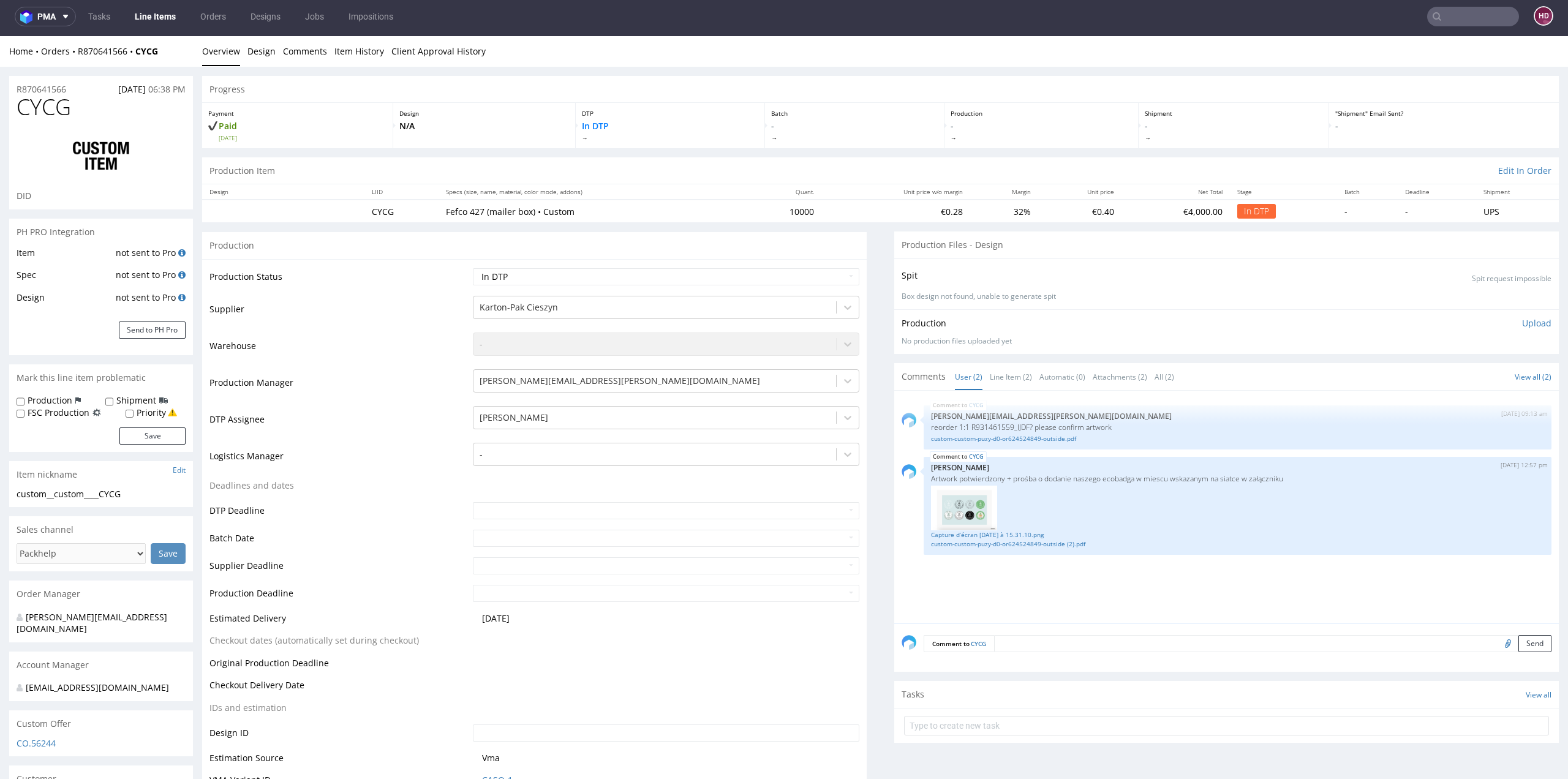
click at [1522, 322] on p "Upload" at bounding box center [1536, 323] width 29 height 13
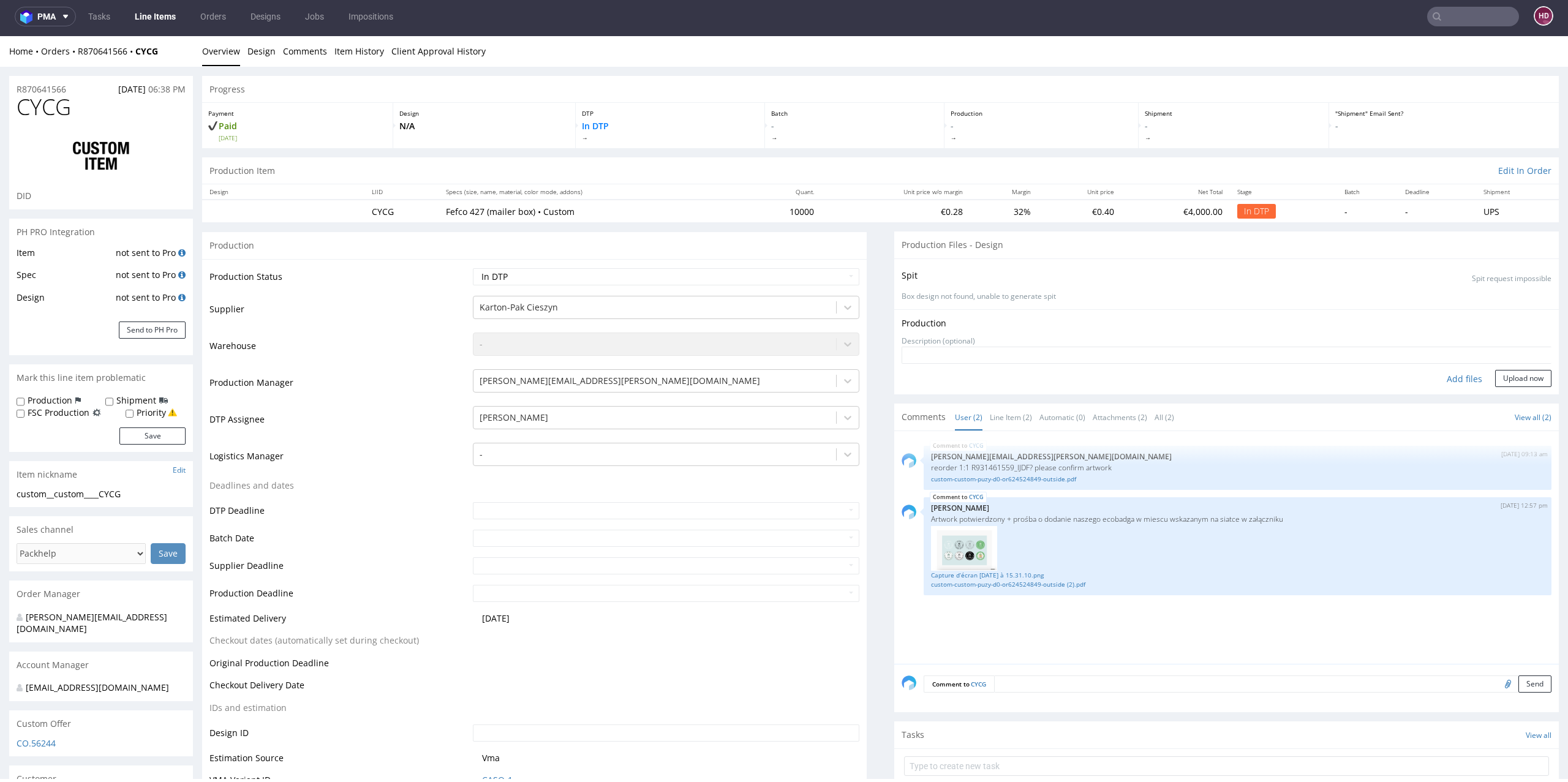
click at [1433, 383] on div "Add files" at bounding box center [1463, 378] width 61 height 18
type input "C:\fakepath\custom__custom____CYCG__d00__oR870641566.pdf"
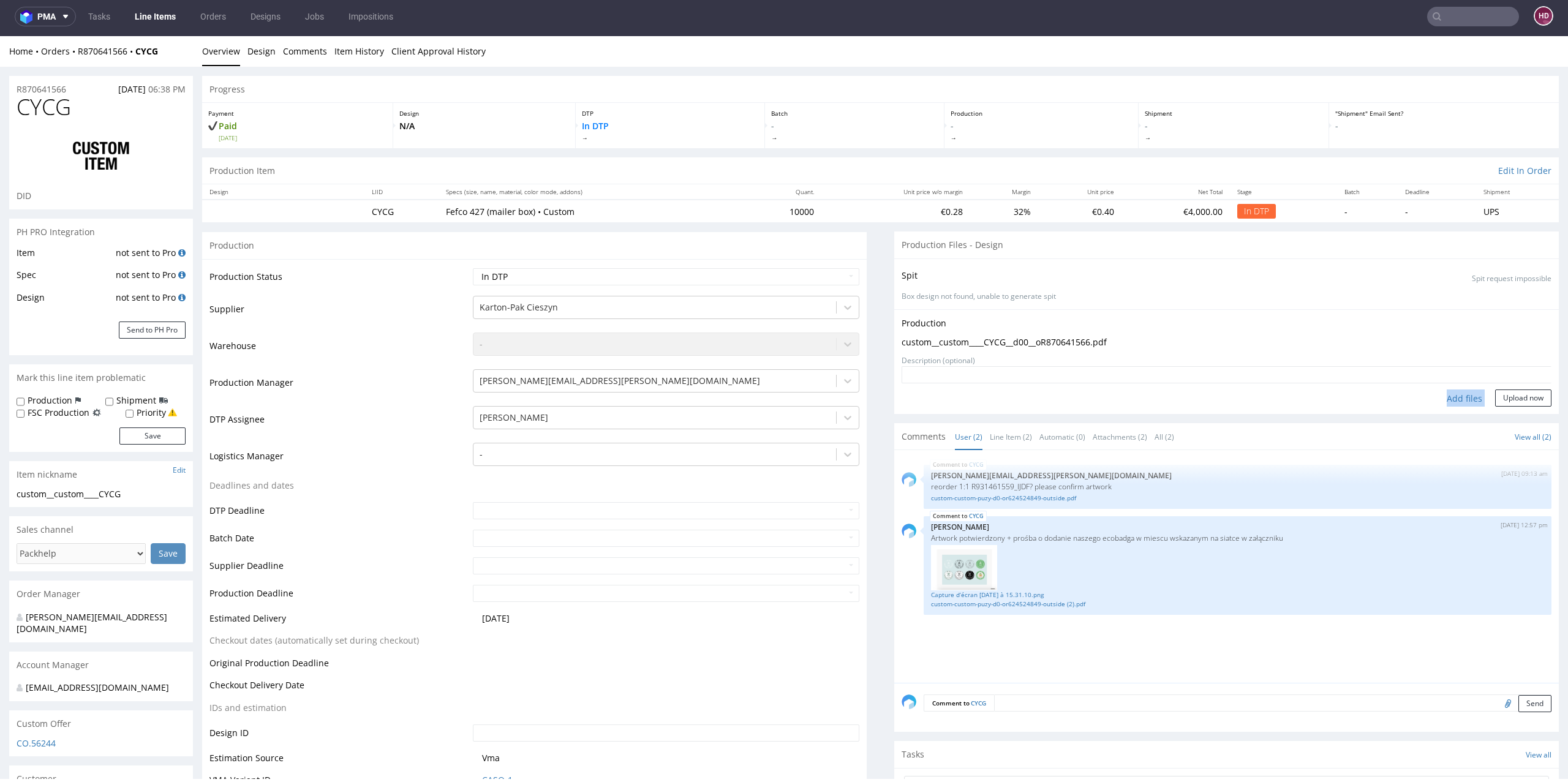
click at [1508, 387] on form "Add files Upload now" at bounding box center [1226, 386] width 650 height 40
drag, startPoint x: 1502, startPoint y: 395, endPoint x: 1329, endPoint y: 373, distance: 174.4
click at [1500, 396] on button "Upload now" at bounding box center [1523, 398] width 56 height 17
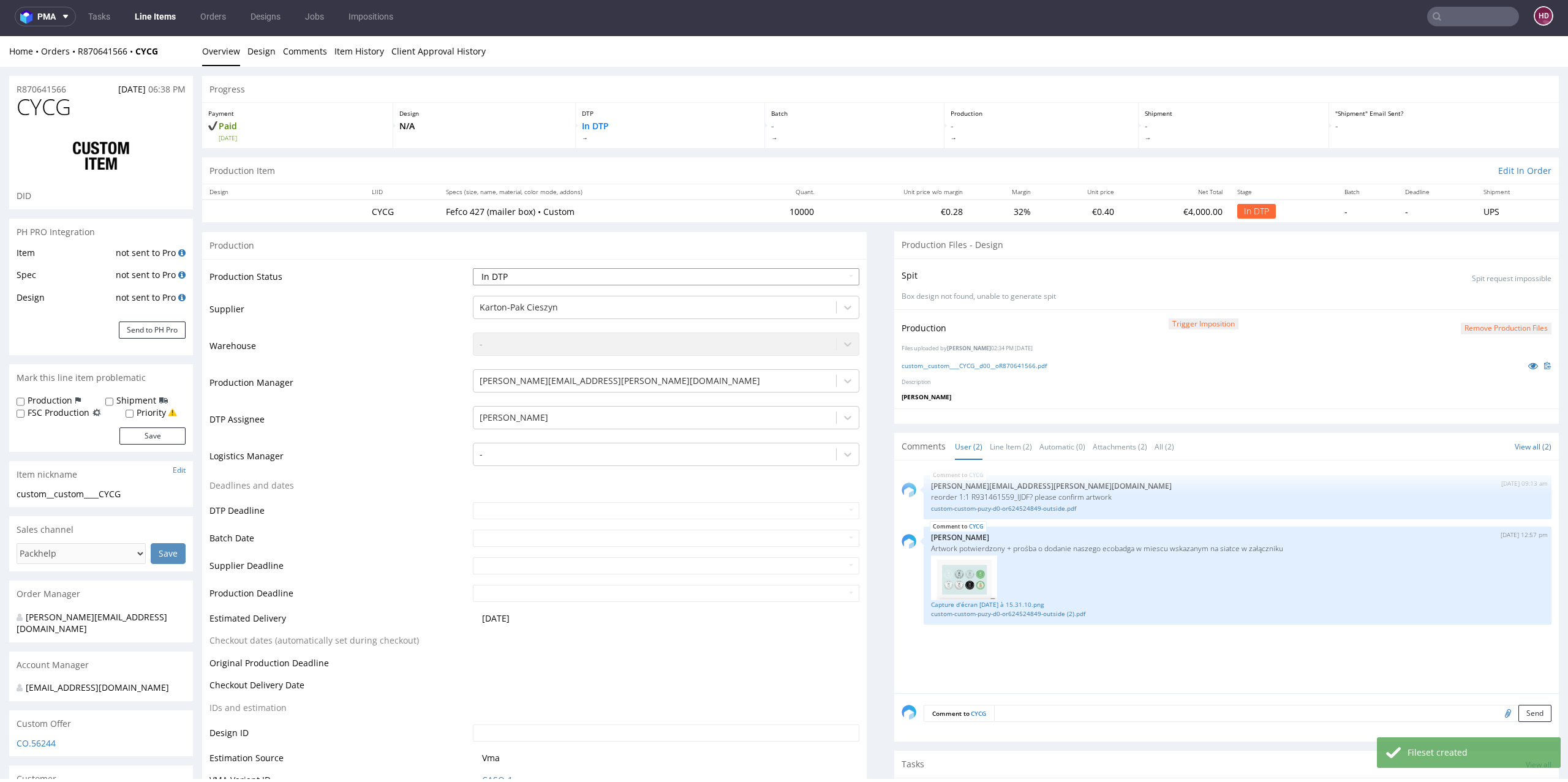
click at [503, 281] on select "Waiting for Artwork Waiting for Diecut Waiting for Mockup Waiting for DTP Waiti…" at bounding box center [666, 276] width 387 height 17
select select "dtp_ca_needed"
click at [473, 268] on select "Waiting for Artwork Waiting for Diecut Waiting for Mockup Waiting for DTP Waiti…" at bounding box center [666, 276] width 387 height 17
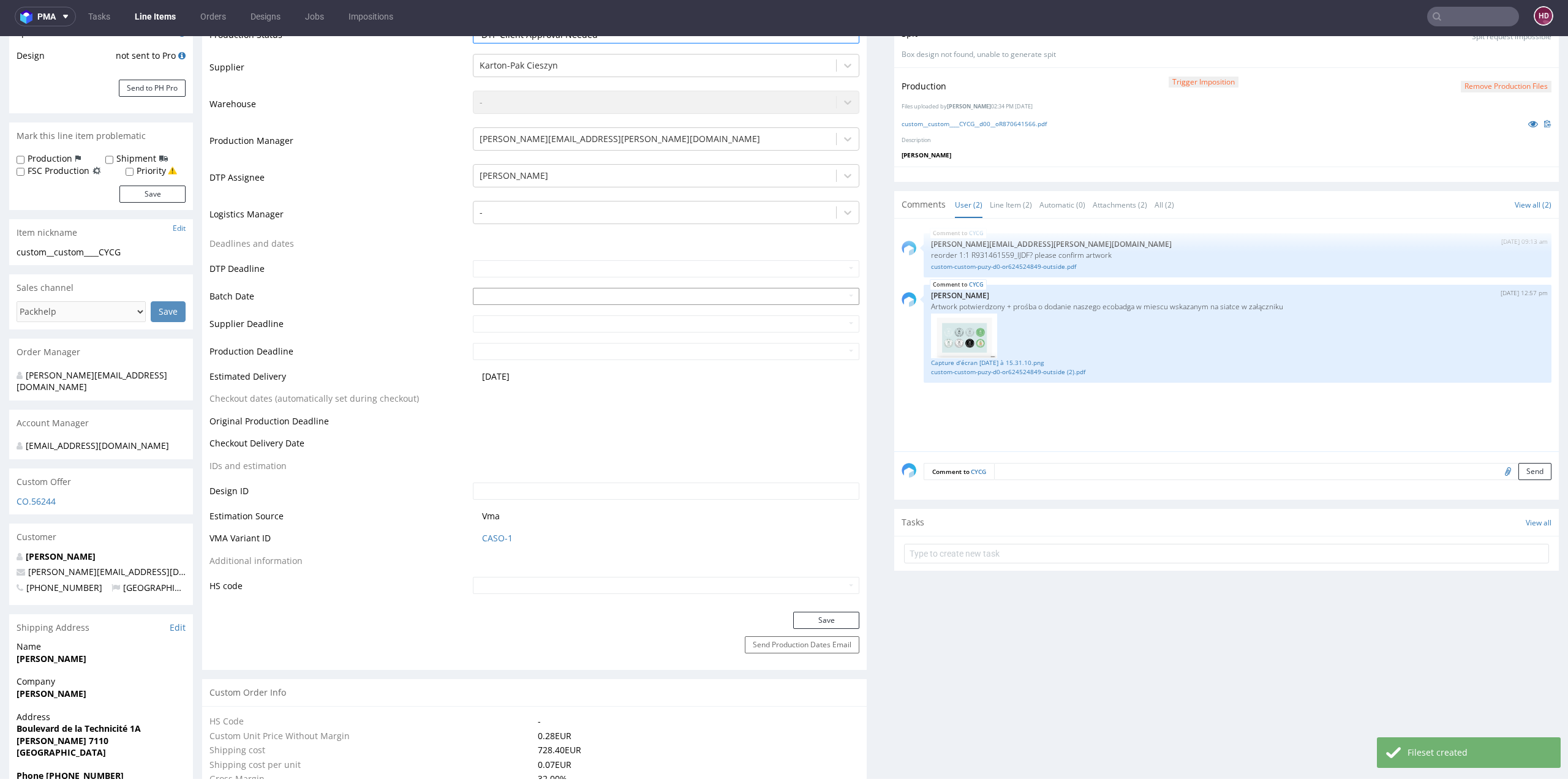
scroll to position [272, 0]
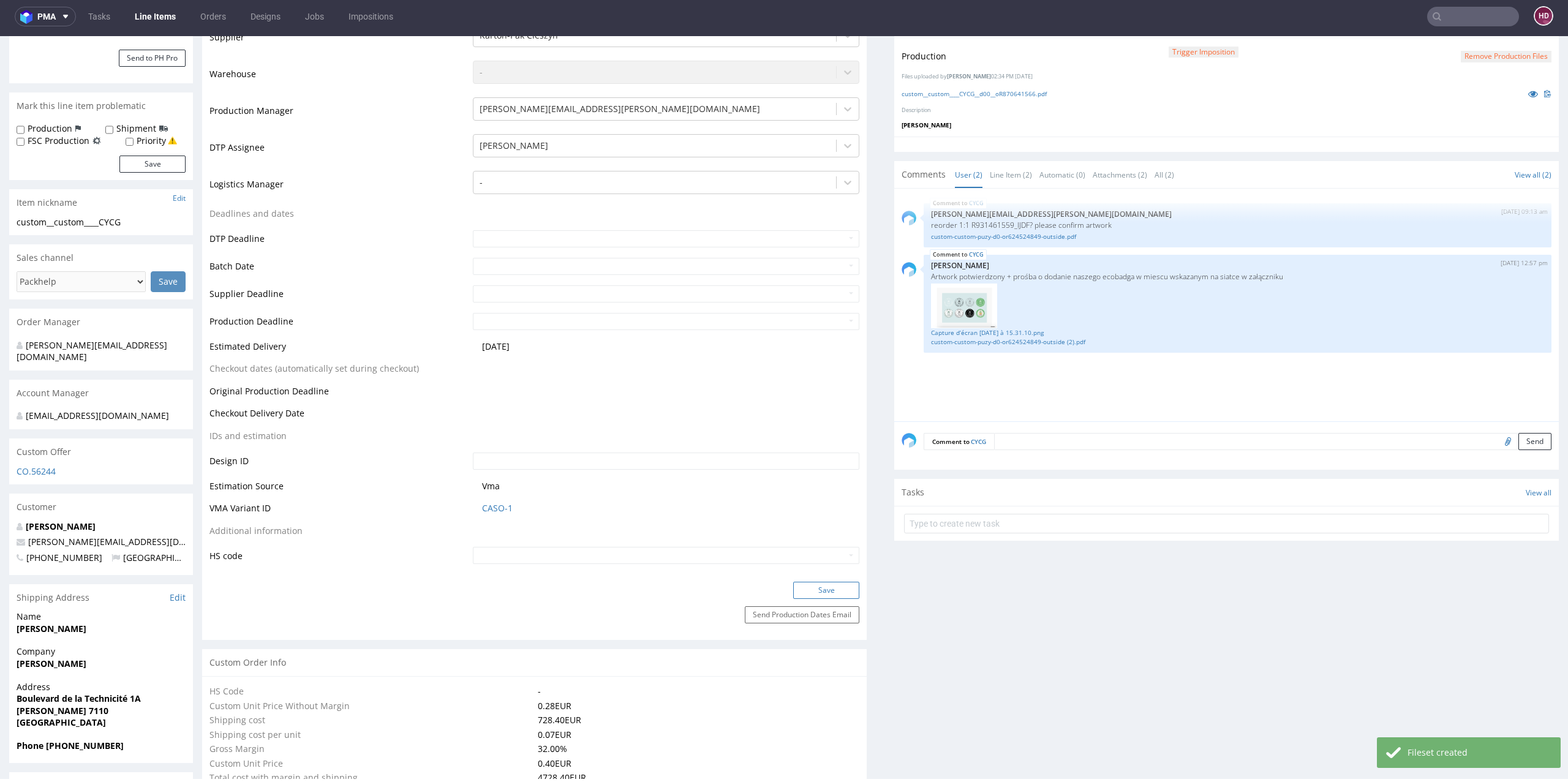
click at [807, 589] on button "Save" at bounding box center [826, 590] width 66 height 17
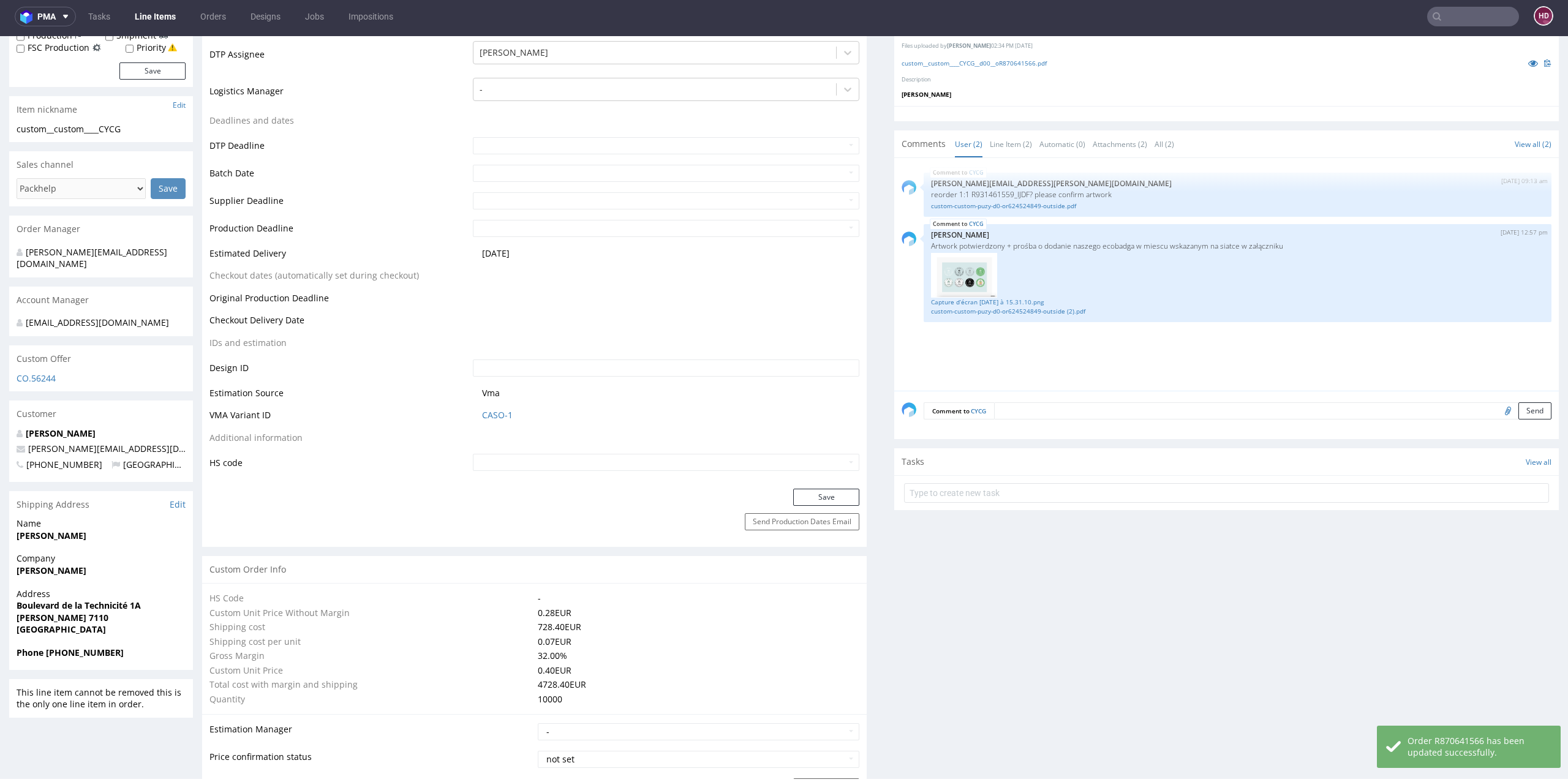
scroll to position [0, 0]
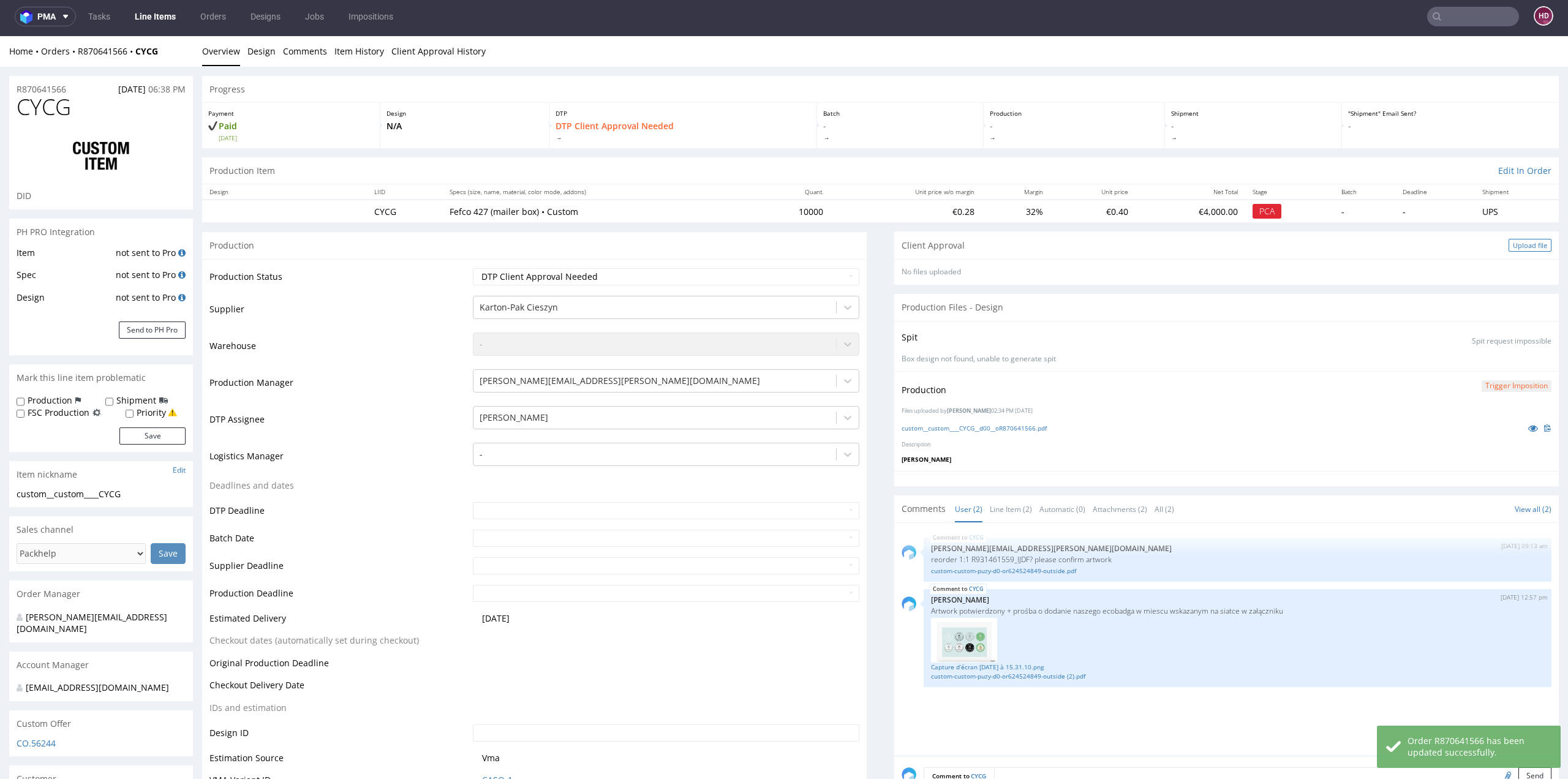
click at [1516, 244] on div "Upload file" at bounding box center [1530, 244] width 43 height 13
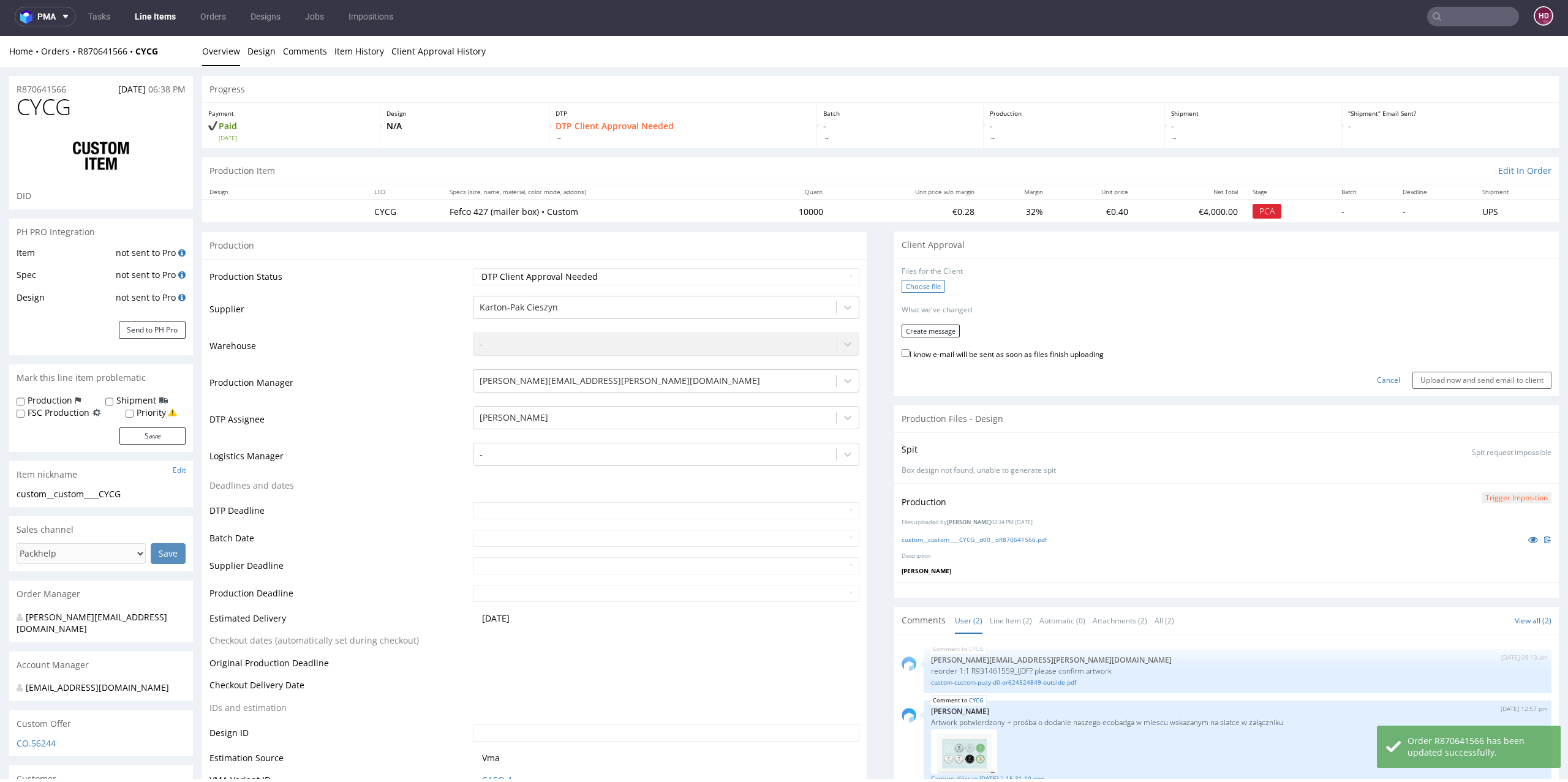
click at [901, 291] on label "Choose file" at bounding box center [923, 286] width 43 height 13
click at [0, 36] on input "Choose file" at bounding box center [0, 36] width 0 height 0
click at [932, 319] on form "Files for the Client 1 . custom__custom____CYCG__d00__oR870641566.pdf Choose fi…" at bounding box center [1226, 325] width 650 height 119
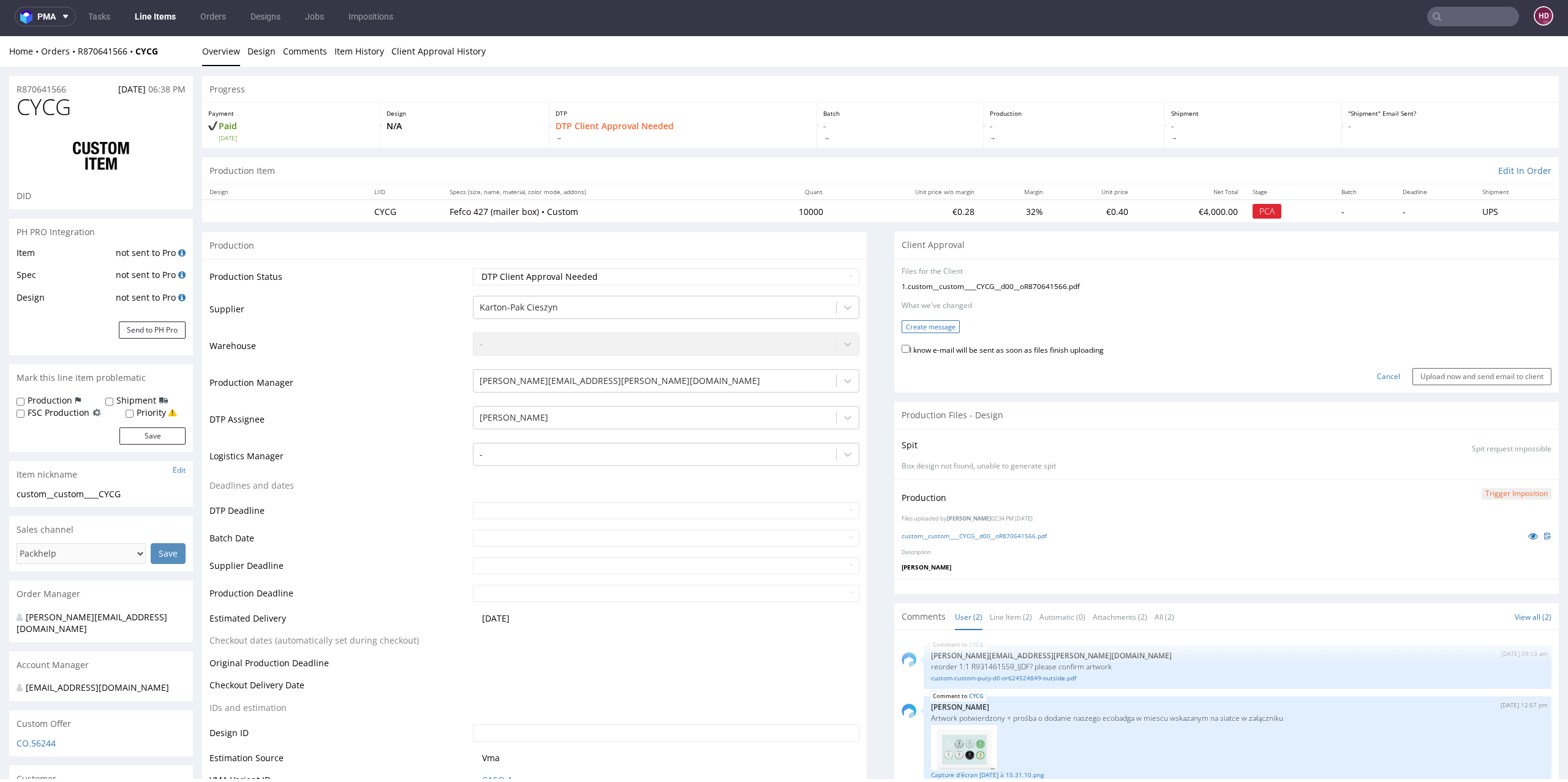
click at [925, 328] on button "Create message" at bounding box center [930, 326] width 58 height 13
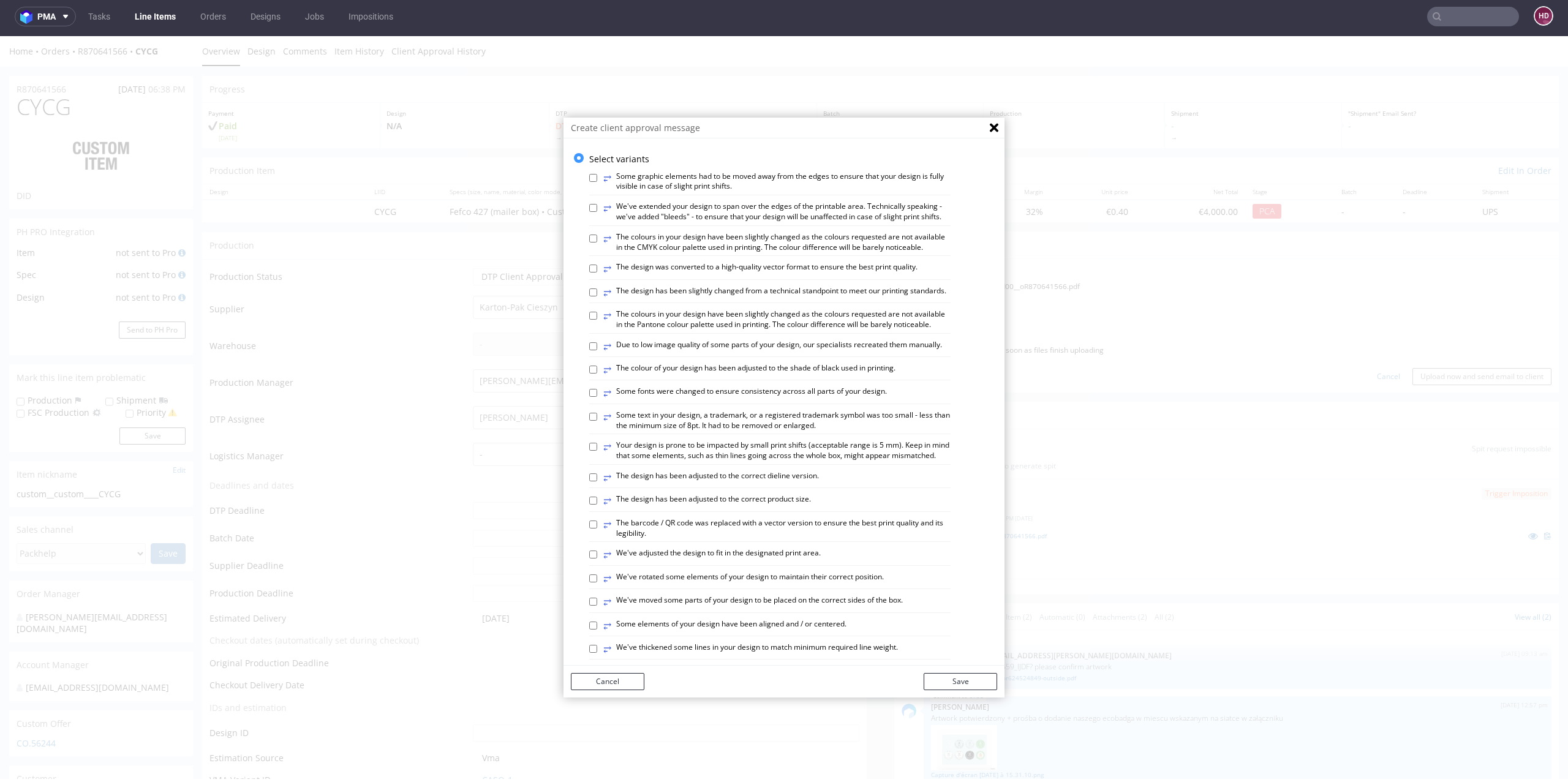
scroll to position [547, 0]
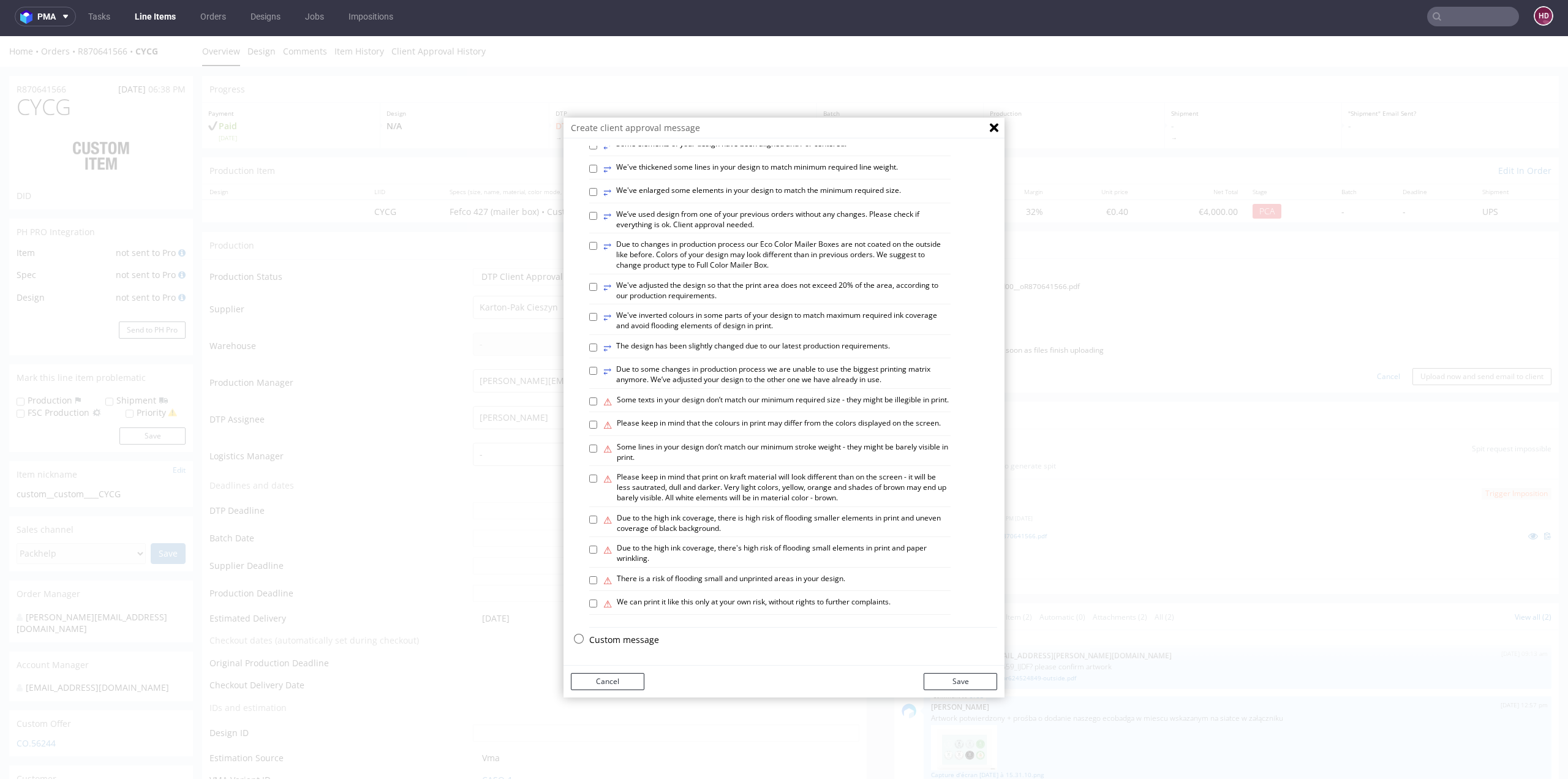
click at [605, 641] on p "Custom message" at bounding box center [793, 640] width 408 height 13
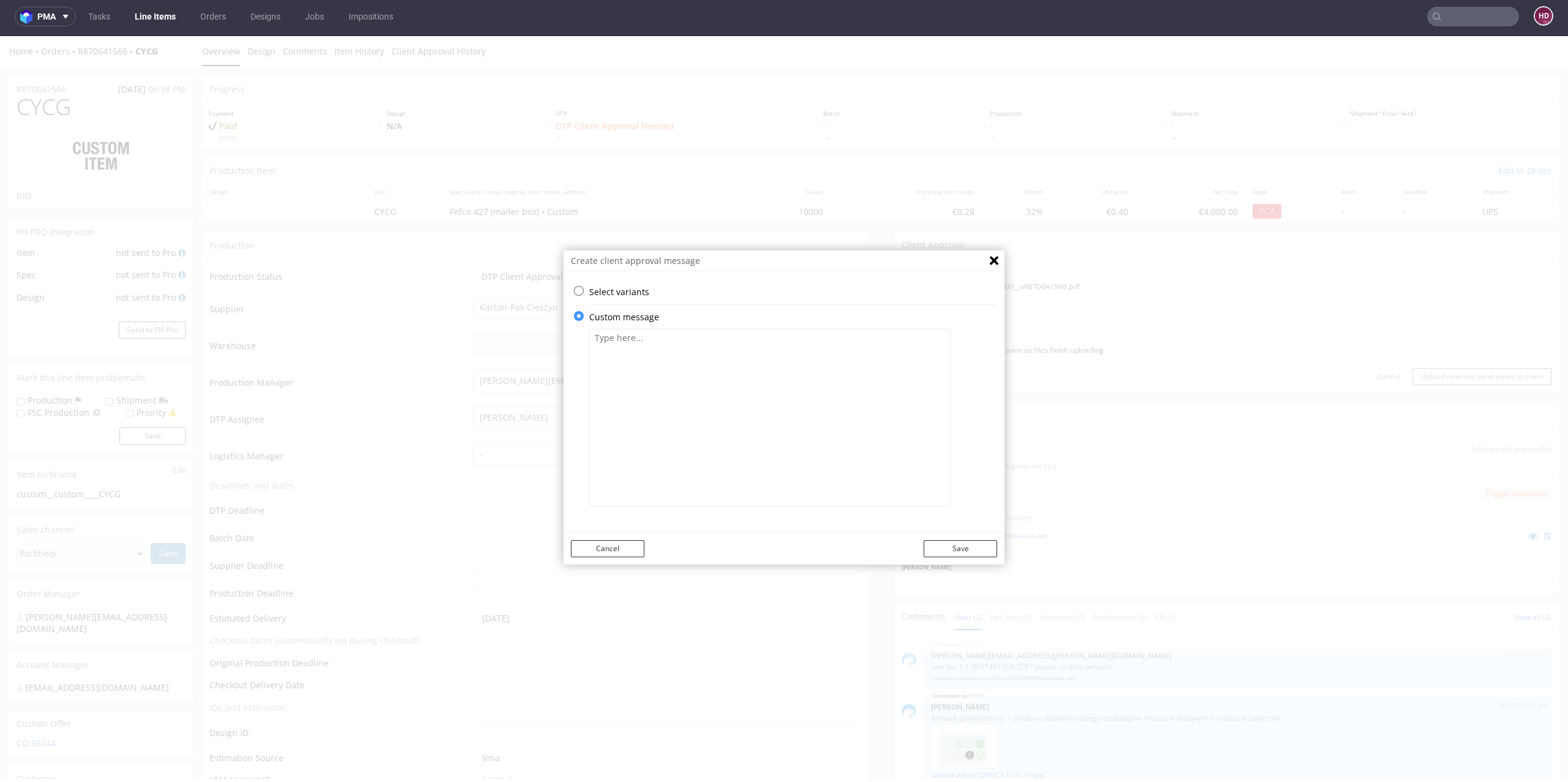
scroll to position [0, 0]
click at [652, 415] on textarea at bounding box center [770, 417] width 362 height 177
paste textarea "We used the same design as for the last order. We added the Packhelp ecobadge t…"
type textarea "We used the same design as for the last order. We added the Packhelp ecobadge t…"
click at [960, 546] on button "Save" at bounding box center [960, 548] width 74 height 17
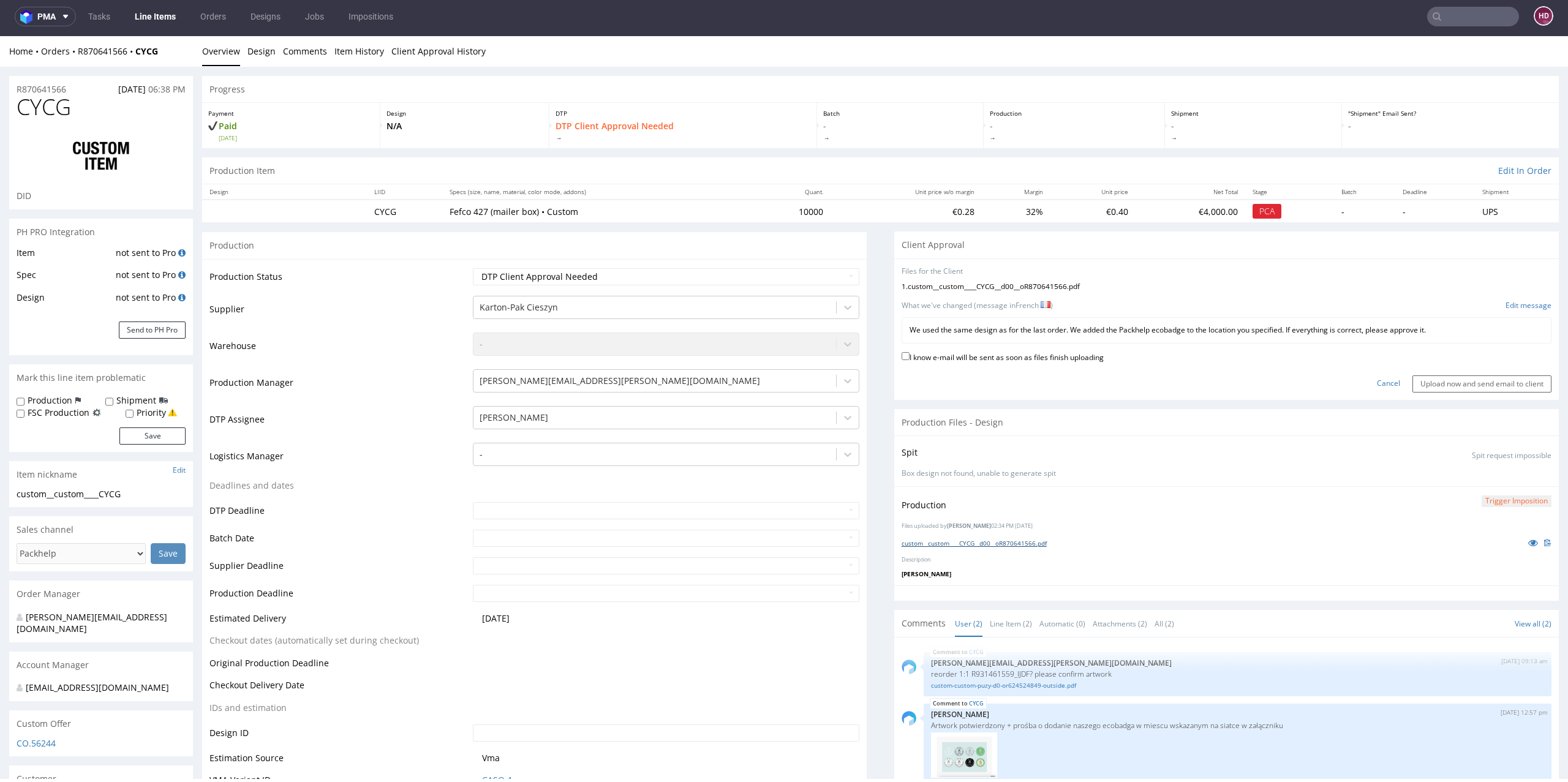
click at [976, 539] on link "custom__custom____CYCG__d00__oR870641566.pdf" at bounding box center [974, 543] width 145 height 9
click at [1046, 353] on label "I know e-mail will be sent as soon as files finish uploading" at bounding box center [1002, 356] width 202 height 13
click at [910, 353] on input "I know e-mail will be sent as soon as files finish uploading" at bounding box center [905, 356] width 8 height 8
checkbox input "true"
click at [1441, 377] on input "Upload now and send email to client" at bounding box center [1481, 384] width 139 height 17
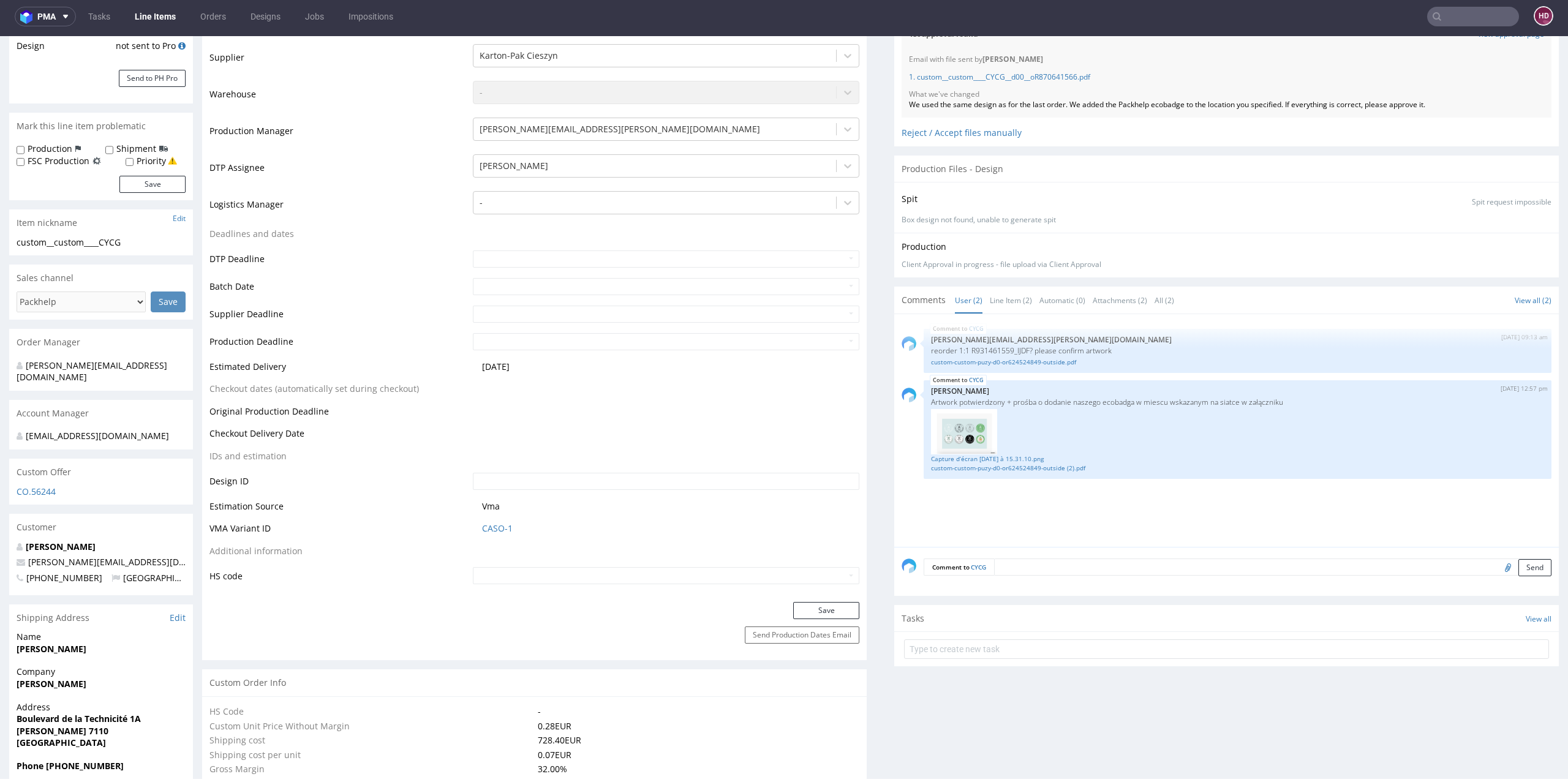
scroll to position [286, 0]
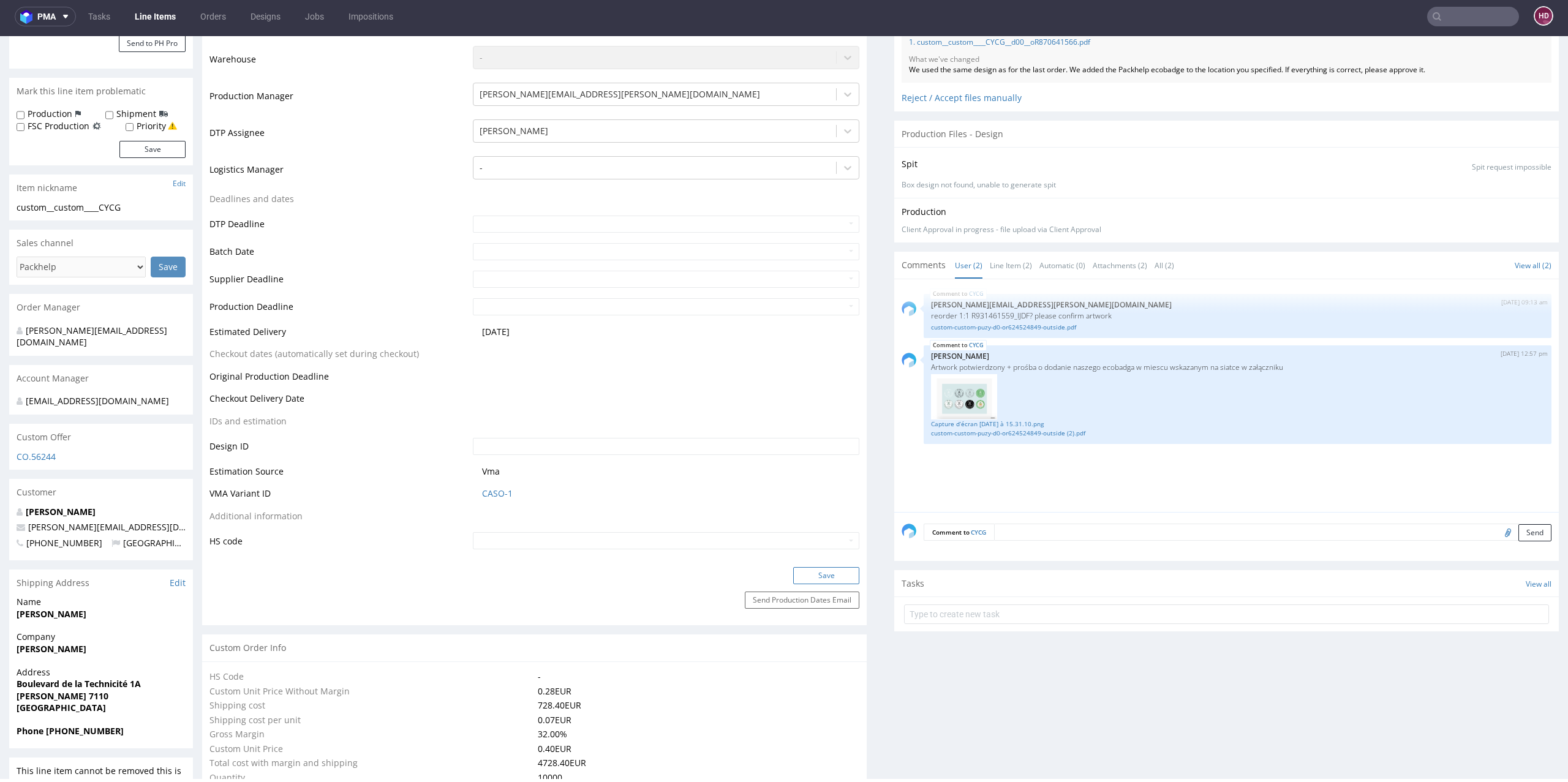
click at [798, 580] on button "Save" at bounding box center [826, 575] width 66 height 17
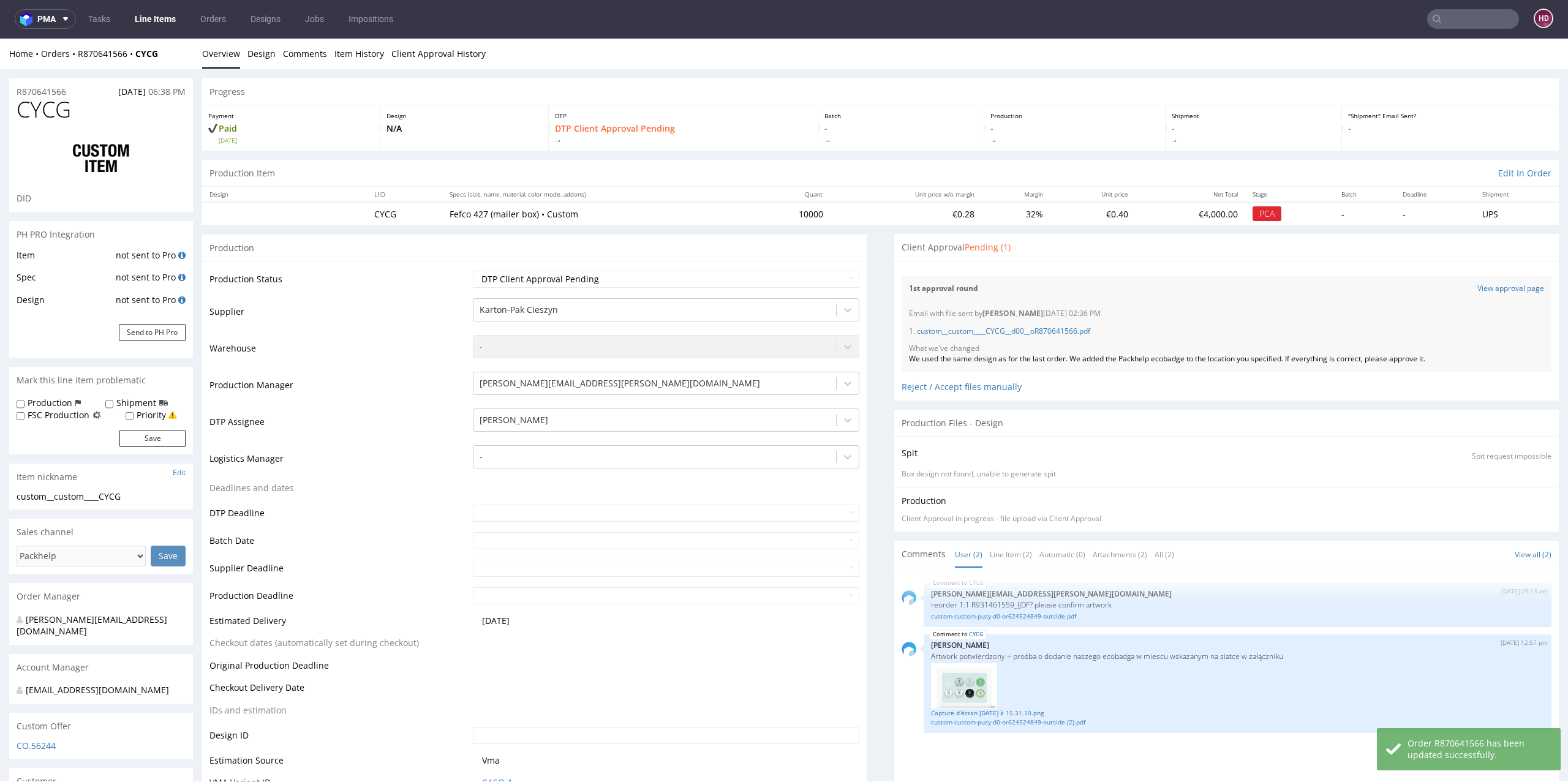
scroll to position [0, 0]
click at [150, 13] on link "Line Items" at bounding box center [155, 19] width 56 height 20
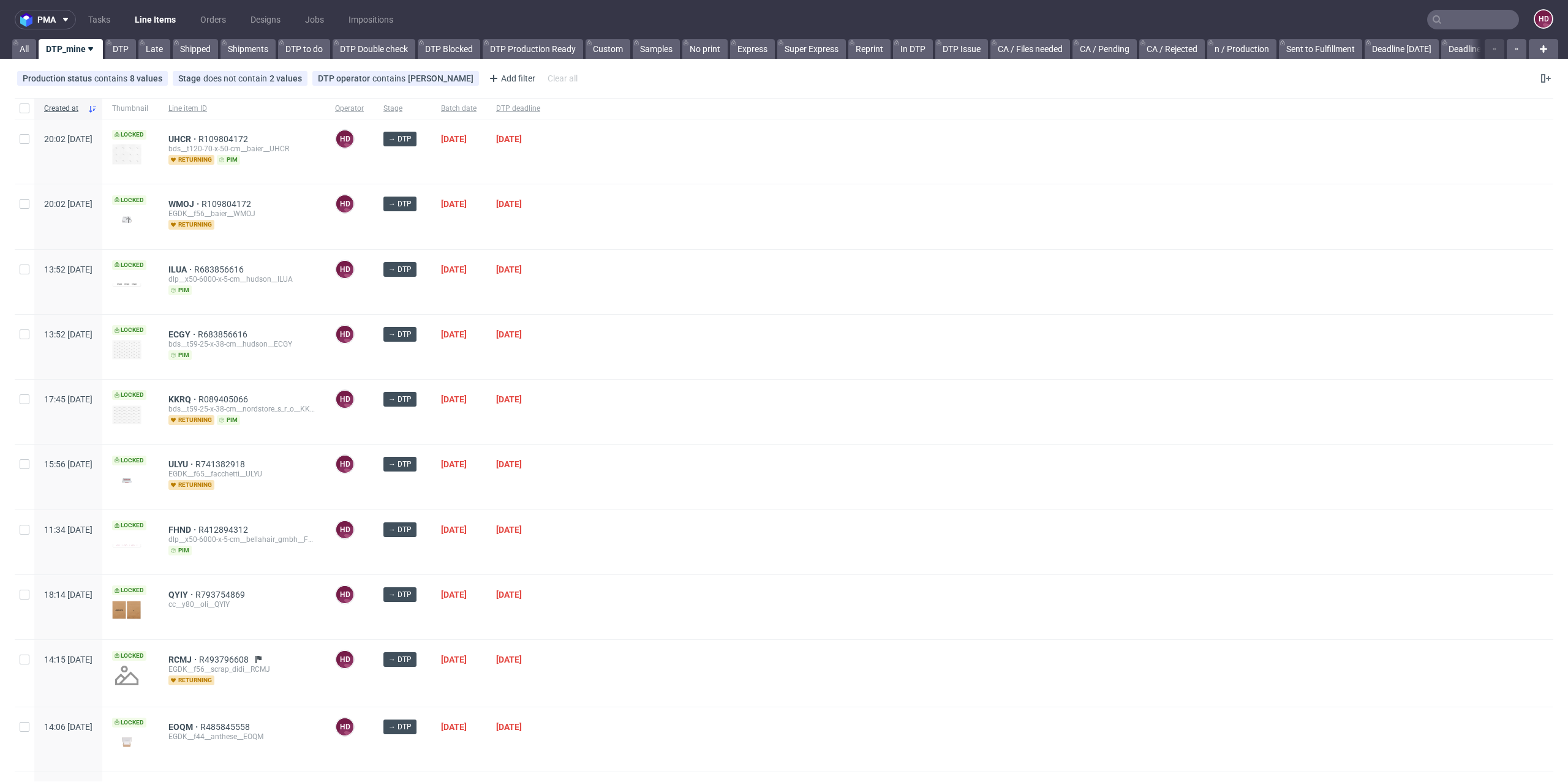
scroll to position [340, 0]
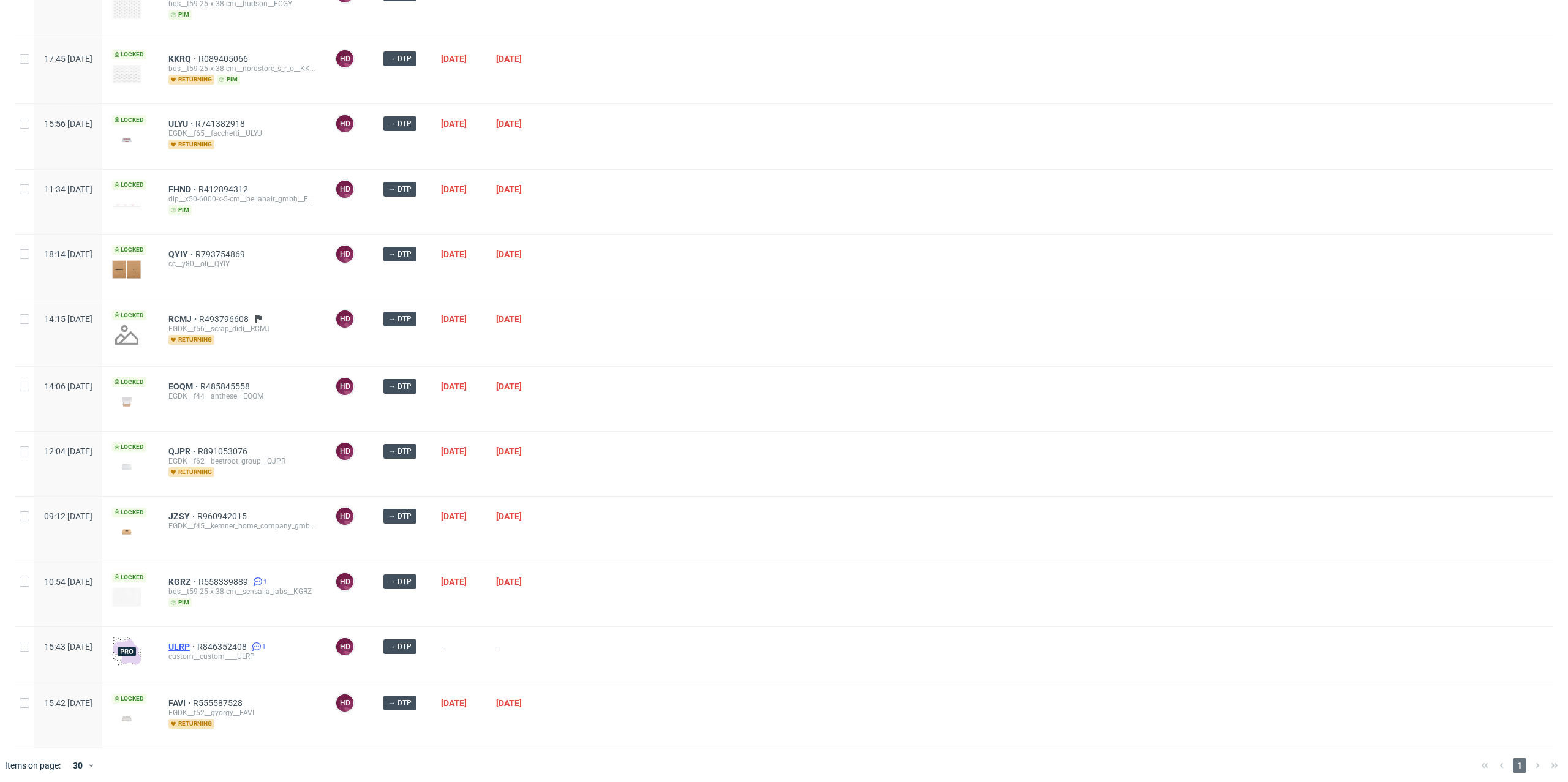
click at [197, 644] on span "ULRP" at bounding box center [183, 646] width 29 height 10
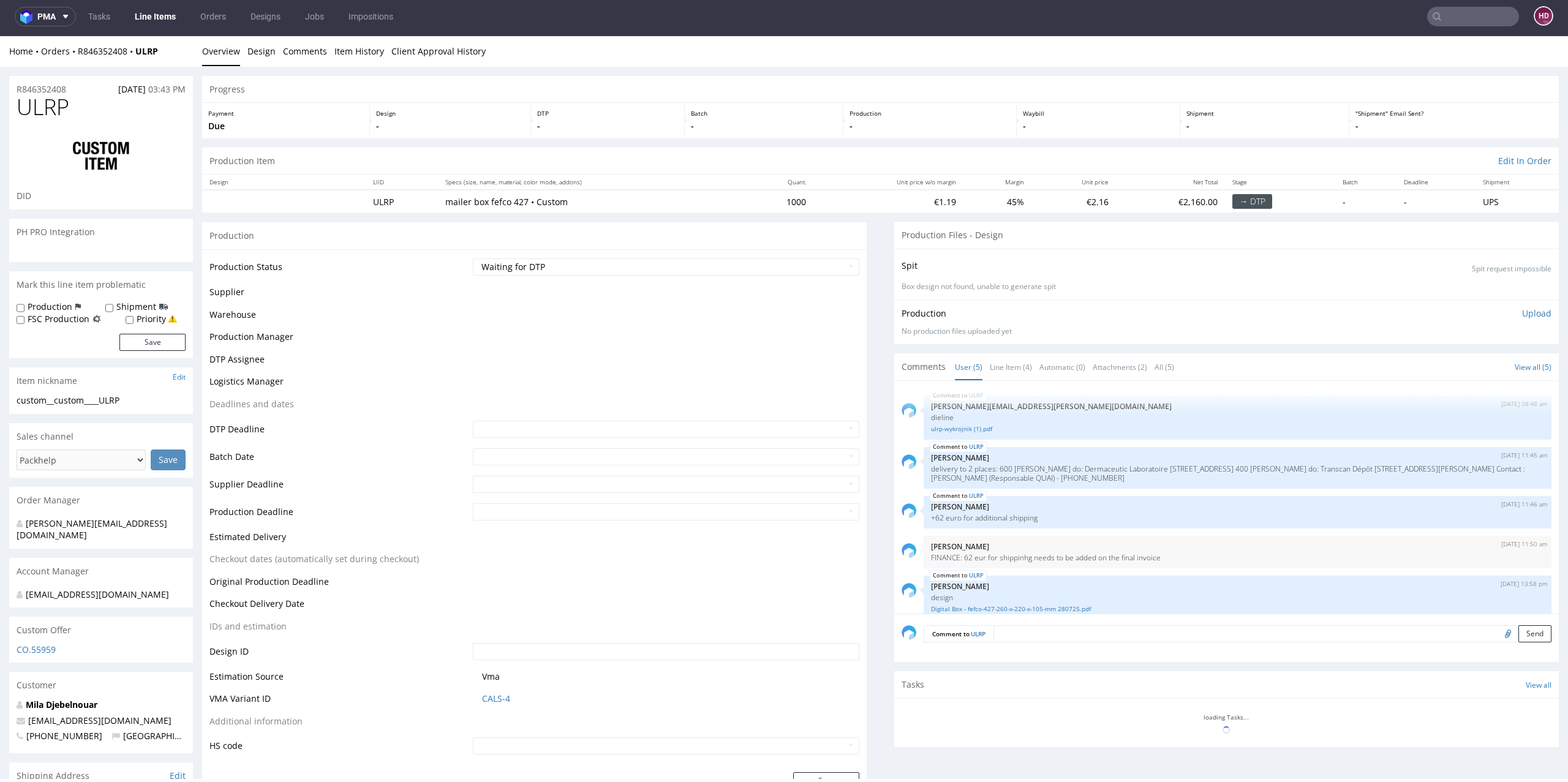
scroll to position [13, 0]
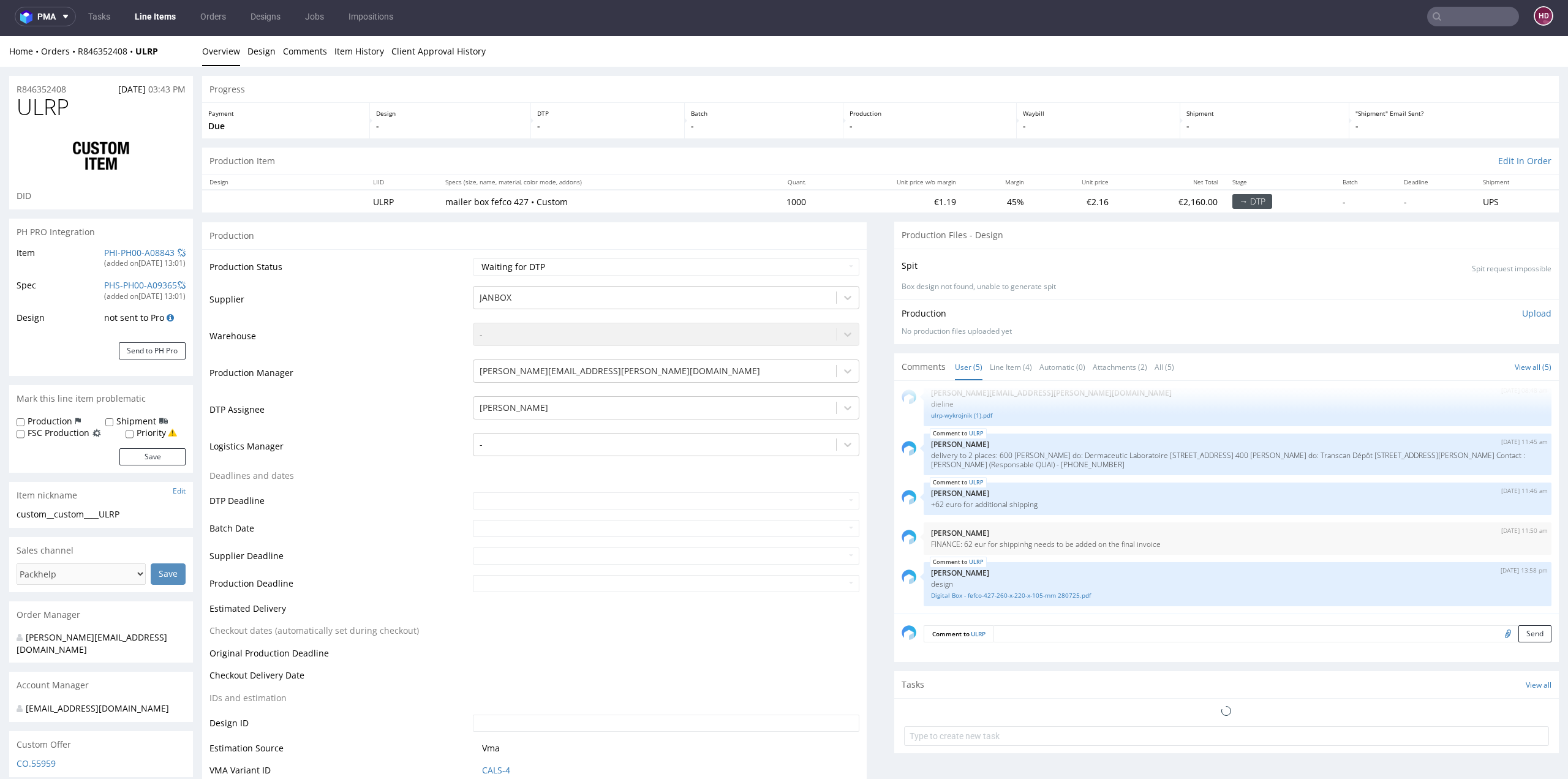
select select "in_progress"
click at [611, 264] on select "Waiting for Artwork Waiting for Diecut Waiting for Mockup Waiting for DTP Waiti…" at bounding box center [666, 267] width 387 height 17
click at [473, 258] on select "Waiting for Artwork Waiting for Diecut Waiting for Mockup Waiting for DTP Waiti…" at bounding box center [666, 267] width 387 height 17
click at [584, 262] on select "Waiting for Artwork Waiting for Diecut Waiting for Mockup Waiting for DTP Waiti…" at bounding box center [666, 267] width 387 height 17
select select "dtp_in_process"
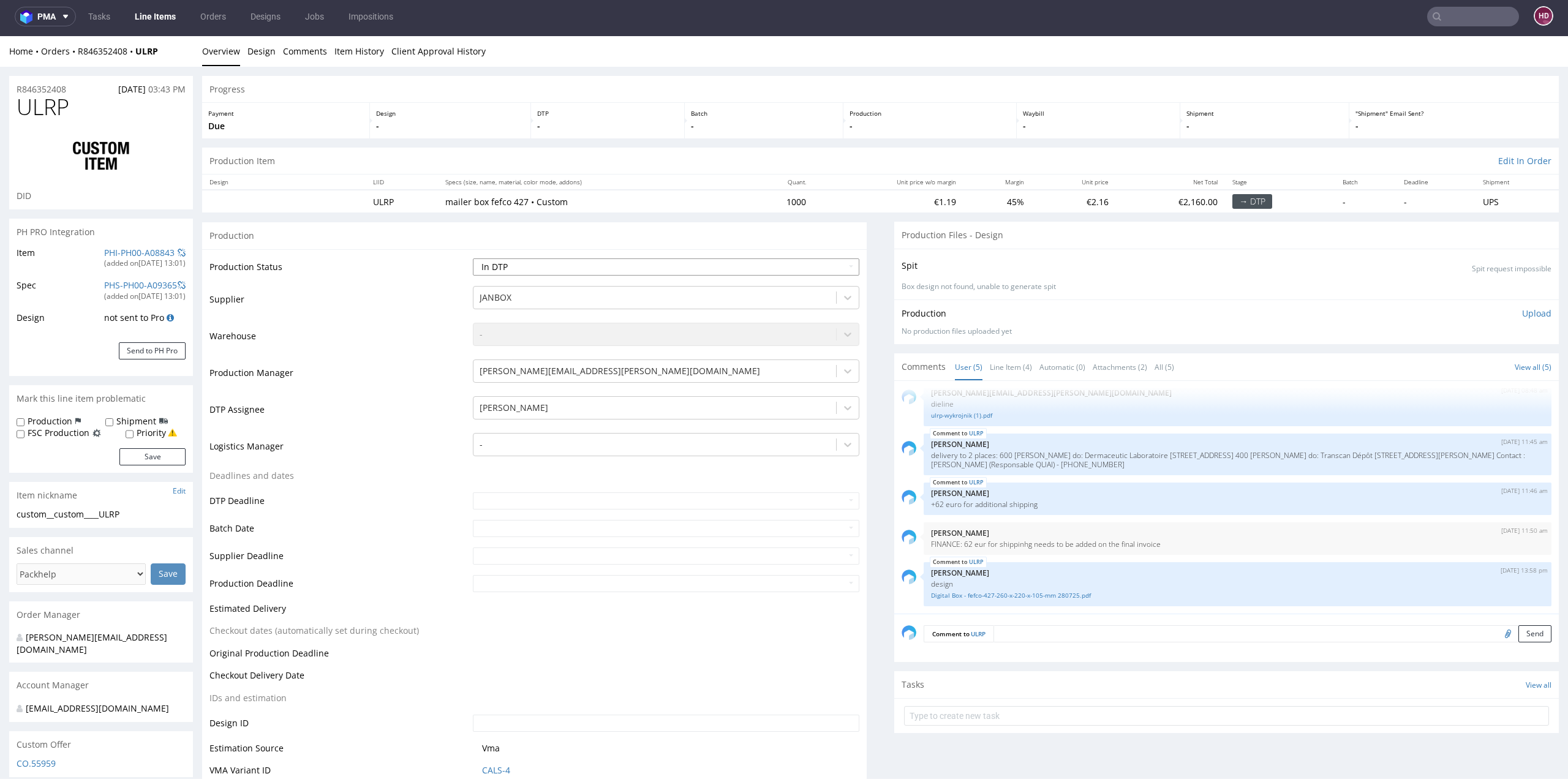
click at [473, 258] on select "Waiting for Artwork Waiting for Diecut Waiting for Mockup Waiting for DTP Waiti…" at bounding box center [666, 267] width 387 height 17
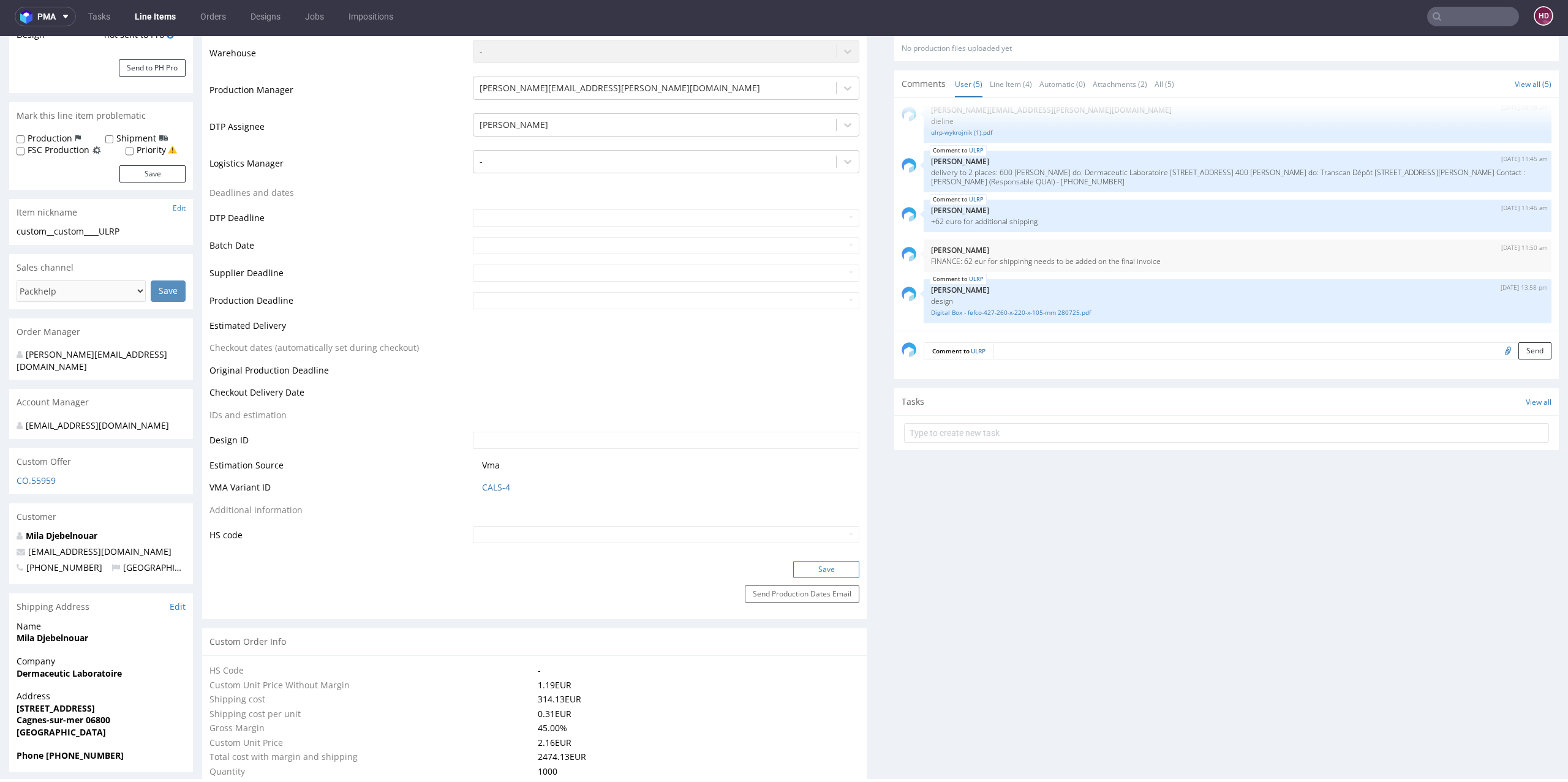
scroll to position [283, 0]
click at [830, 565] on button "Save" at bounding box center [826, 569] width 66 height 17
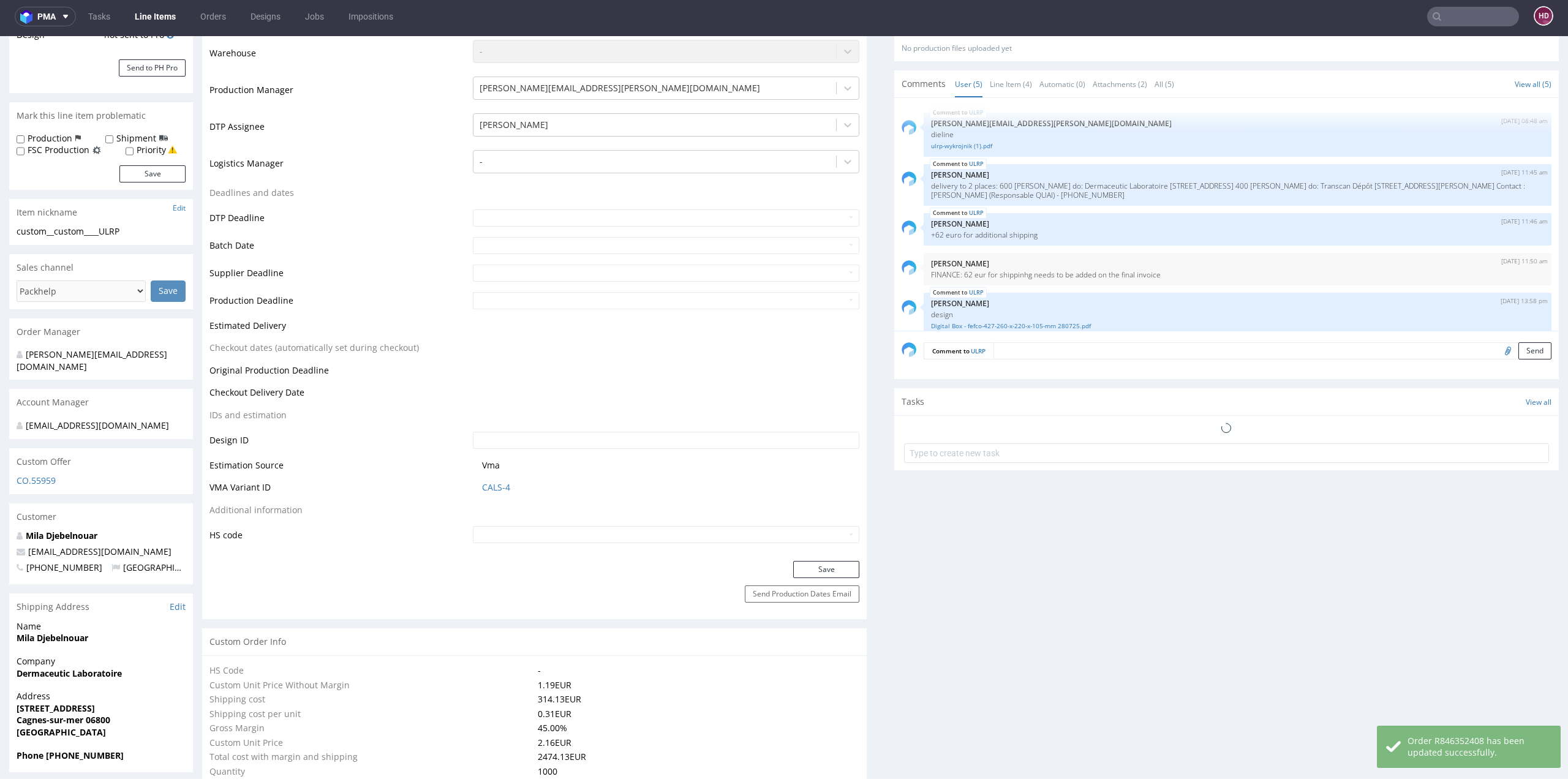
scroll to position [13, 0]
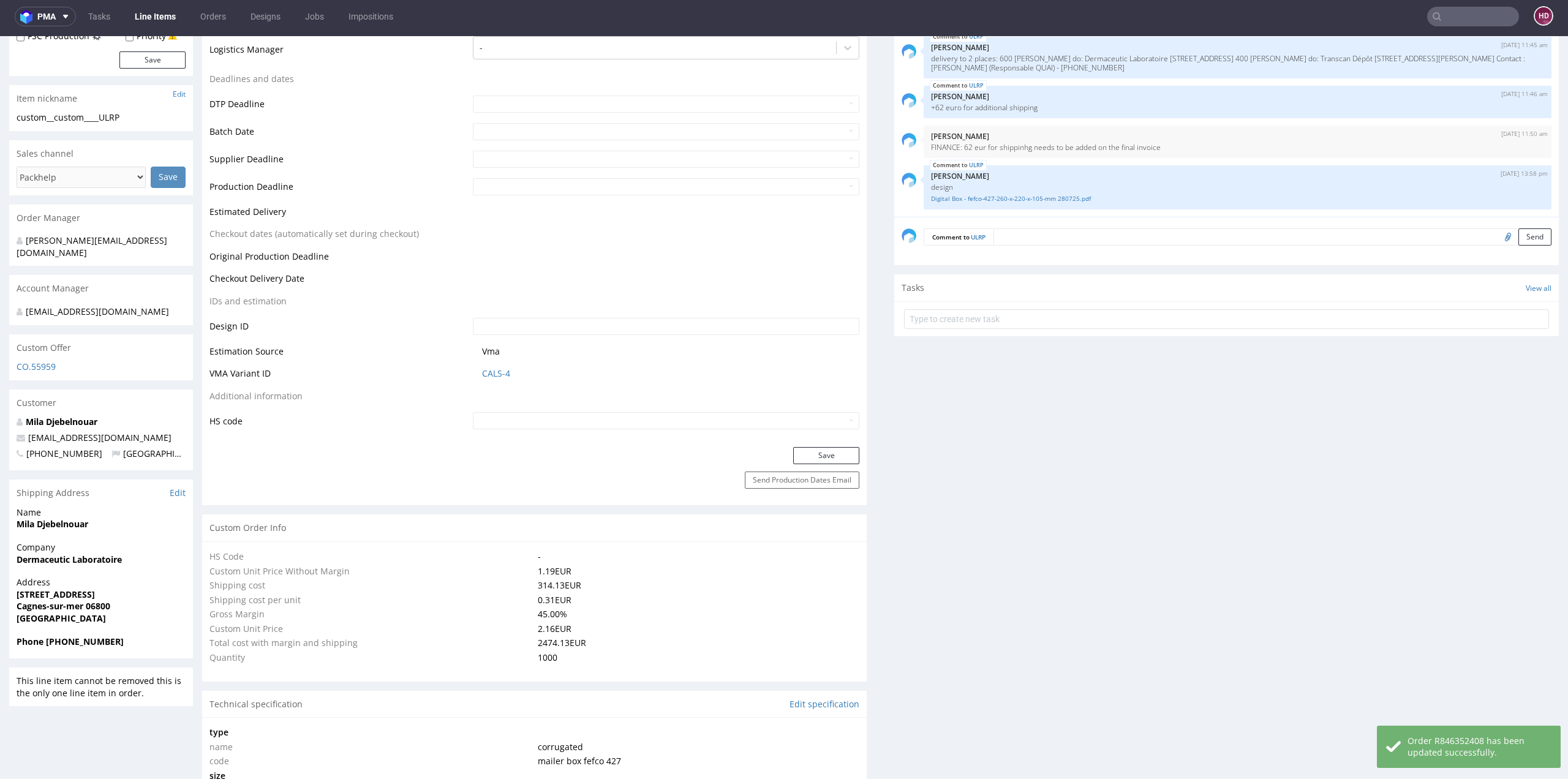
select select "in_progress"
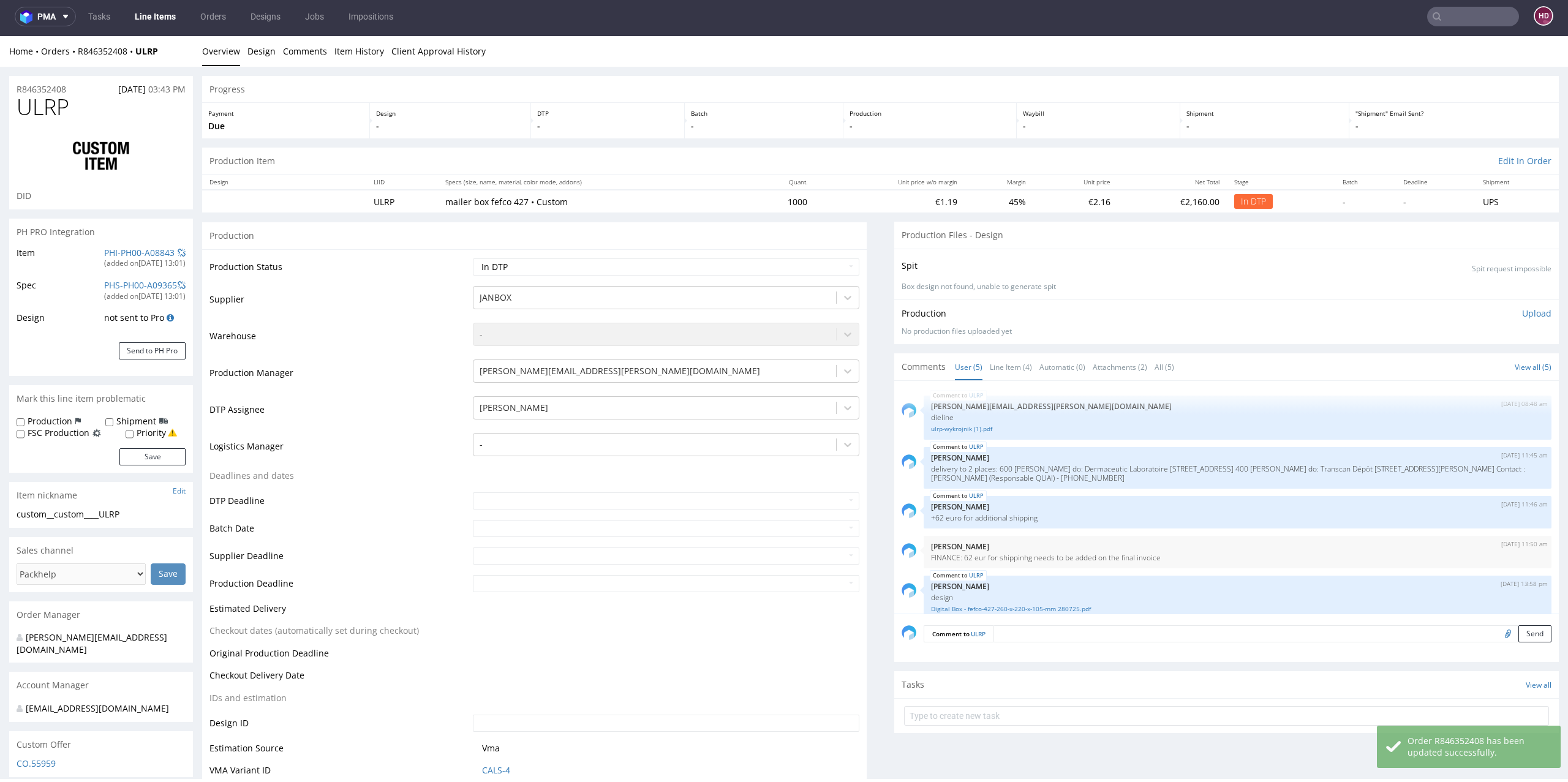
scroll to position [0, 0]
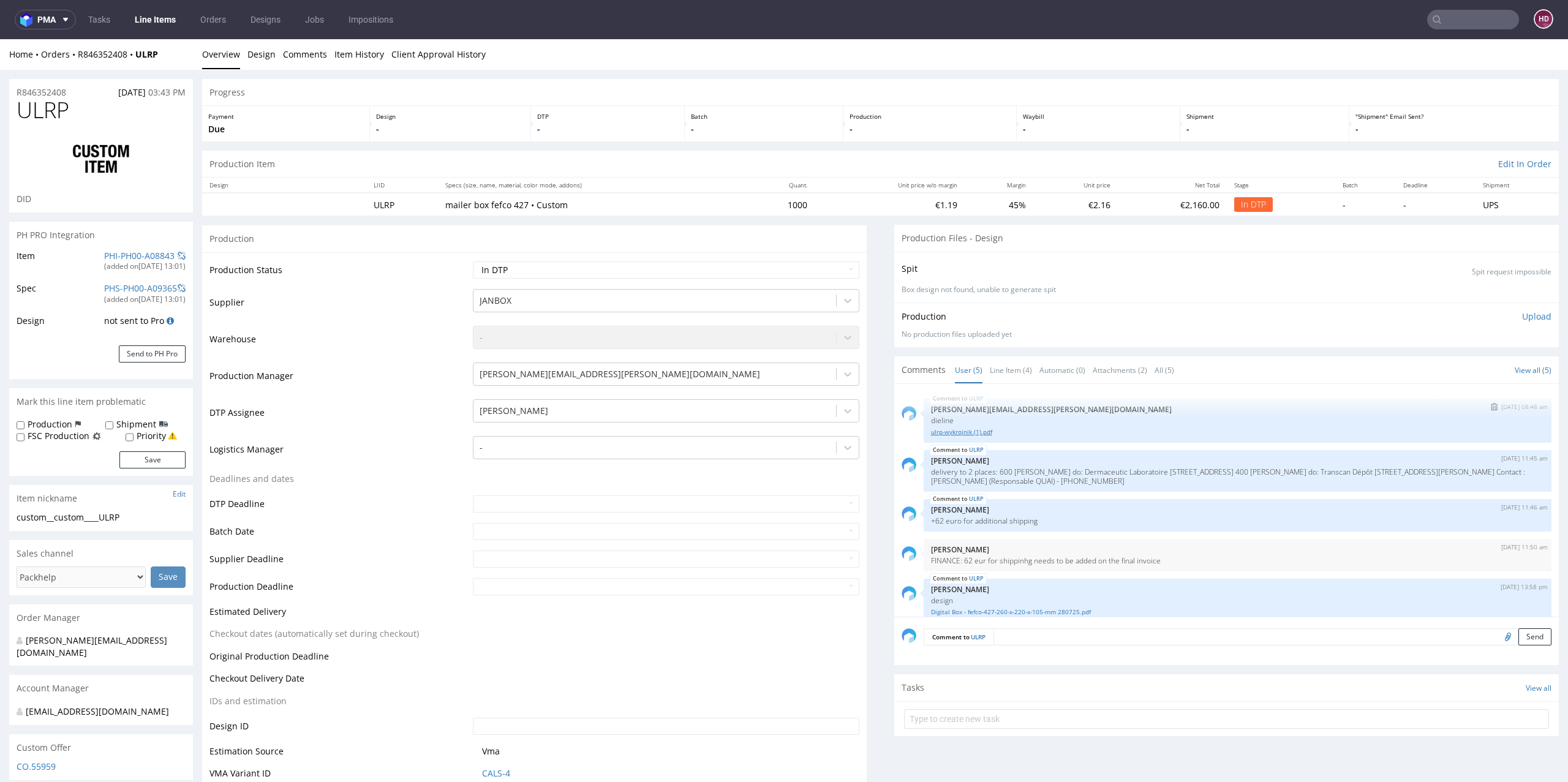
click at [946, 427] on link "ulrp-wykrojnik (1).pdf" at bounding box center [1237, 431] width 613 height 9
click at [969, 614] on link "Digital Box - fefco-427-260-x-220-x-105-mm 280725.pdf" at bounding box center [1237, 612] width 613 height 9
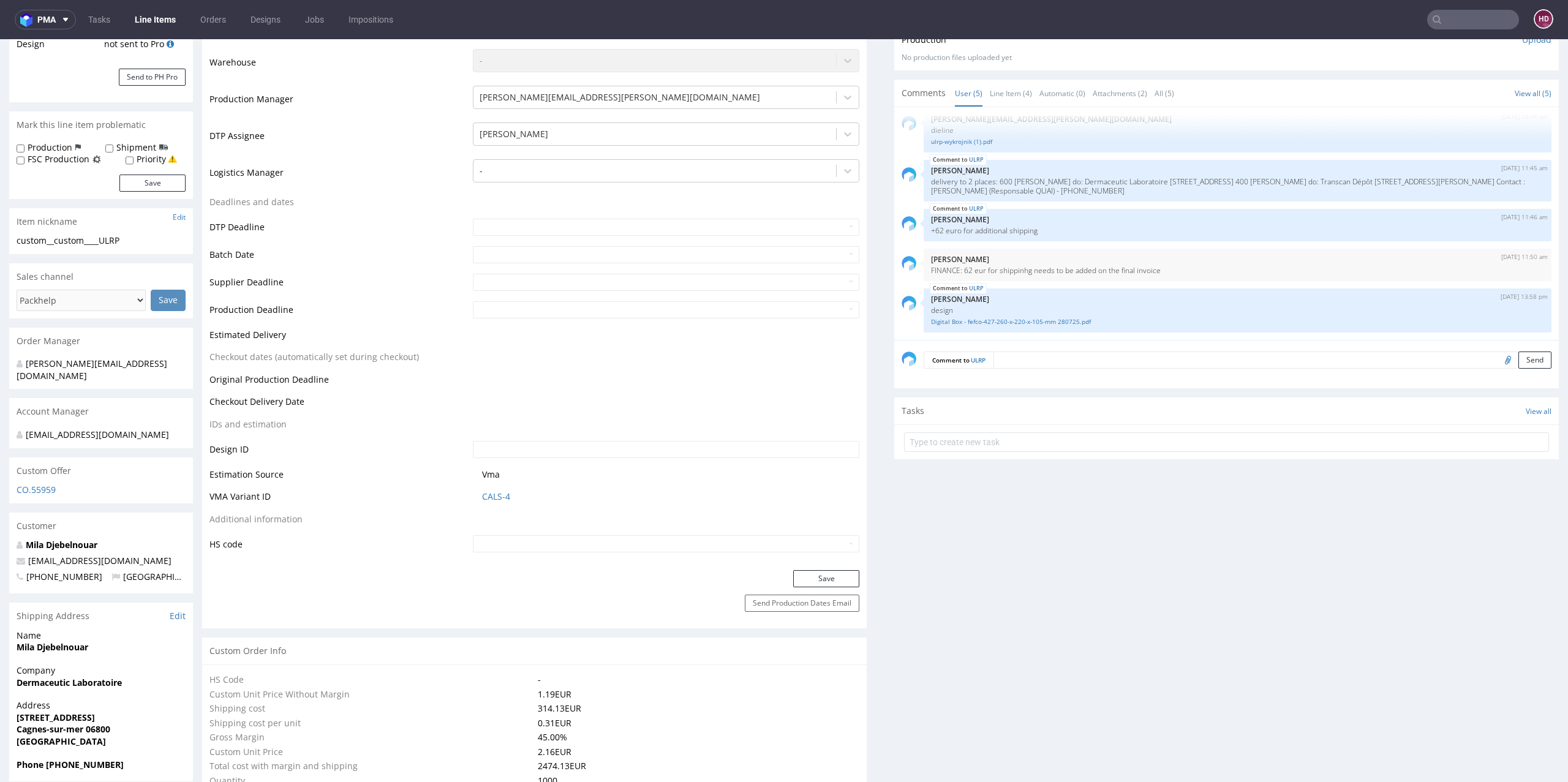
scroll to position [344, 0]
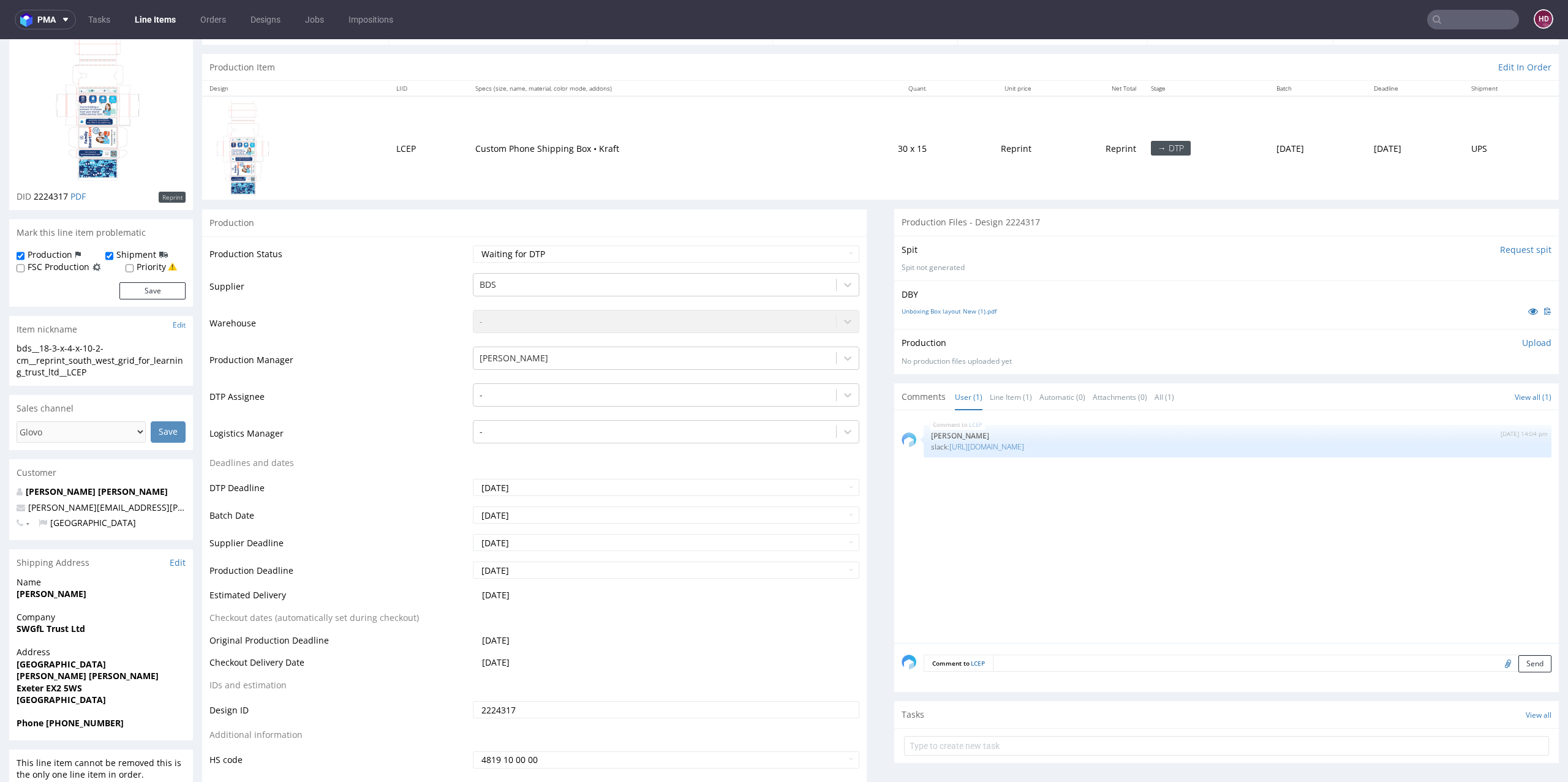
scroll to position [205, 0]
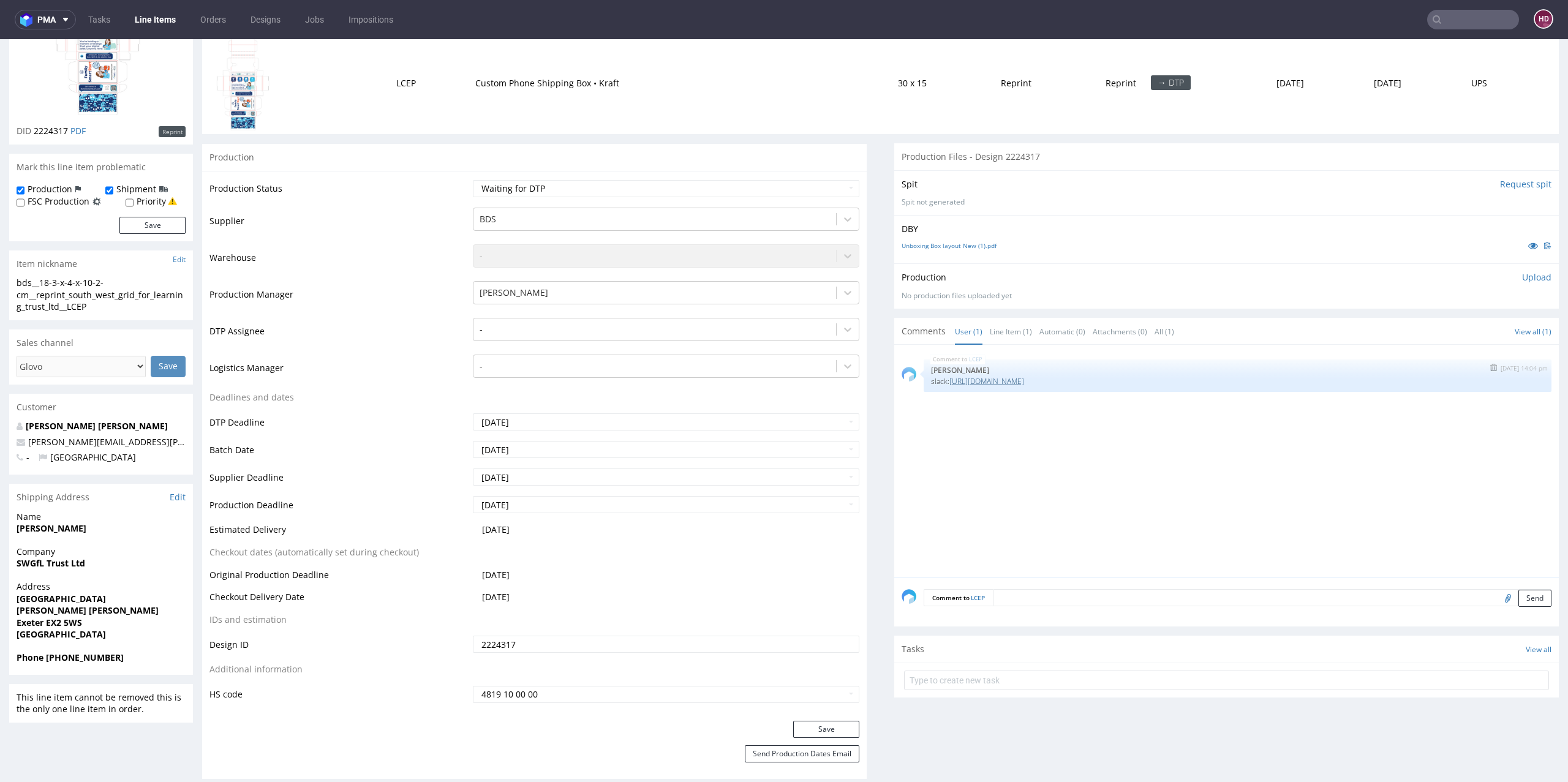
click at [1016, 383] on link "[URL][DOMAIN_NAME]" at bounding box center [986, 381] width 74 height 10
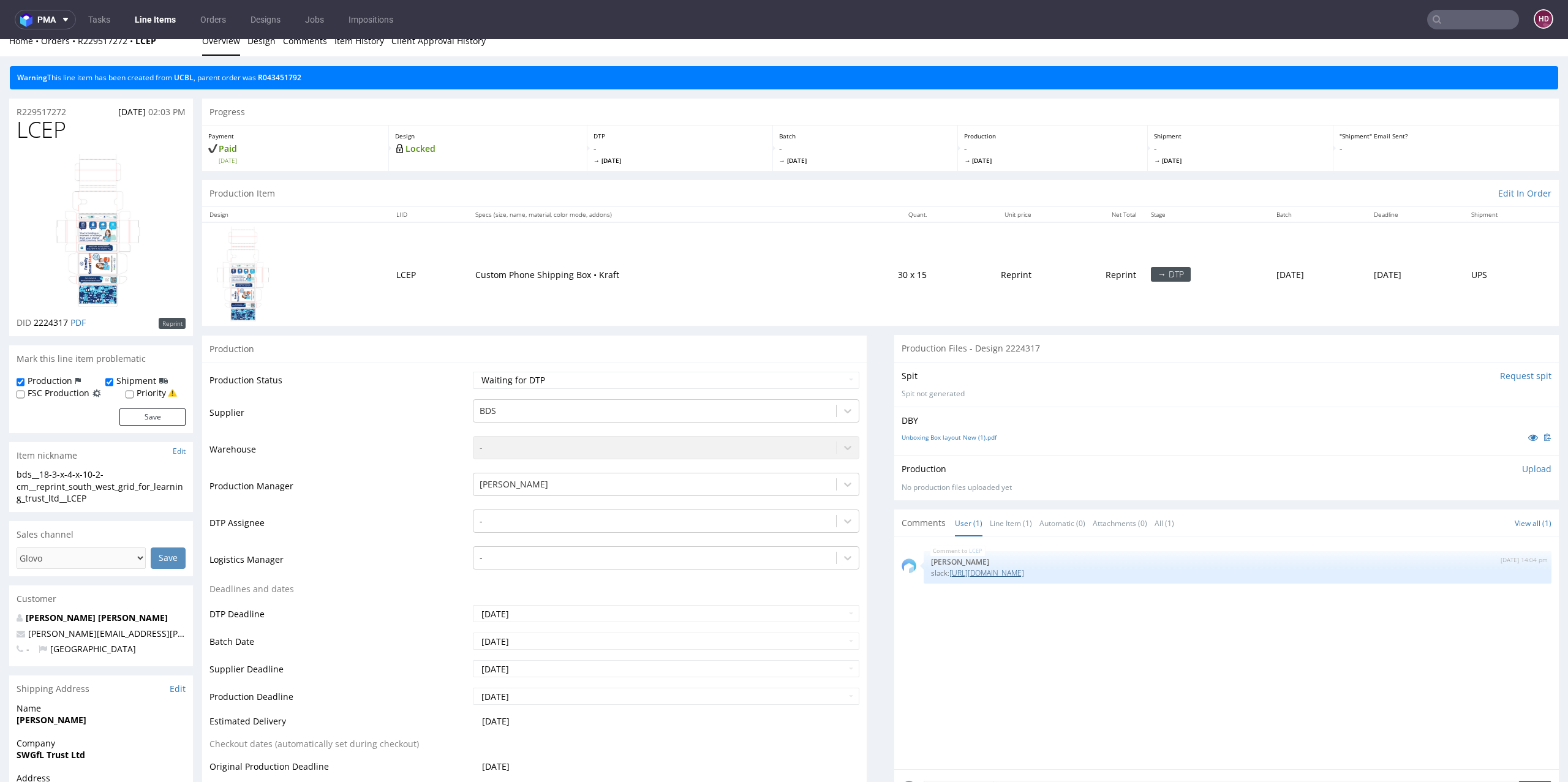
scroll to position [0, 0]
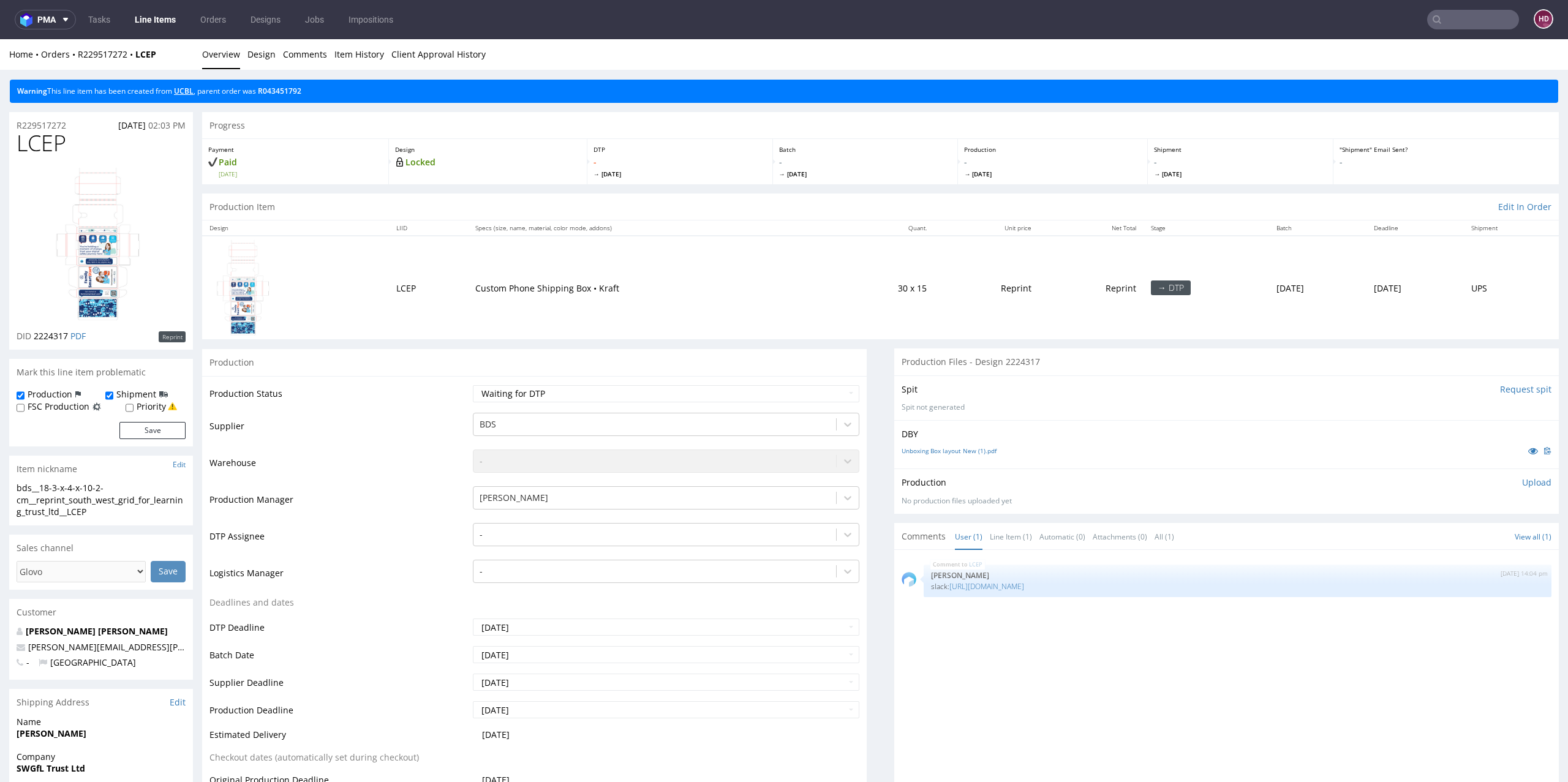
click at [191, 89] on link "UCBL" at bounding box center [183, 91] width 20 height 10
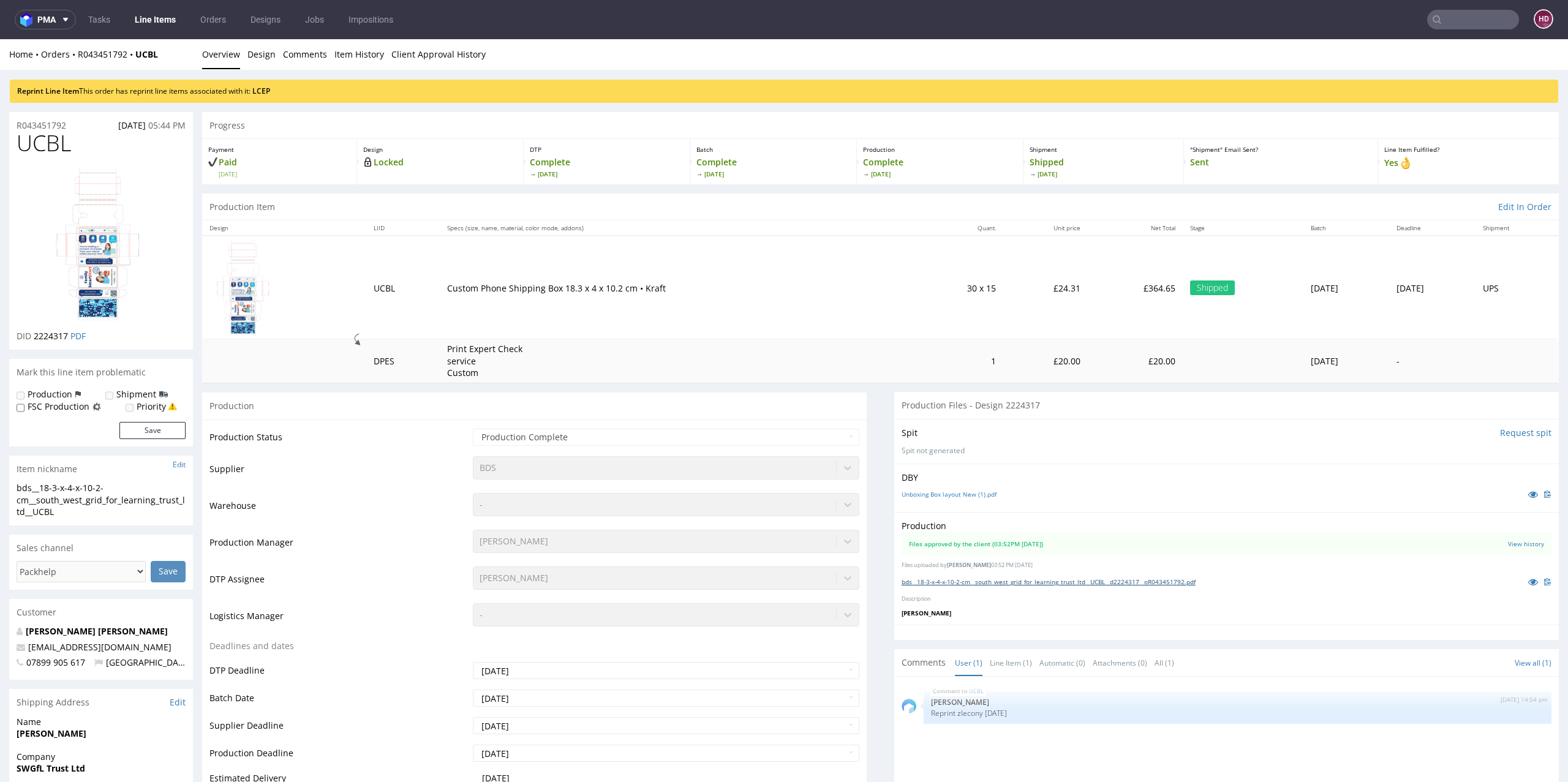
click at [1089, 580] on link "bds__18-3-x-4-x-10-2-cm__south_west_grid_for_learning_trust_ltd__UCBL__d2224317…" at bounding box center [1048, 582] width 294 height 9
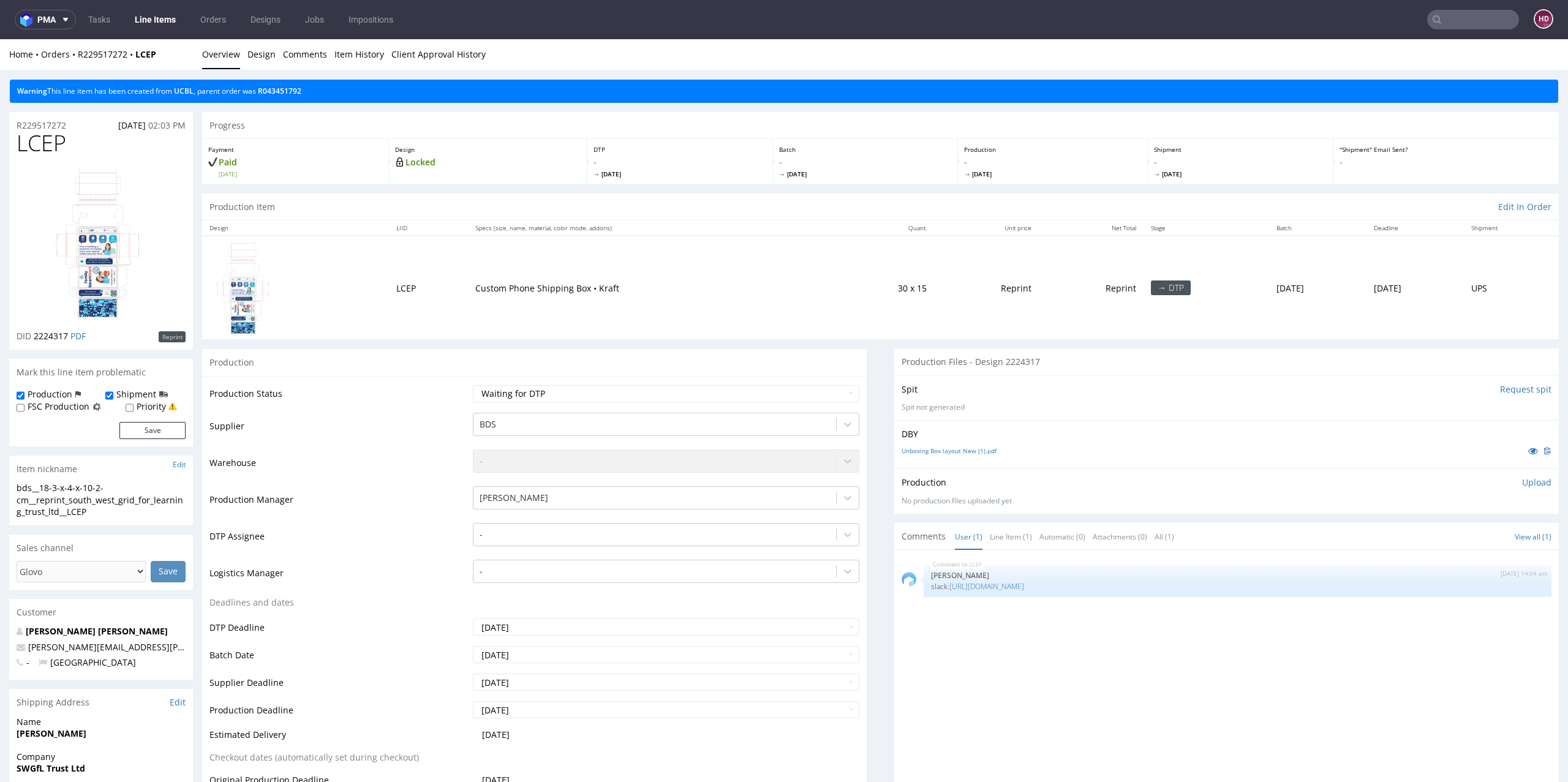
click at [100, 514] on div "bds__18-3-x-4-x-10-2-cm__reprint_south_west_grid_for_learning_trust_ltd__LCEP" at bounding box center [100, 499] width 169 height 36
drag, startPoint x: 100, startPoint y: 514, endPoint x: 0, endPoint y: 482, distance: 105.0
copy div "bds__18-3-x-4-x-10-2-cm__reprint_south_west_grid_for_learning_trust_ltd__LCEP U…"
drag, startPoint x: 71, startPoint y: 124, endPoint x: 7, endPoint y: 124, distance: 64.0
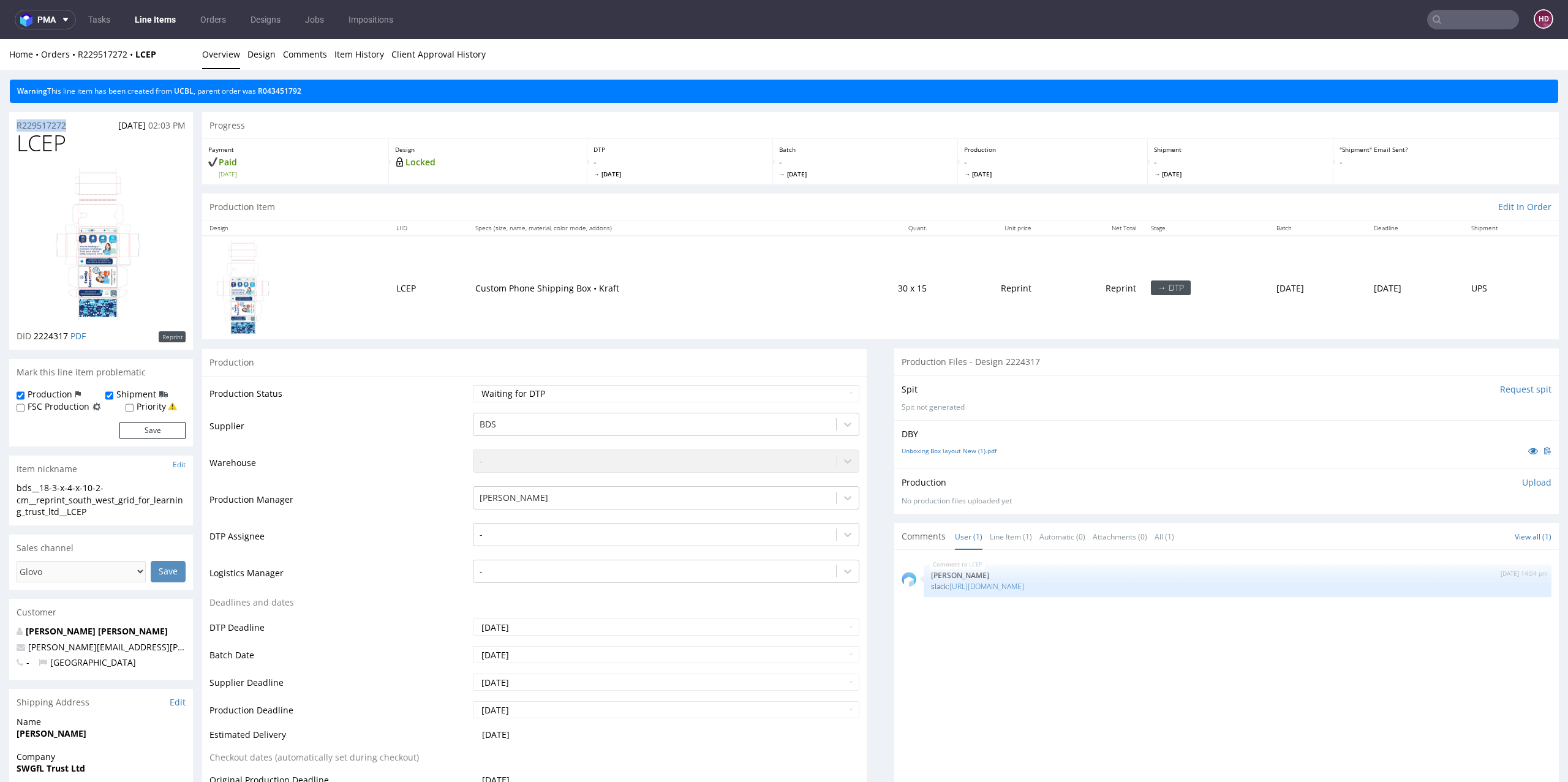
copy p "R229517272"
drag, startPoint x: 86, startPoint y: 508, endPoint x: 0, endPoint y: 486, distance: 88.8
copy div "bds__18-3-x-4-x-10-2-cm__reprint_south_west_grid_for_learning_trust_ltd__LCEP"
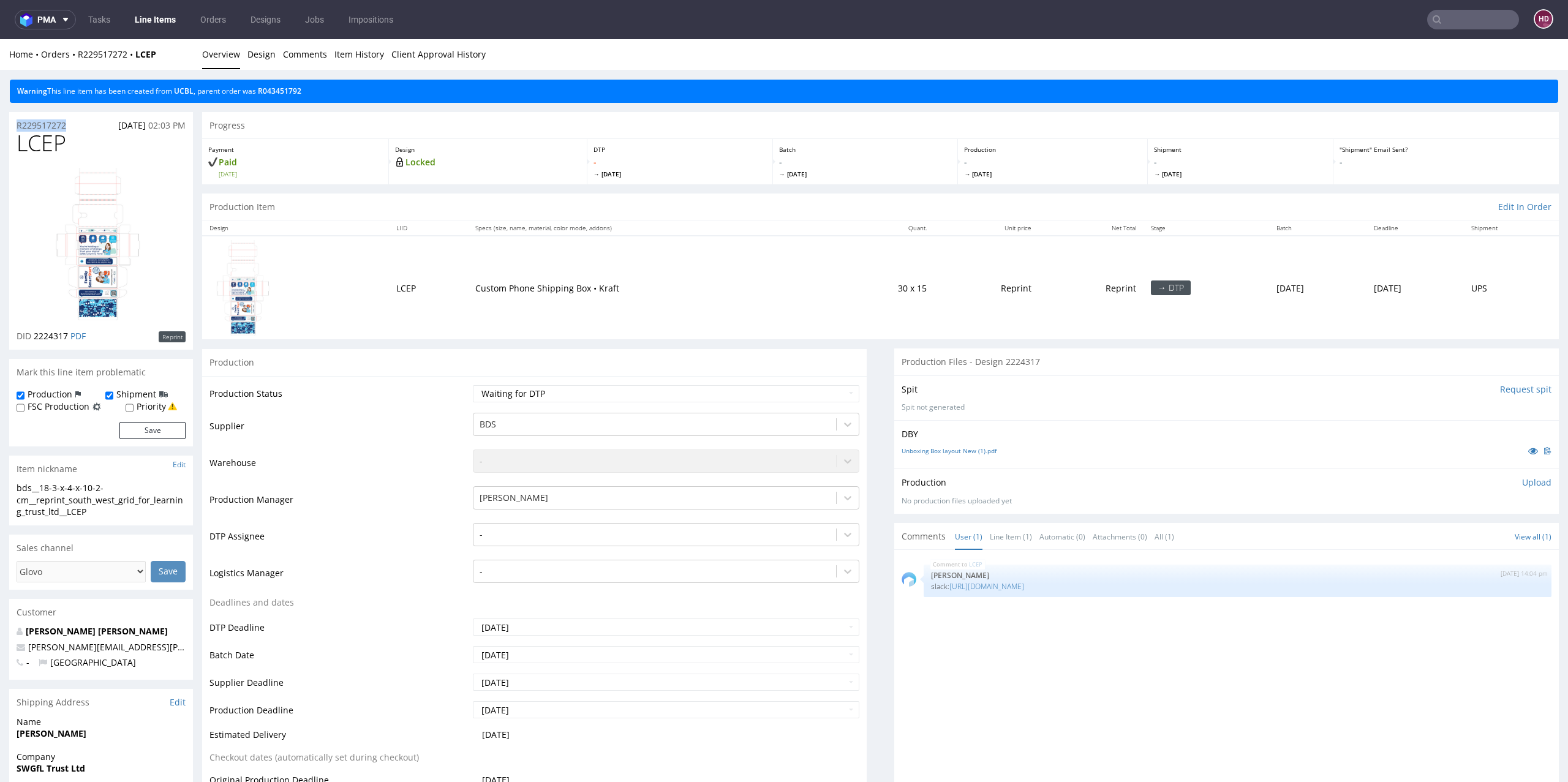
drag, startPoint x: 71, startPoint y: 125, endPoint x: 0, endPoint y: 114, distance: 71.8
copy p "R229517272"
drag, startPoint x: 66, startPoint y: 336, endPoint x: 32, endPoint y: 334, distance: 34.1
click at [34, 334] on span "2224317" at bounding box center [51, 336] width 35 height 12
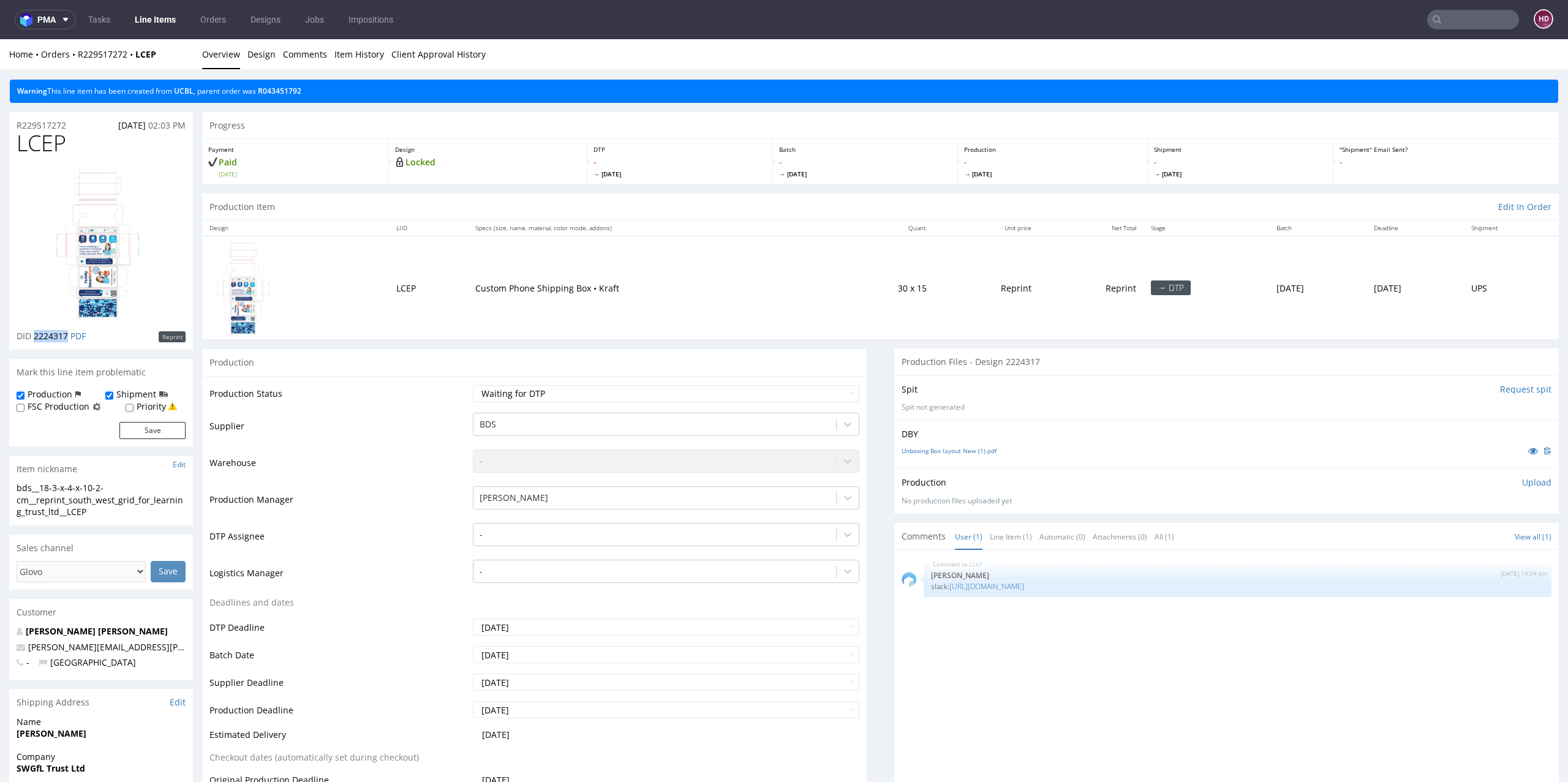
copy span "2224317"
click at [1522, 480] on p "Upload" at bounding box center [1536, 482] width 29 height 13
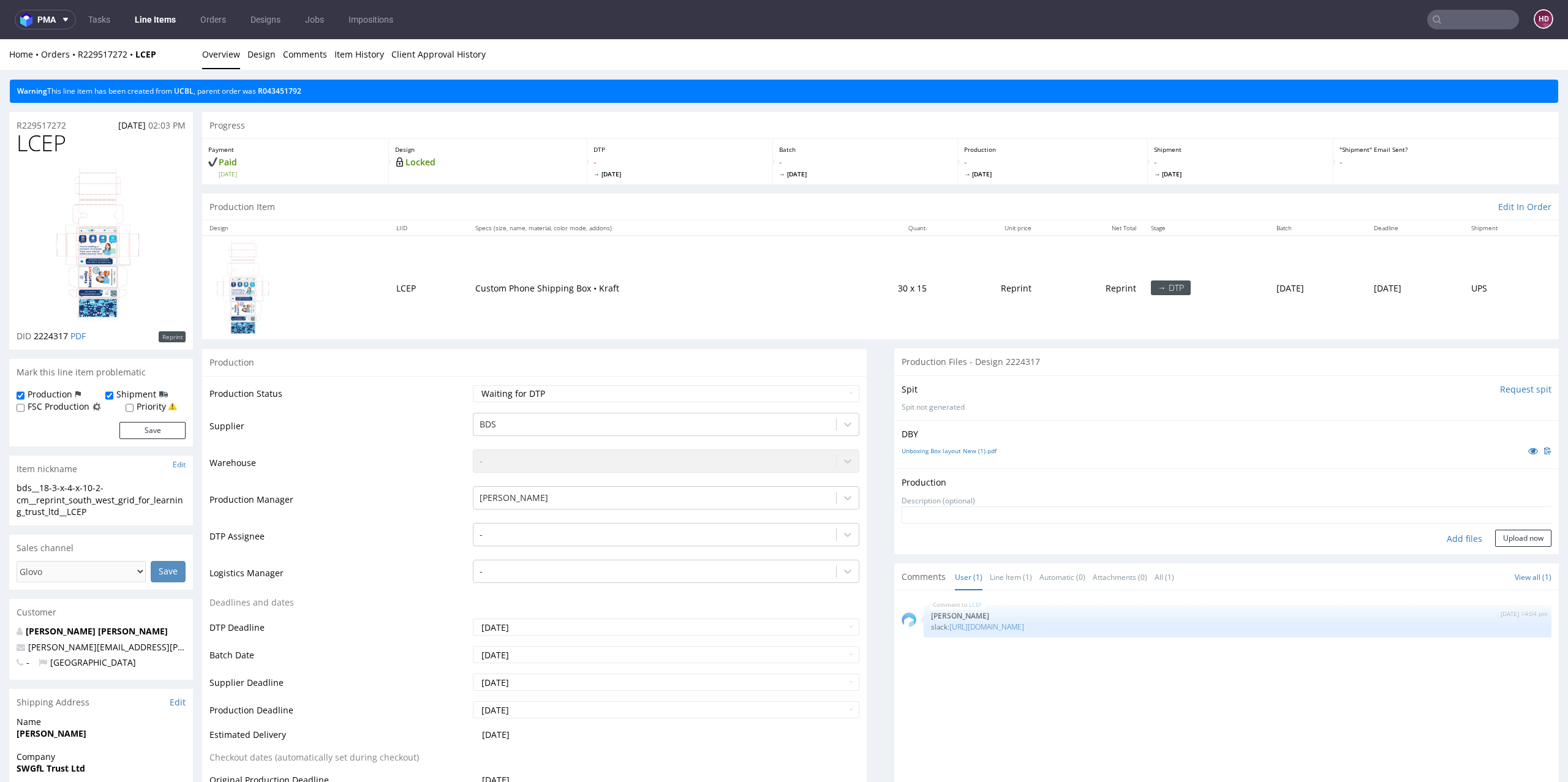
click at [1433, 541] on div "Add files" at bounding box center [1463, 538] width 61 height 18
type input "C:\fakepath\bds__18-3-x-4-x-10-2-cm__reprint_south_west_grid_for_learning_trust…"
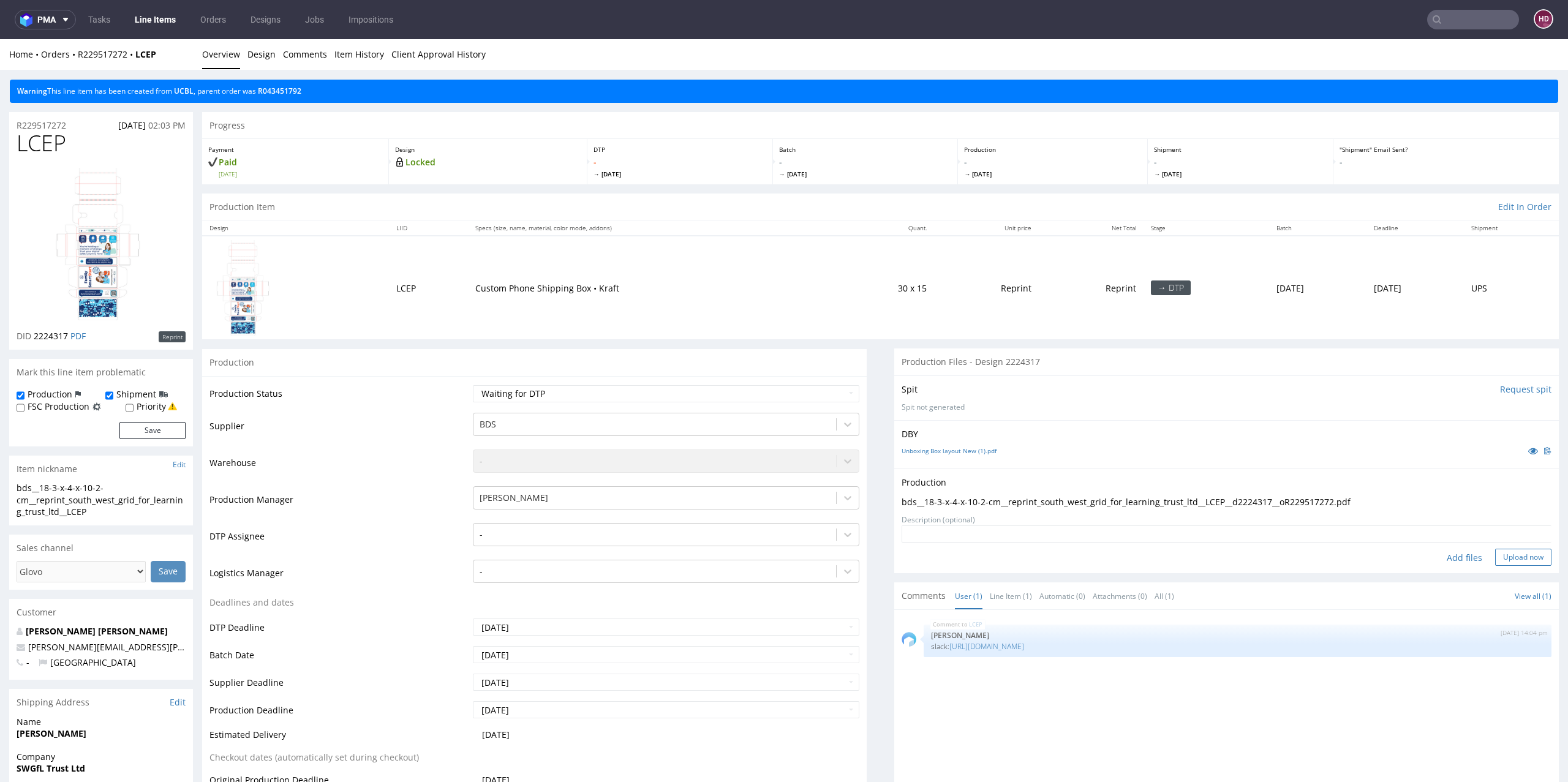
click at [1514, 555] on button "Upload now" at bounding box center [1523, 557] width 56 height 17
click at [618, 395] on select "Waiting for Artwork Waiting for Diecut Waiting for Mockup Waiting for DTP Waiti…" at bounding box center [666, 393] width 387 height 17
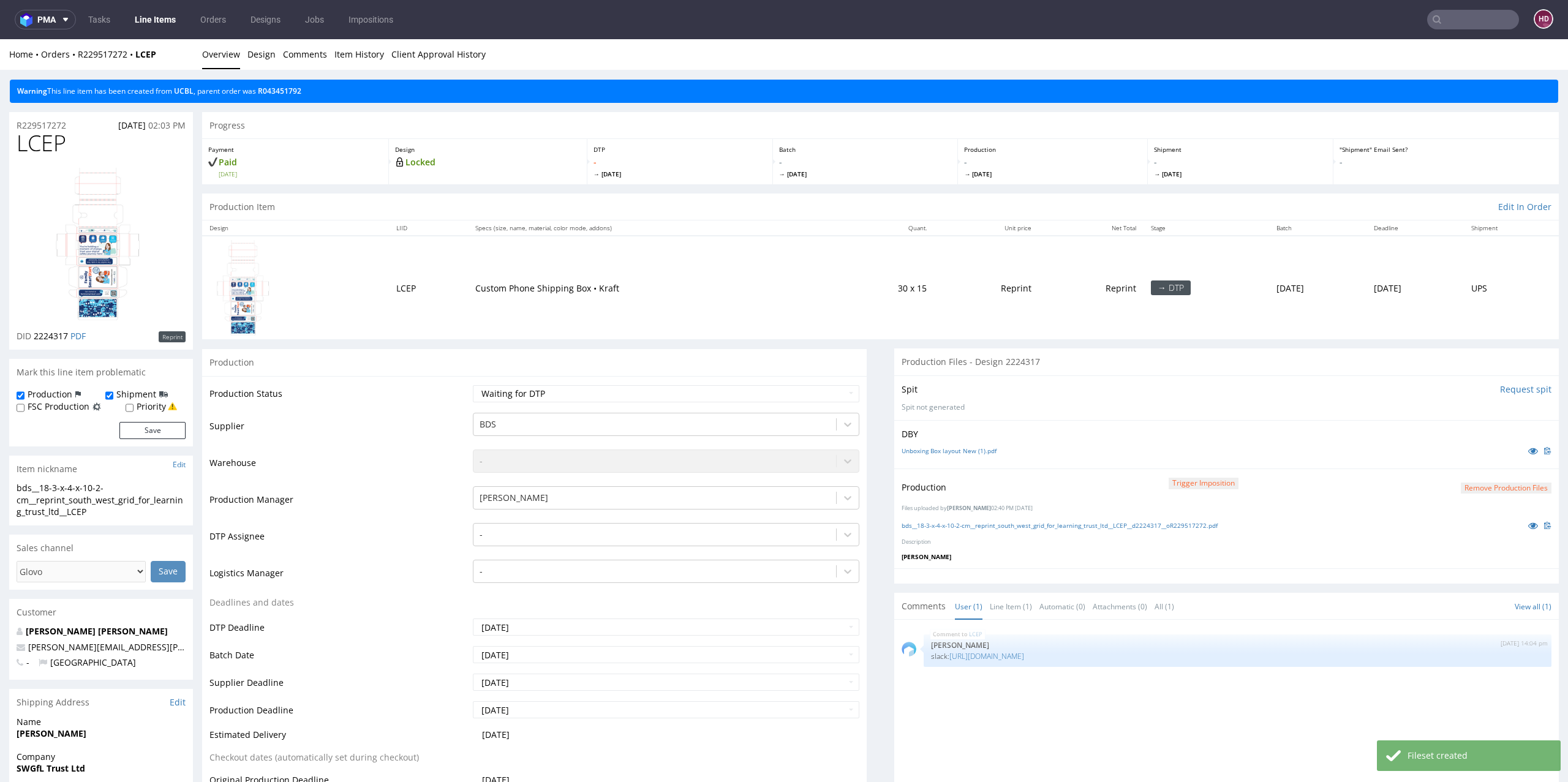
click at [579, 369] on div "Production" at bounding box center [534, 362] width 664 height 27
click at [577, 387] on select "Waiting for Artwork Waiting for Diecut Waiting for Mockup Waiting for DTP Waiti…" at bounding box center [666, 393] width 387 height 17
click at [473, 385] on select "Waiting for Artwork Waiting for Diecut Waiting for Mockup Waiting for DTP Waiti…" at bounding box center [666, 393] width 387 height 17
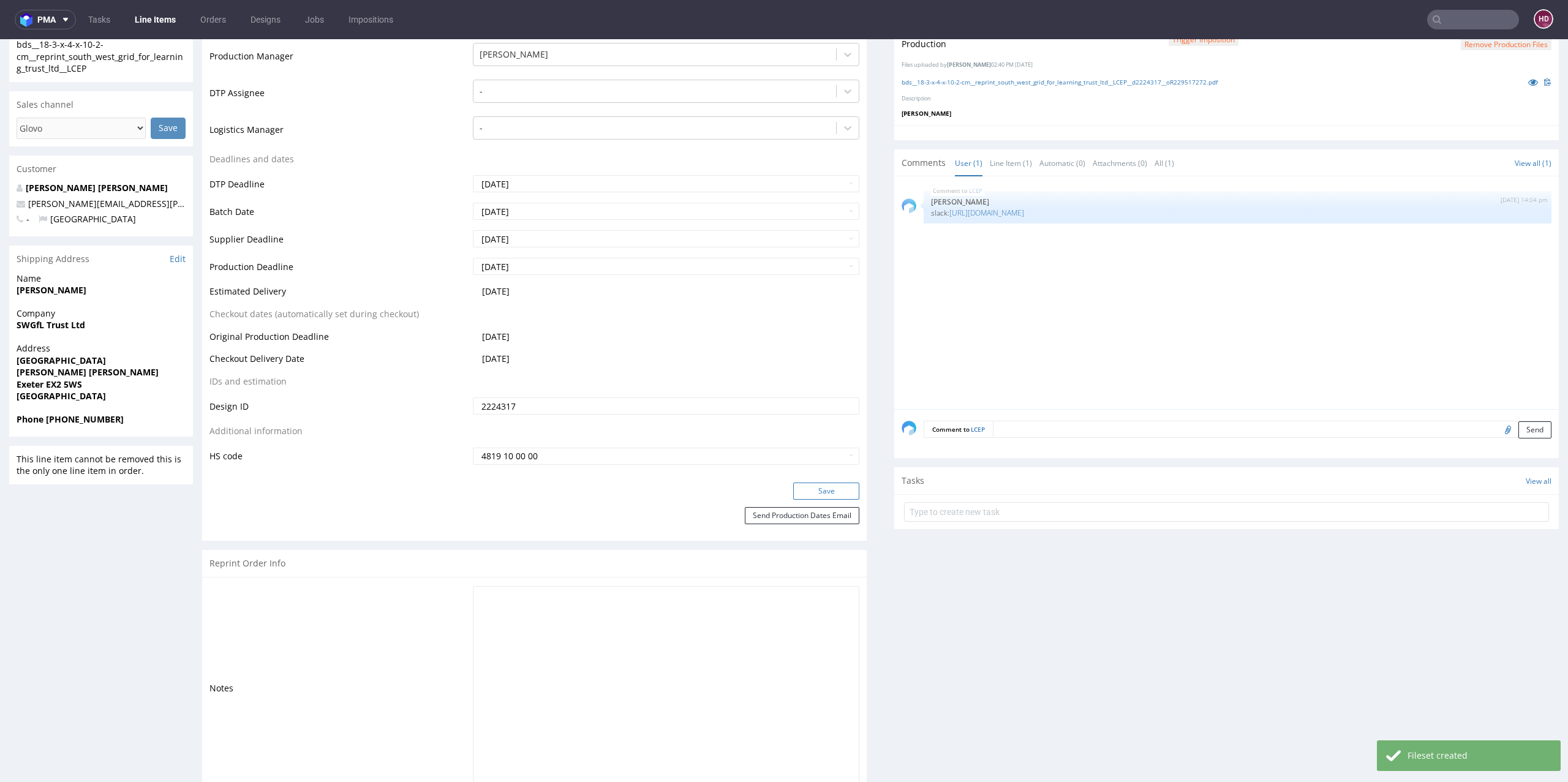
click at [845, 488] on button "Save" at bounding box center [826, 490] width 66 height 17
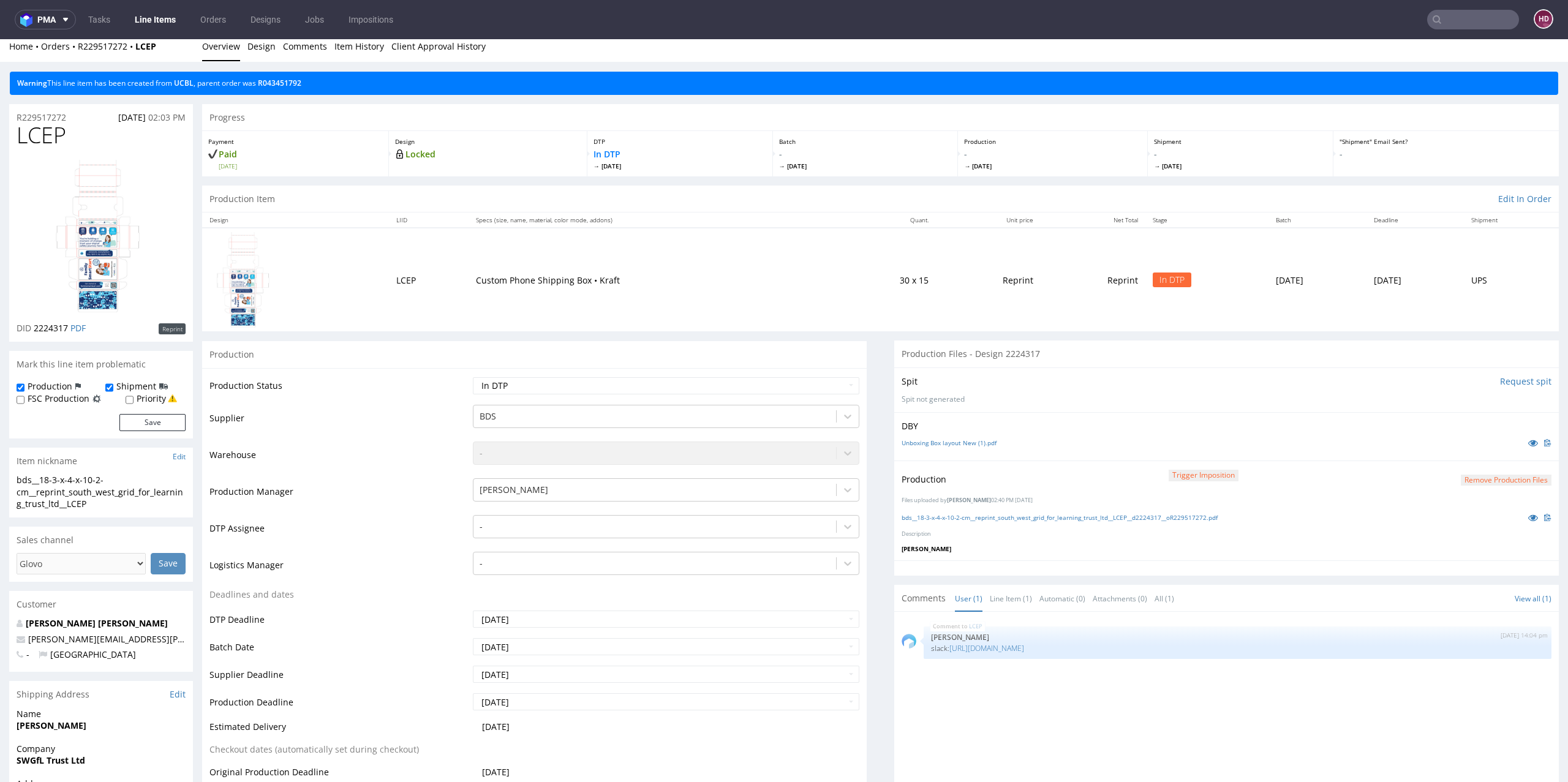
scroll to position [0, 0]
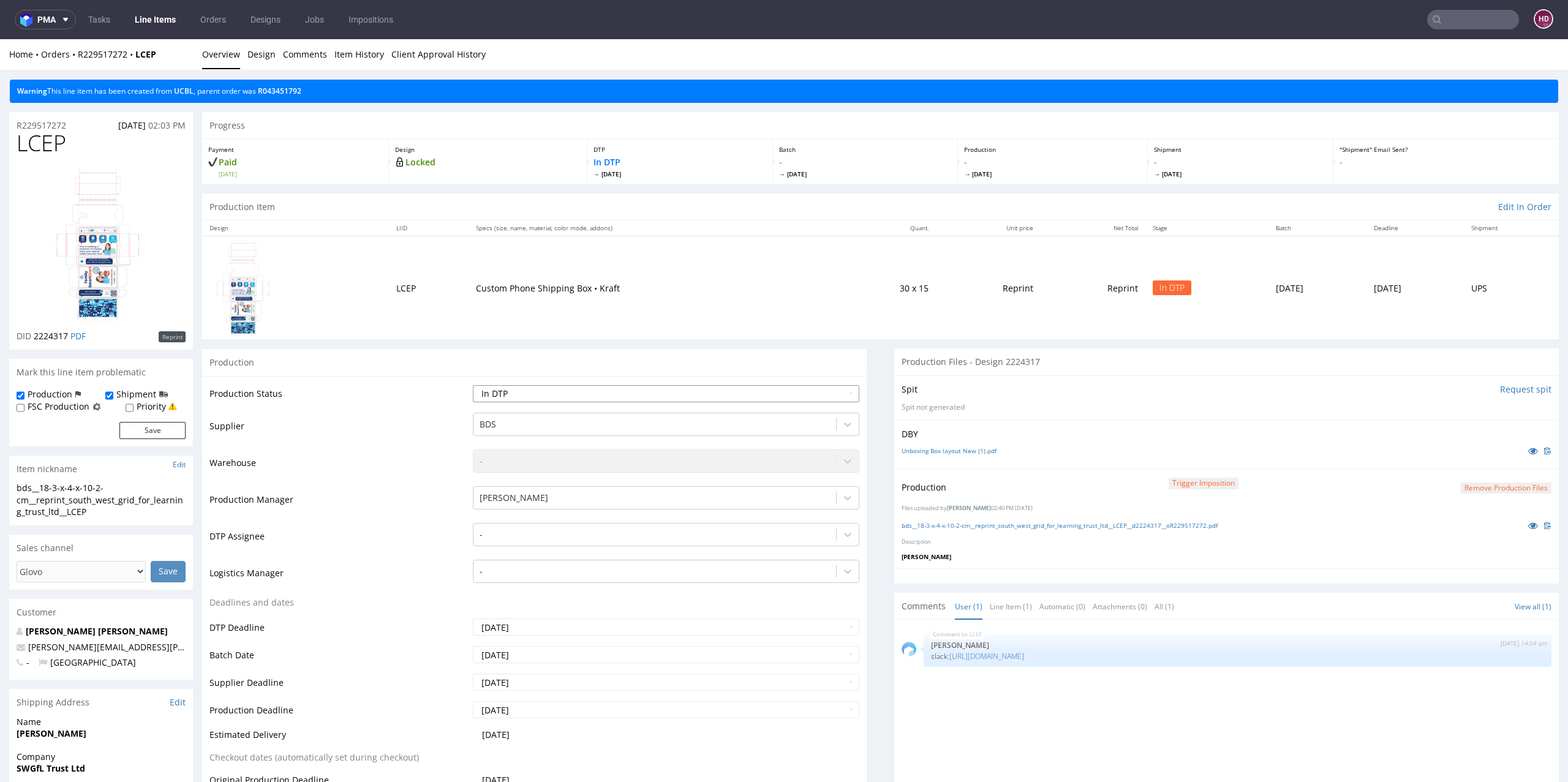
click at [610, 394] on select "Waiting for Artwork Waiting for Diecut Waiting for Mockup Waiting for DTP Waiti…" at bounding box center [666, 393] width 387 height 17
select select "dtp_production_ready"
click at [473, 385] on select "Waiting for Artwork Waiting for Diecut Waiting for Mockup Waiting for DTP Waiti…" at bounding box center [666, 393] width 387 height 17
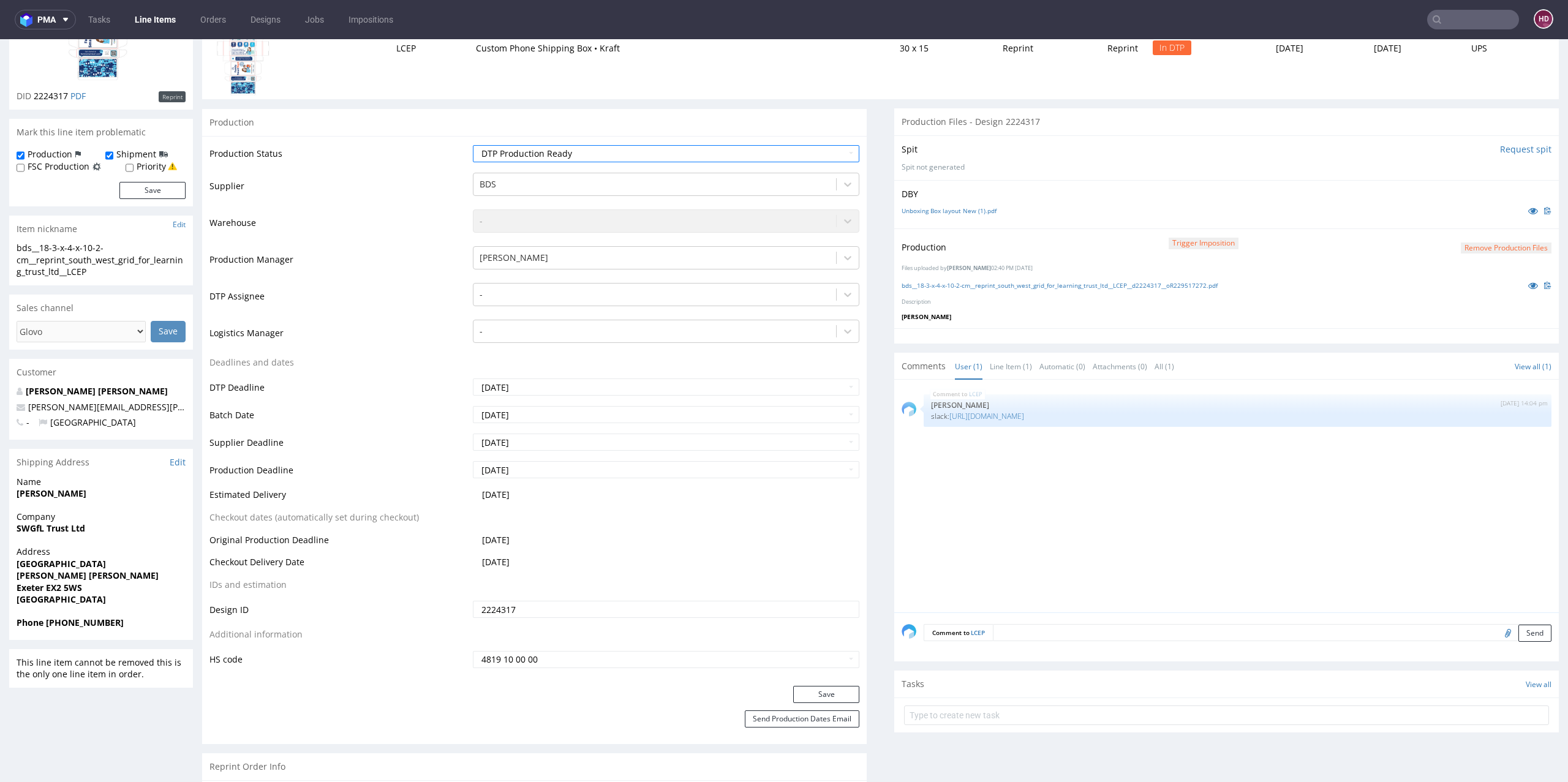
scroll to position [409, 0]
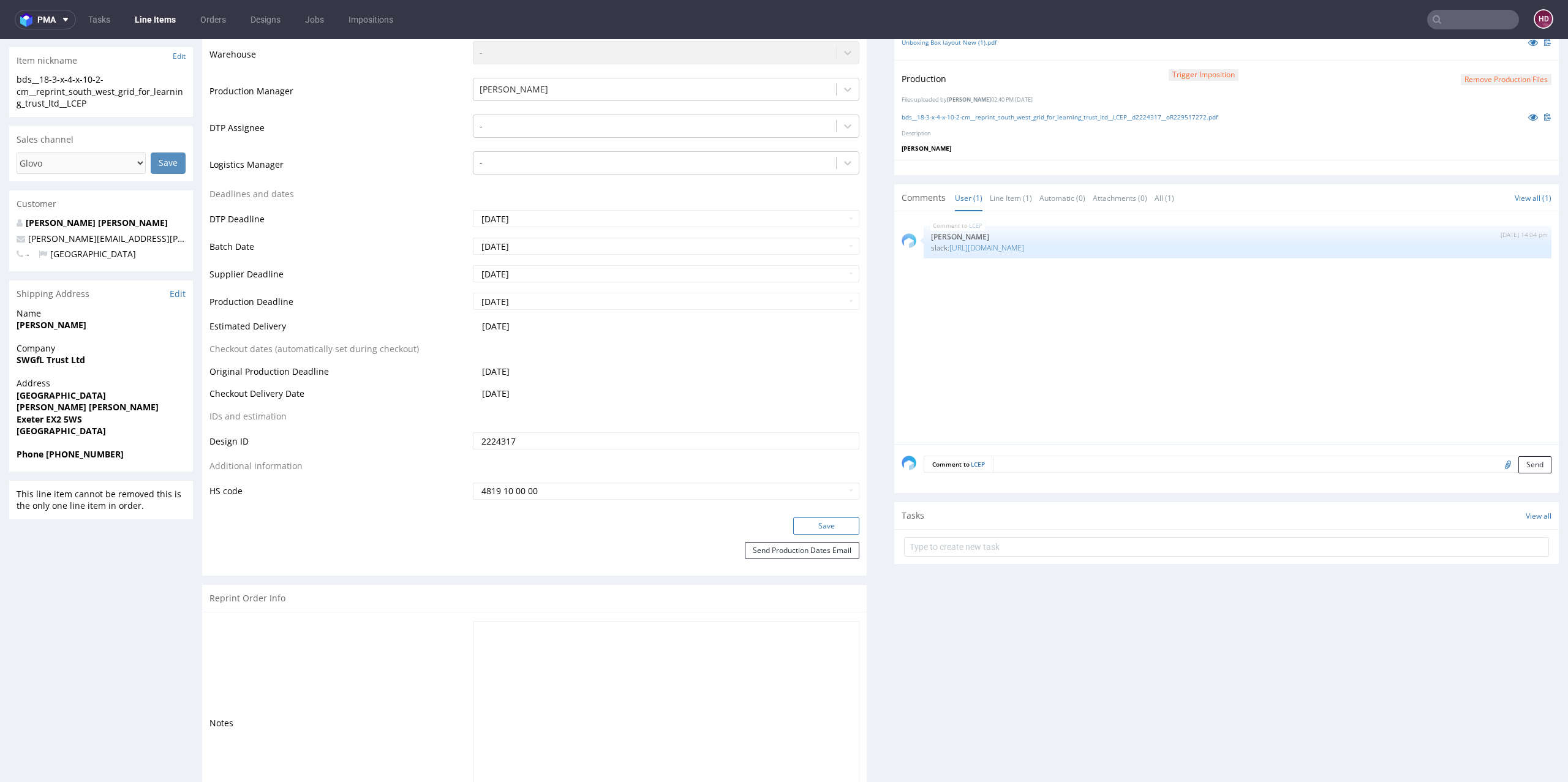
click at [826, 519] on button "Save" at bounding box center [826, 526] width 66 height 17
